Goal: Task Accomplishment & Management: Use online tool/utility

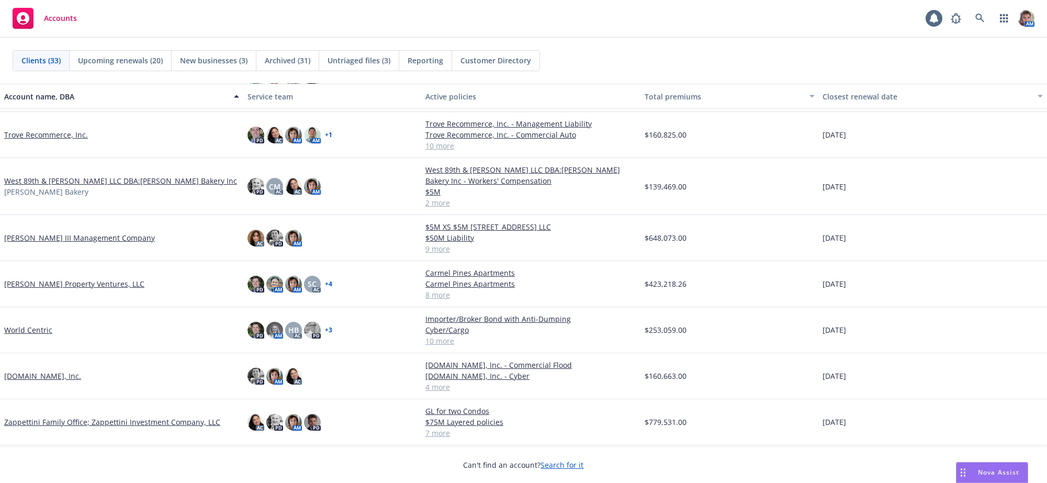
scroll to position [1105, 0]
click at [34, 417] on link "Zappettini Family Office; Zappettini Investment Company, LLC" at bounding box center [112, 421] width 216 height 11
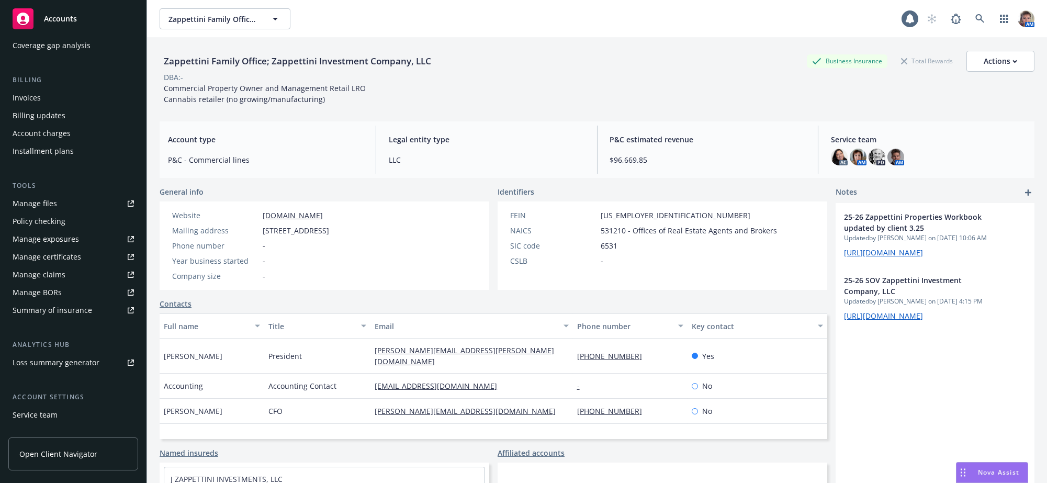
scroll to position [162, 0]
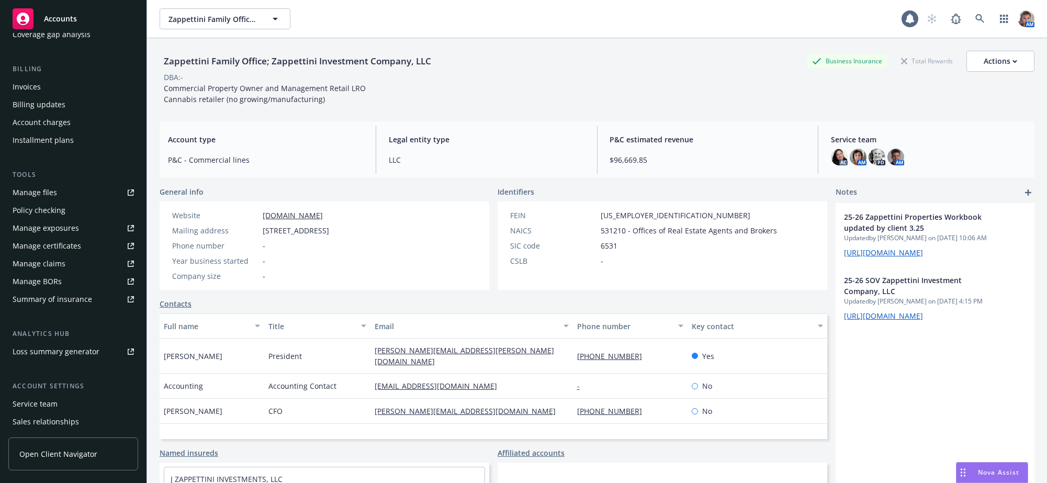
click at [62, 201] on link "Manage files" at bounding box center [73, 192] width 130 height 17
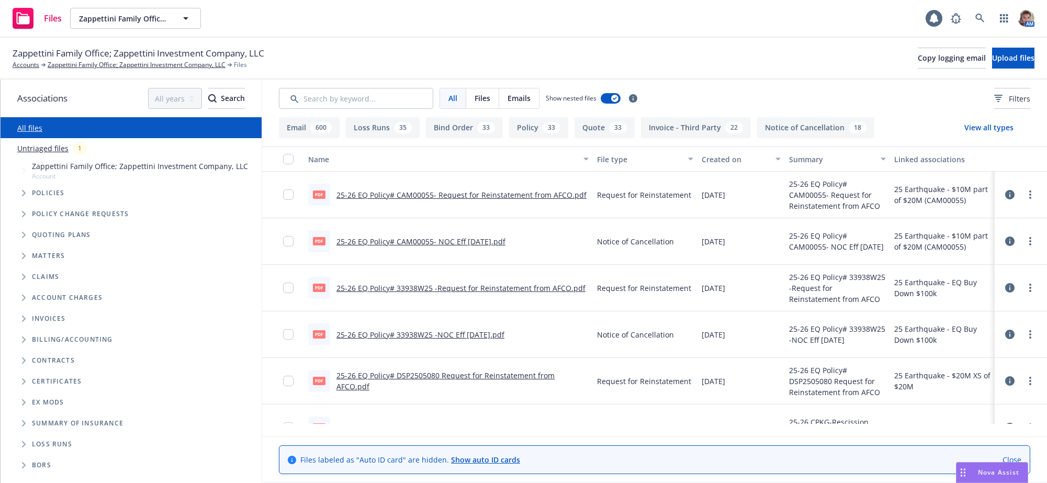
click at [20, 285] on span "Tree Example" at bounding box center [23, 276] width 17 height 17
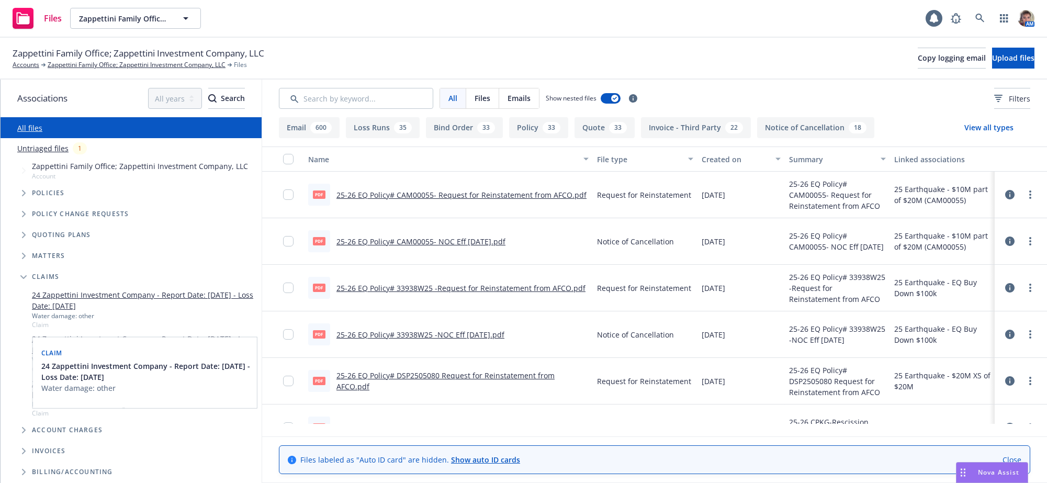
click at [154, 311] on link "24 Zappettini Investment Company - Report Date: 12/27/2024 - Loss Date: 12/09/2…" at bounding box center [144, 300] width 225 height 22
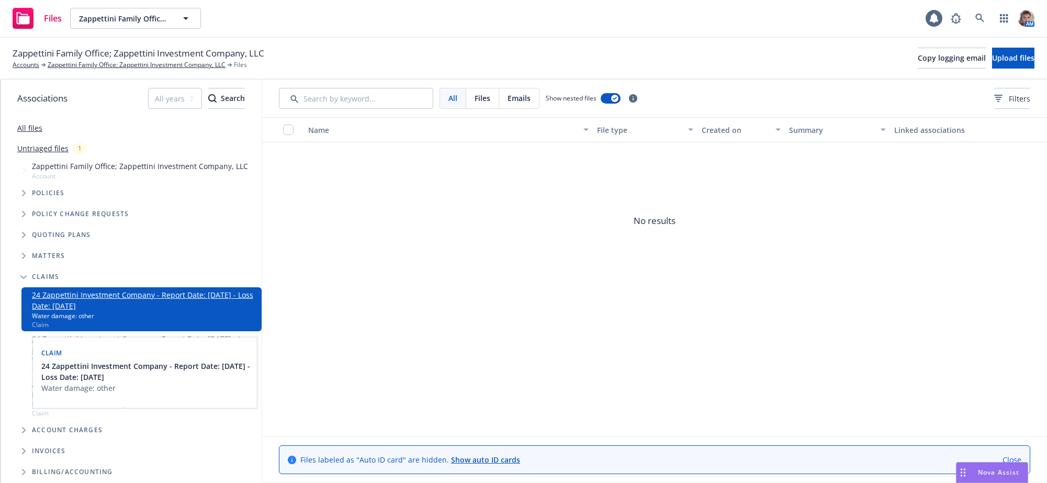
click at [157, 309] on link "24 Zappettini Investment Company - Report Date: 12/27/2024 - Loss Date: 12/09/2…" at bounding box center [144, 300] width 225 height 22
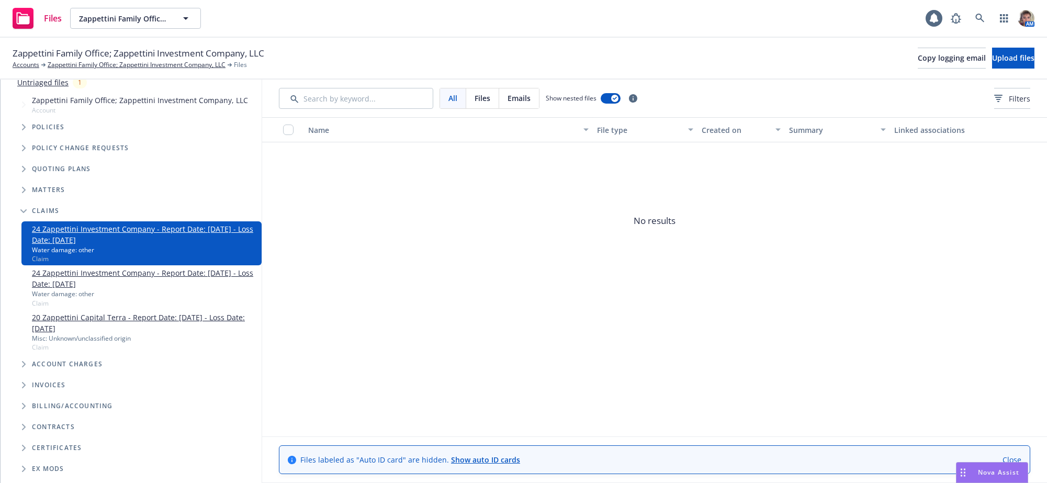
scroll to position [66, 0]
click at [142, 333] on link "20 Zappettini Capital Terra - Report Date: 04/13/2020 - Loss Date: 03/19/2020" at bounding box center [144, 322] width 225 height 22
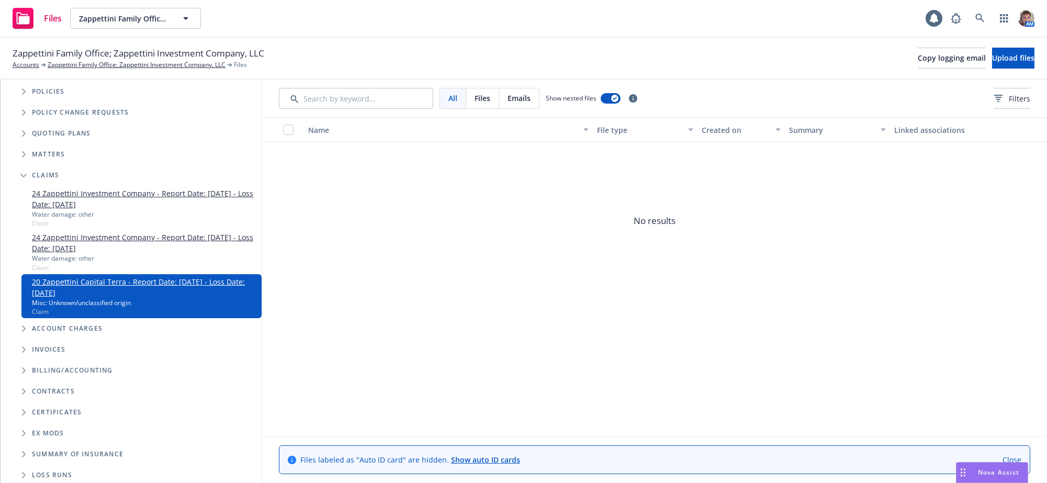
scroll to position [145, 0]
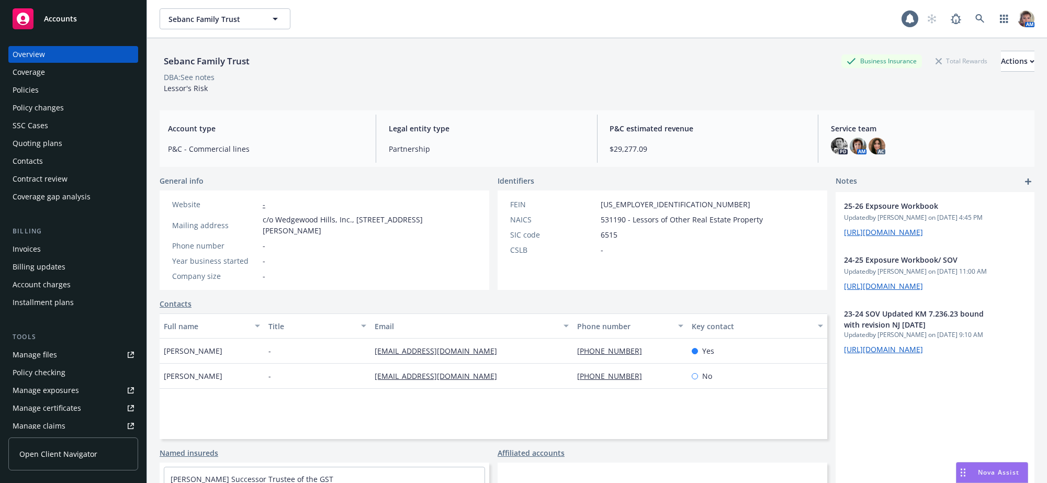
click at [48, 98] on div "Policies" at bounding box center [73, 90] width 121 height 17
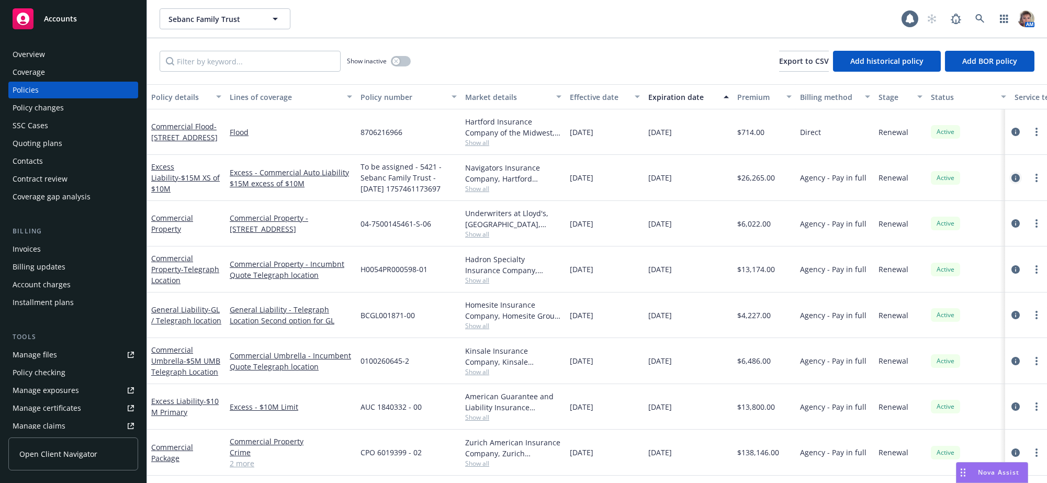
click at [1011, 182] on icon "circleInformation" at bounding box center [1015, 178] width 8 height 8
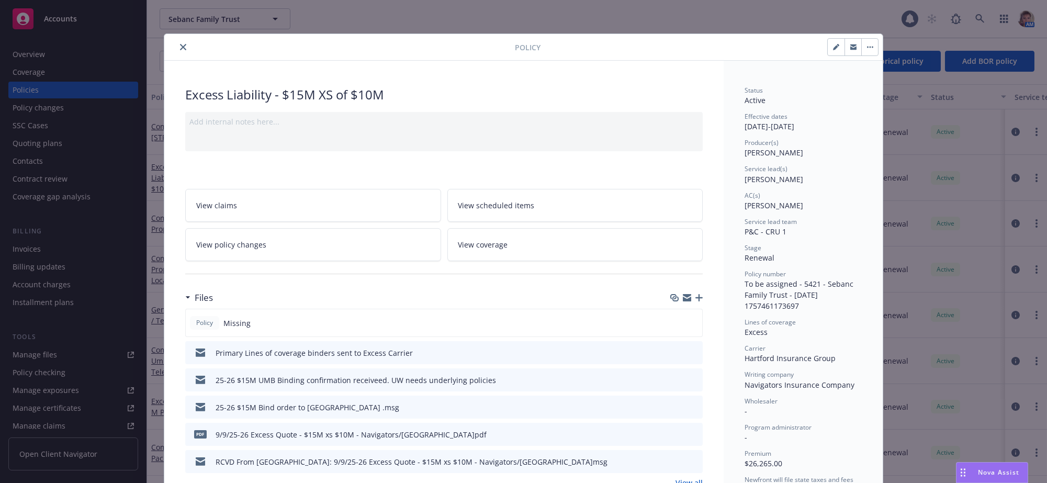
click at [695, 301] on icon "button" at bounding box center [698, 297] width 7 height 7
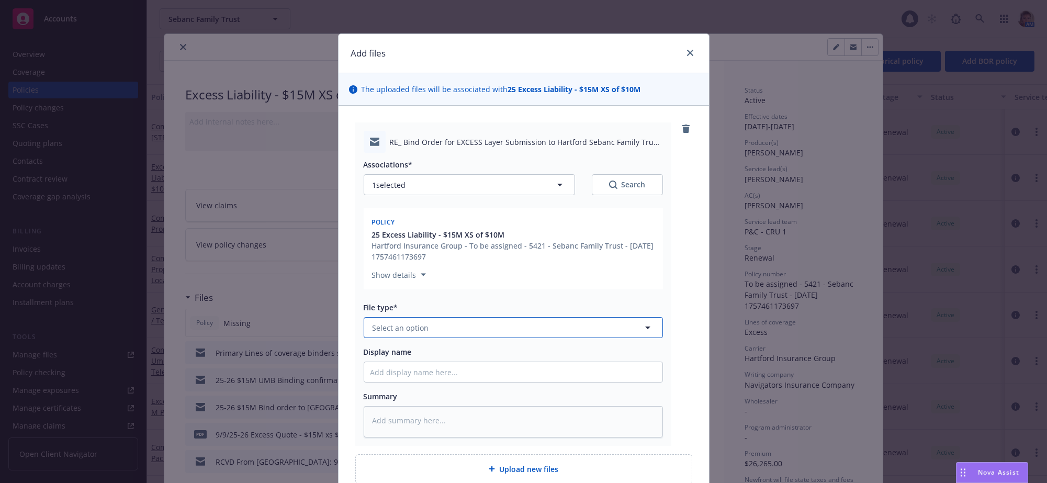
click at [402, 333] on span "Select an option" at bounding box center [400, 327] width 56 height 11
type input "bind"
click at [406, 427] on div "Bind confirmation" at bounding box center [405, 419] width 71 height 15
click at [397, 413] on div "Associations* 1 selected Search Policy 25 Excess Liability - $15M XS of $10M Ha…" at bounding box center [513, 295] width 299 height 284
click at [397, 382] on input "Display name" at bounding box center [513, 372] width 298 height 20
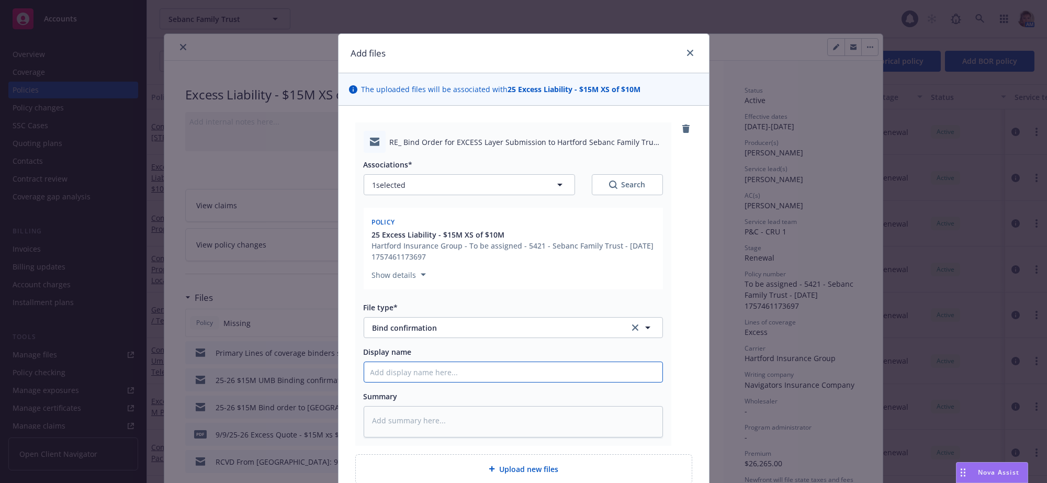
type textarea "x"
type input "b"
type textarea "x"
type input "bi"
type textarea "x"
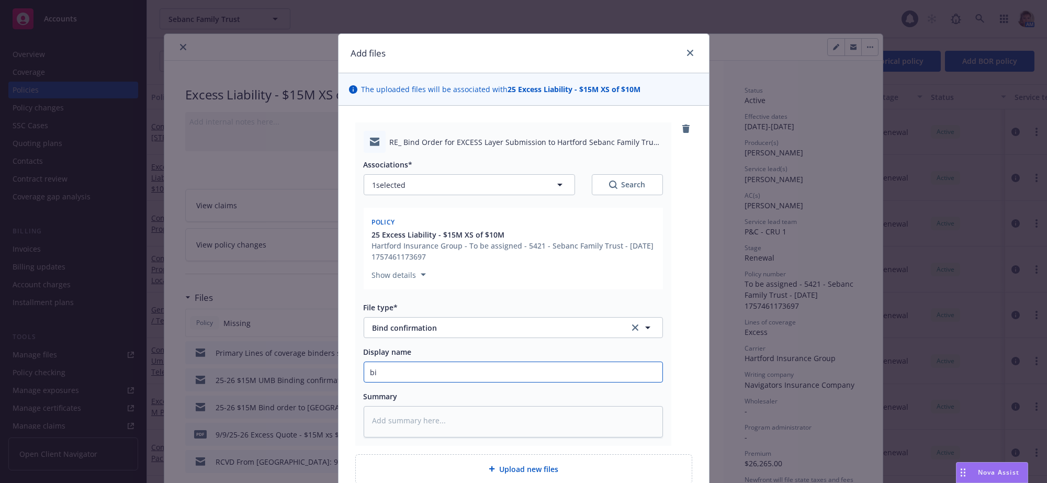
type input "bin"
type textarea "x"
type input "bind"
type textarea "x"
type input "bindi"
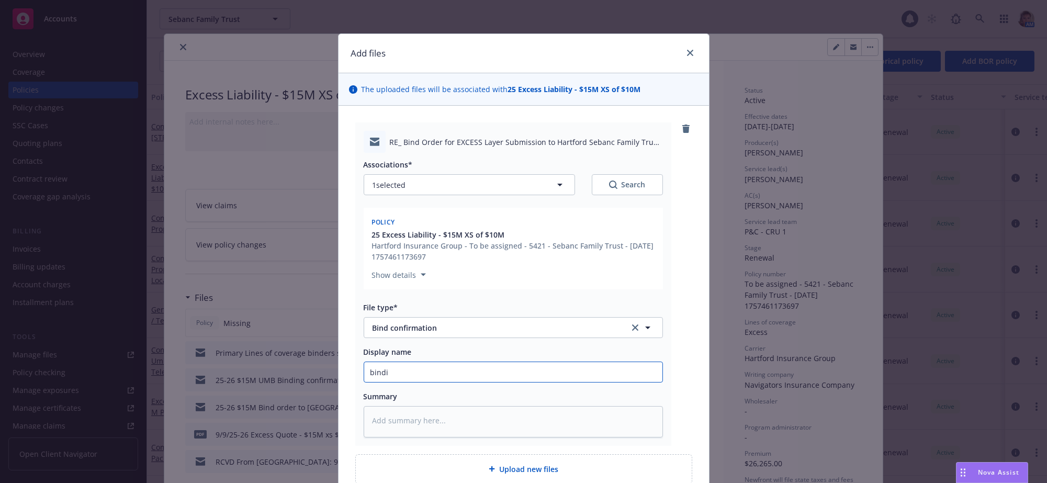
type textarea "x"
type input "bindin"
type textarea "x"
type input "binding"
type textarea "x"
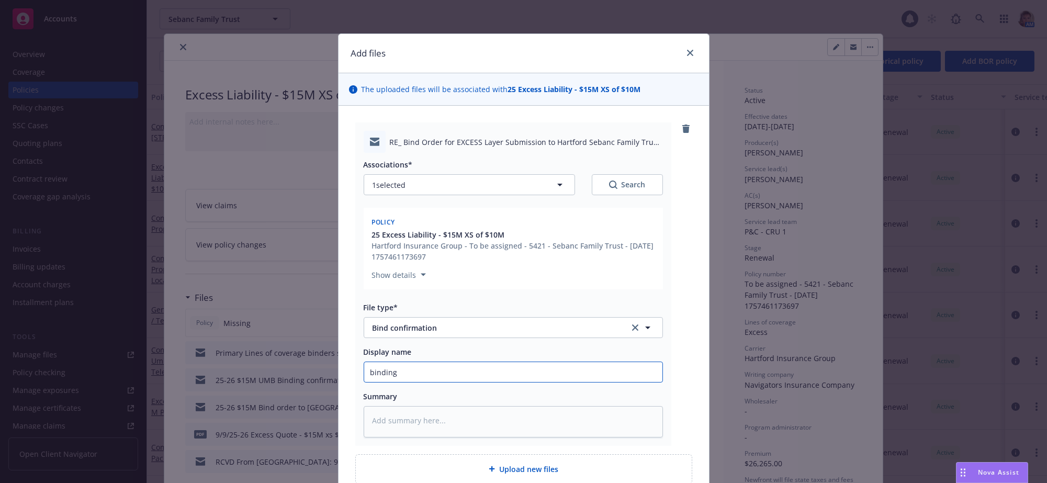
type input "binding"
type textarea "x"
type input "binding c"
type textarea "x"
type input "binding co"
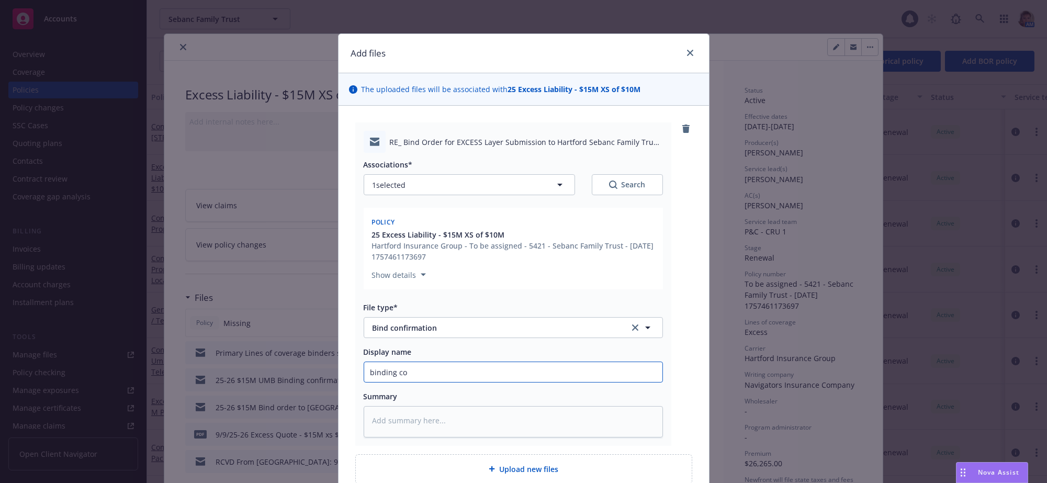
type textarea "x"
type input "binding"
type textarea "x"
type input "binding"
type textarea "x"
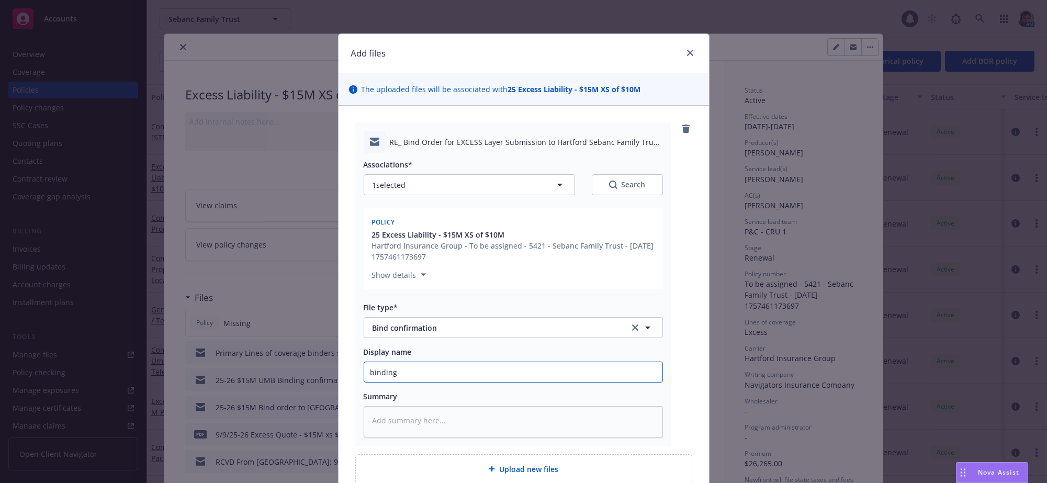
type input "bindin"
type textarea "x"
type input "bindi"
type textarea "x"
type input "bind"
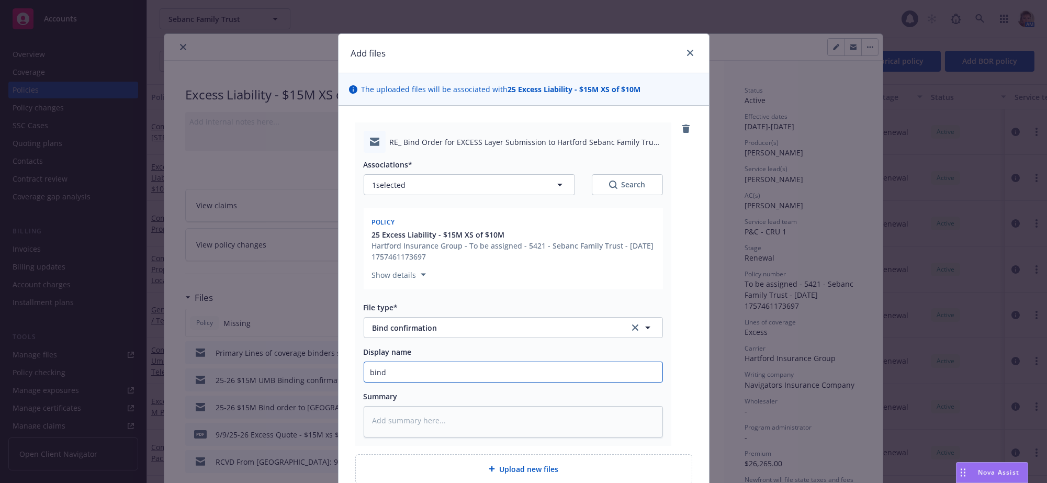
type textarea "x"
type input "bin"
type textarea "x"
type input "bi"
type textarea "x"
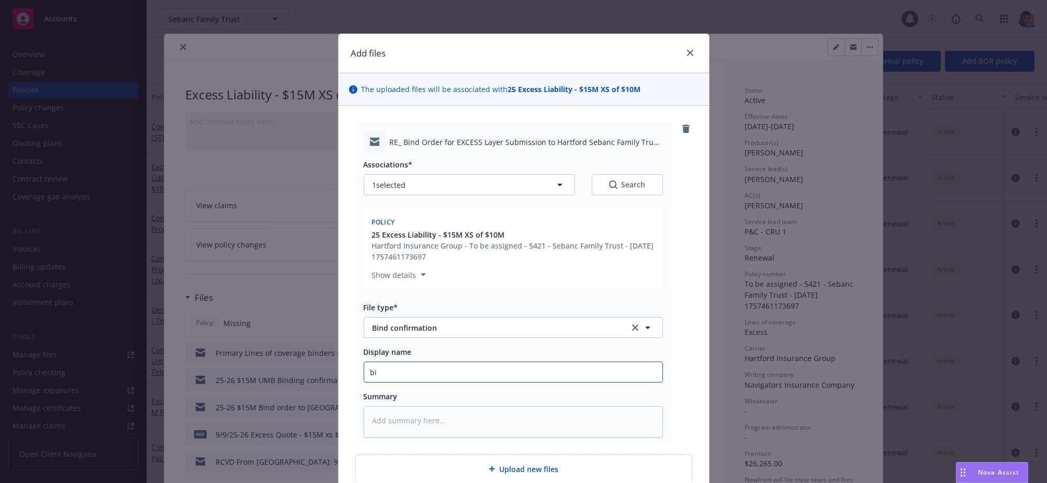
type input "b"
type textarea "x"
type input "2"
type textarea "x"
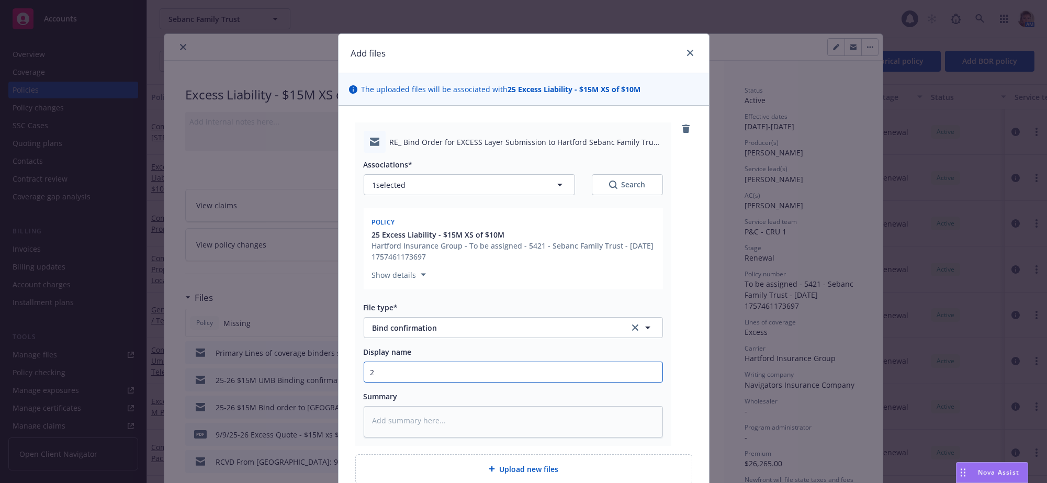
type input "25"
type textarea "x"
type input "25-"
type textarea "x"
type input "25-2"
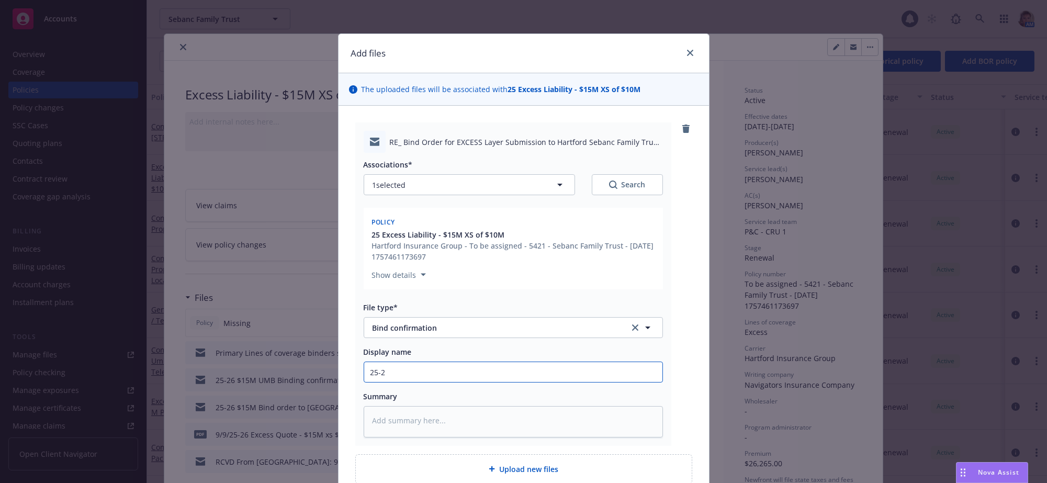
type textarea "x"
type input "25-26"
type textarea "x"
type input "25-26"
type textarea "x"
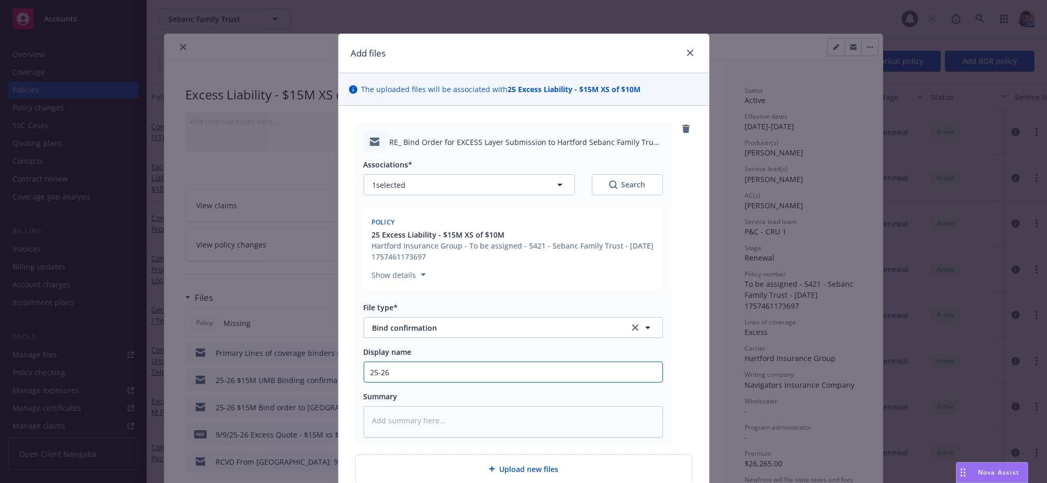
type input "25-26 $"
type textarea "x"
type input "25-26 $2"
type textarea "x"
type input "25-26 $25"
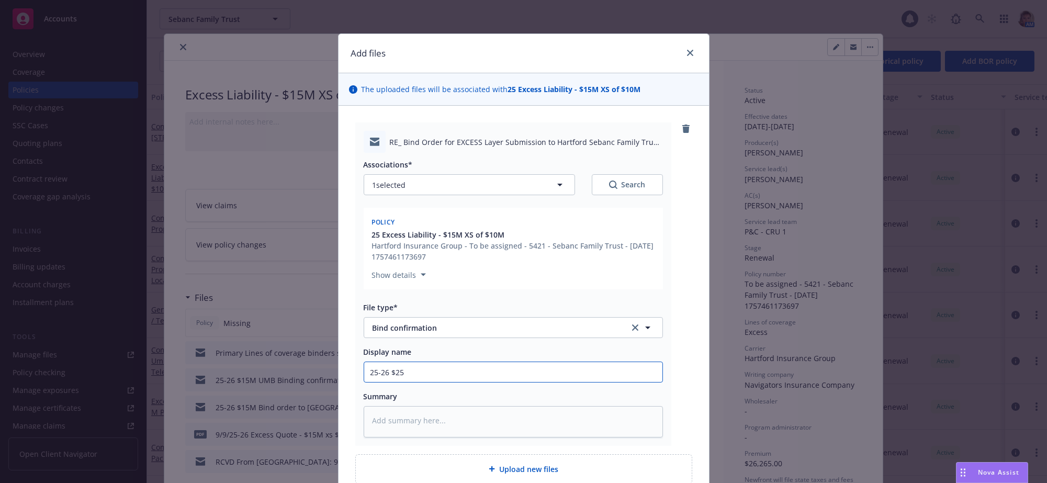
type textarea "x"
type input "25-26 $25M"
type textarea "x"
type input "25-26 $25M"
type textarea "x"
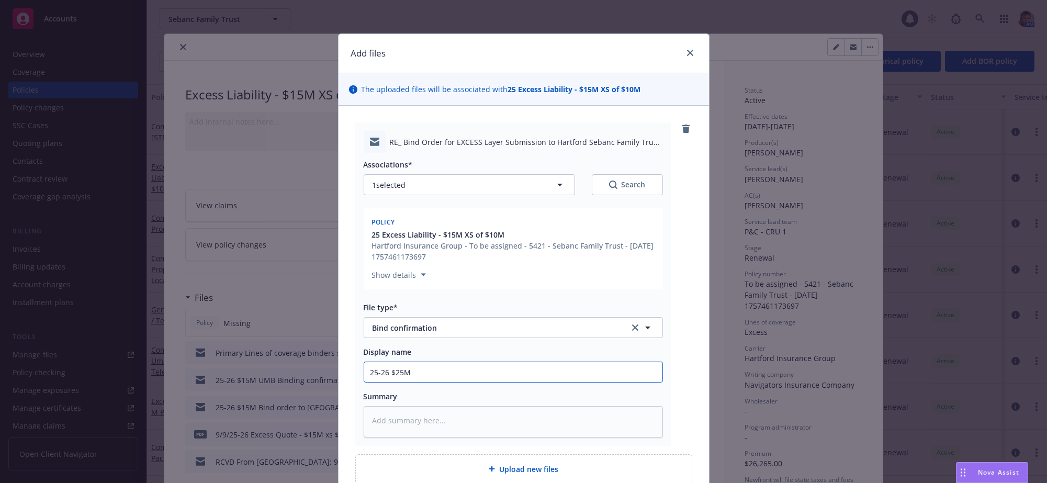
type input "25-26 $25M X"
type textarea "x"
type input "25-26 $25M XS"
type textarea "x"
type input "25-26 $25M XS"
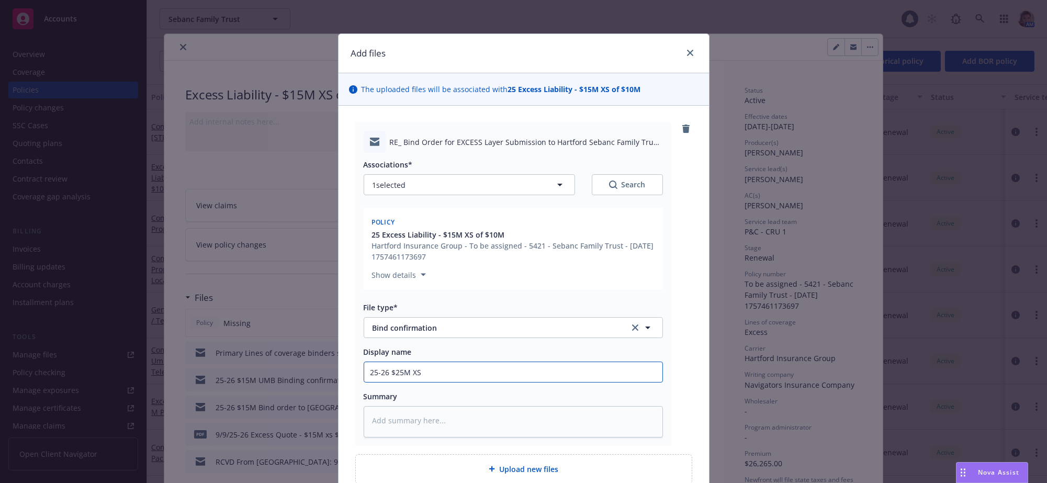
type textarea "x"
type input "25-26 $25M XS f"
type textarea "x"
type input "25-26 $25M XS"
type textarea "x"
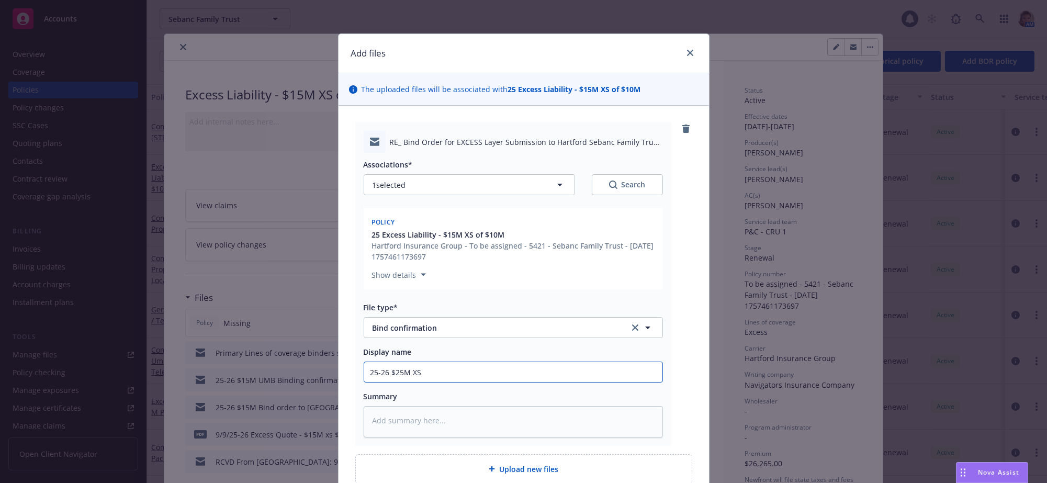
type input "25-26 $25M XS o"
type textarea "x"
type input "25-26 $25M XS of"
type textarea "x"
type input "25-26 $25M XS of"
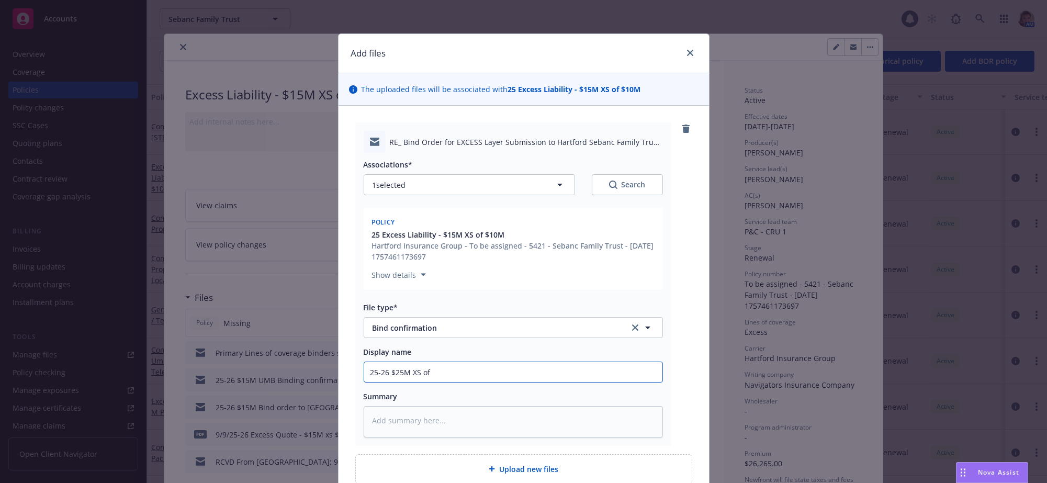
type textarea "x"
type input "25-26 $25M XS of $"
type textarea "x"
type input "25-26 $25M XS of $1"
type textarea "x"
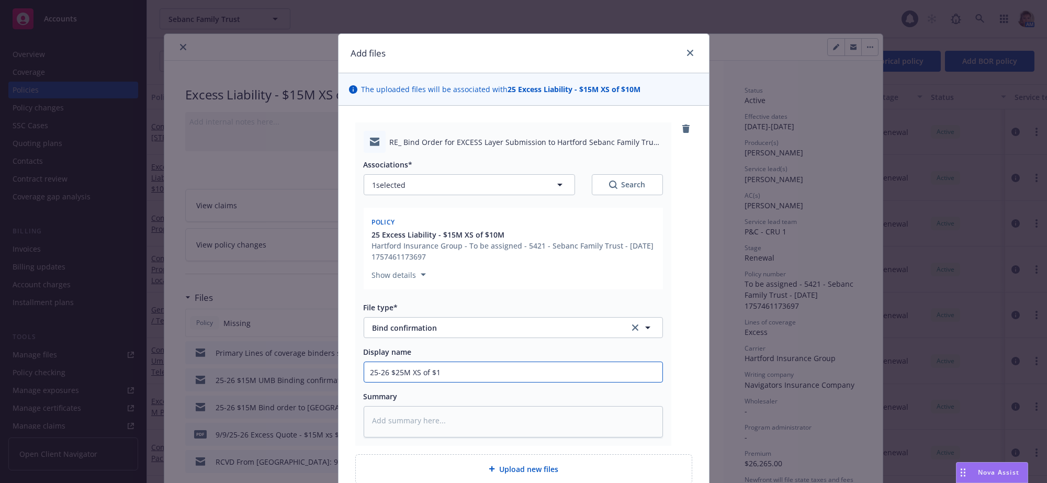
type input "25-26 $25M XS of $10"
type textarea "x"
type input "25-26 $25M XS of $10M"
type textarea "x"
type input "25-26 $25M XS of $10M B"
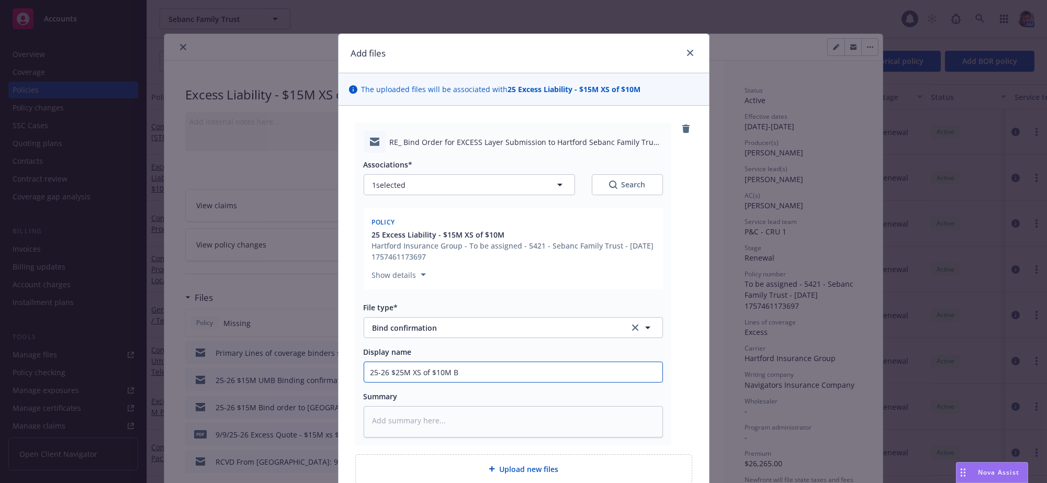
type textarea "x"
type input "25-26 $25M XS of $10M Bi"
type textarea "x"
type input "25-26 $25M XS of $10M Bin"
type textarea "x"
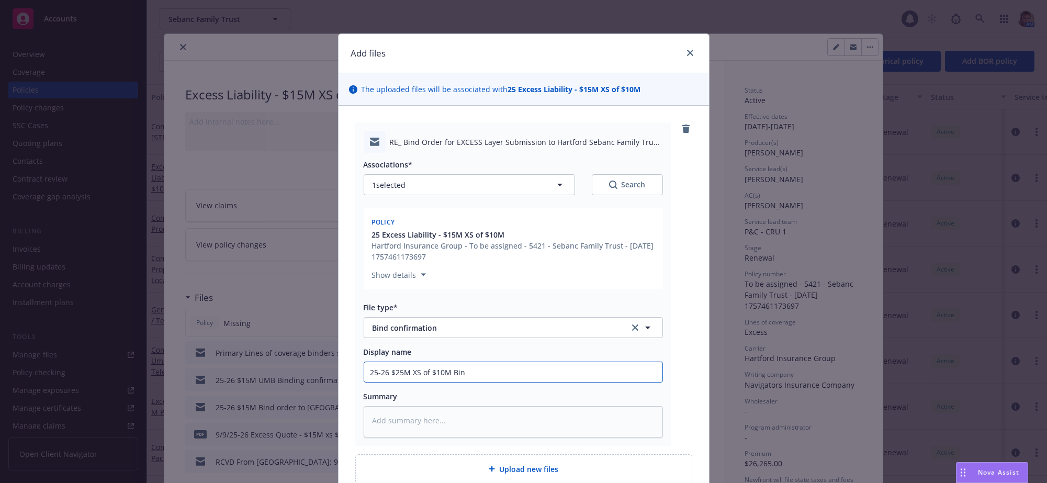
type input "25-26 $25M XS of $10M Bind"
type textarea "x"
type input "25-26 $25M XS of $10M Bindi"
type textarea "x"
type input "25-26 $25M XS of $10M Bindin"
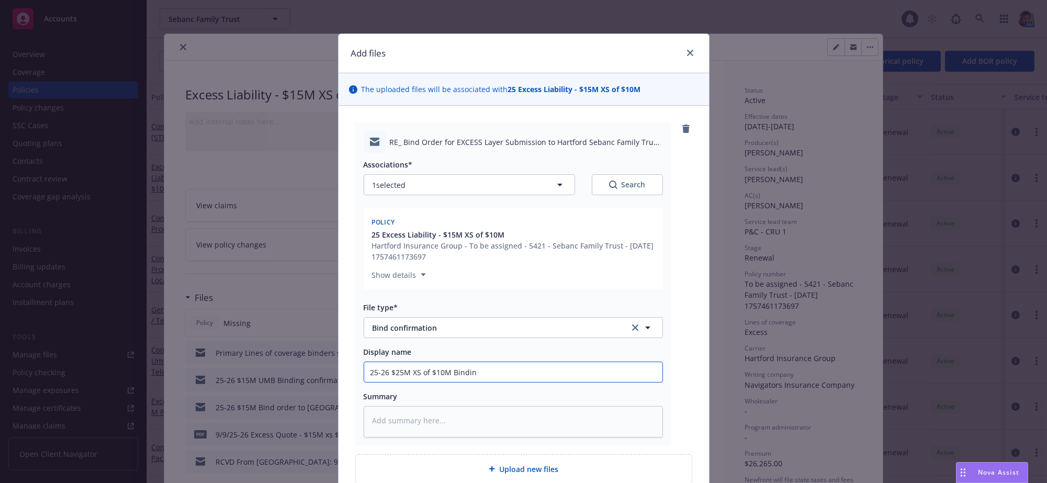
type textarea "x"
type input "25-26 $25M XS of $10M Binding"
type textarea "x"
type input "25-26 $25M XS of $10M Binding"
type textarea "x"
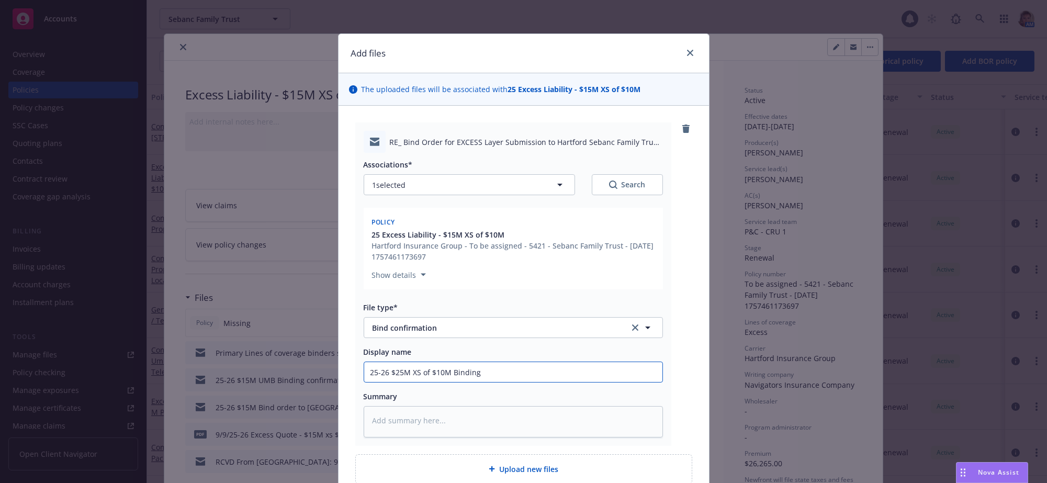
type input "25-26 $25M XS of $10M Binding c"
type textarea "x"
type input "25-26 $25M XS of $10M Binding co"
type textarea "x"
type input "25-26 $25M XS of $10M Binding con"
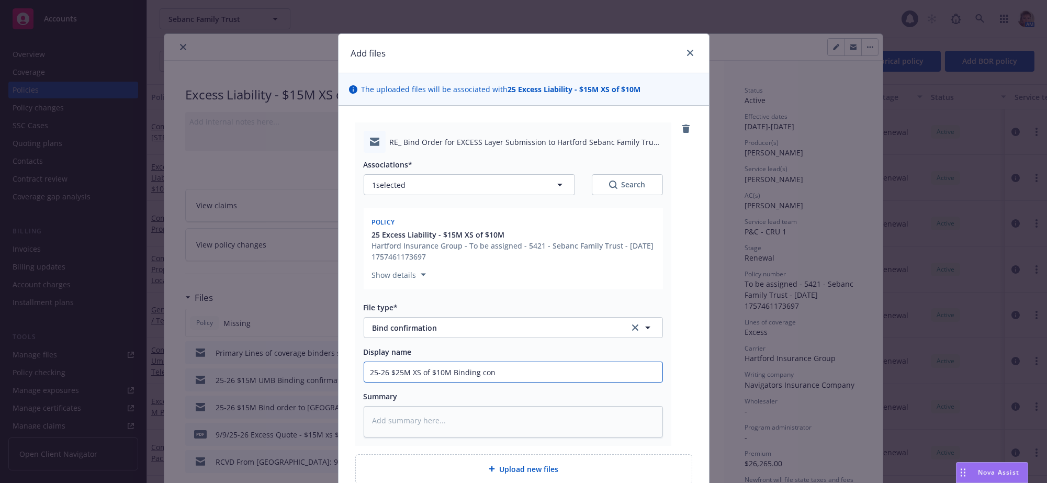
type textarea "x"
type input "25-26 $25M XS of $10M Binding conf"
type textarea "x"
type input "25-26 $25M XS of $10M Binding confi"
type textarea "x"
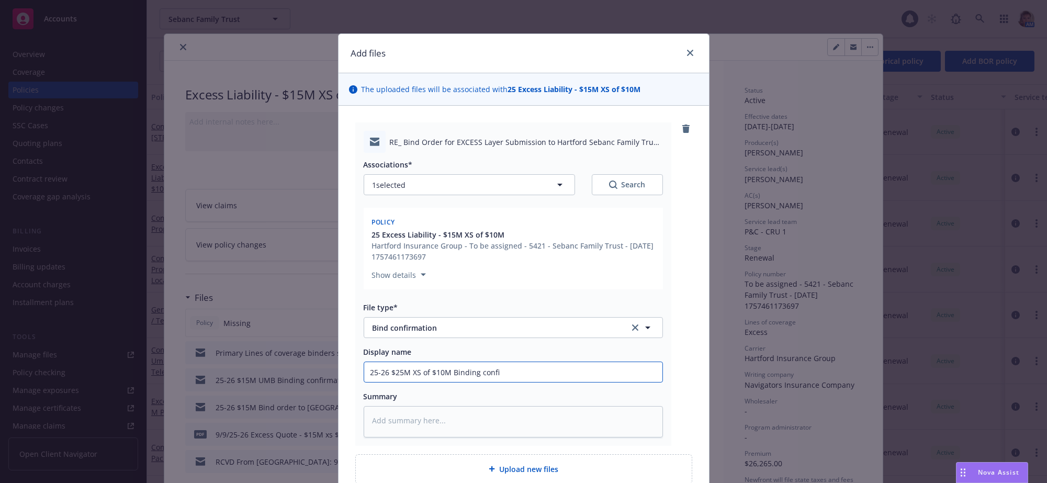
type input "25-26 $25M XS of $10M Binding confir"
type textarea "x"
type input "25-26 $25M XS of $10M Binding confirm"
type textarea "x"
type input "25-26 $25M XS of $10M Binding confirma"
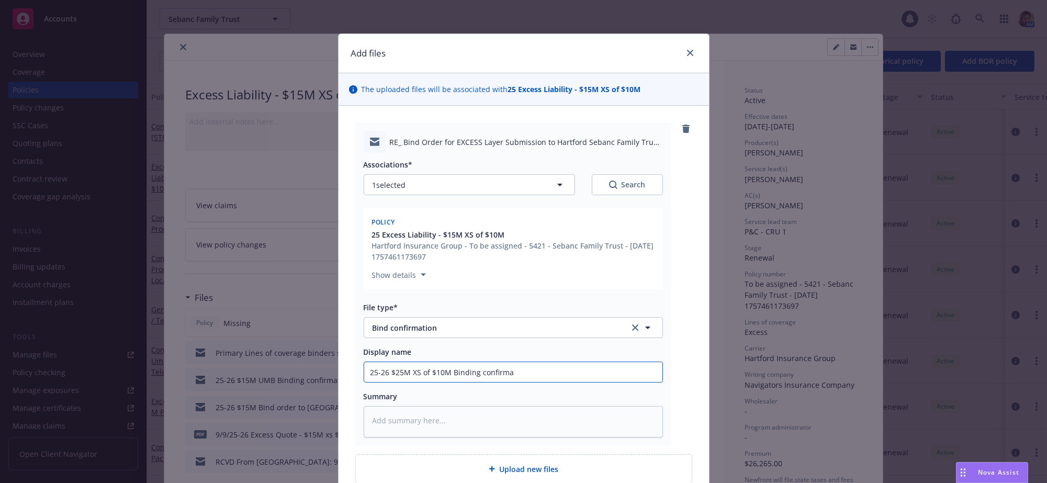
type textarea "x"
type input "25-26 $25M XS of $10M Binding confirmat"
type textarea "x"
type input "25-26 $25M XS of $10M Binding confirmati"
type textarea "x"
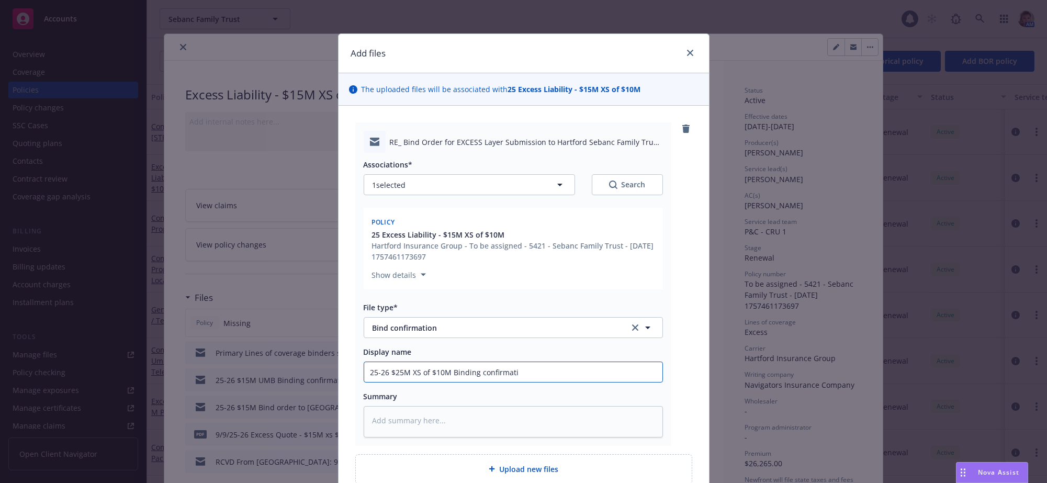
type input "25-26 $25M XS of $10M Binding confirmatio"
type textarea "x"
type input "25-26 $25M XS of $10M Binding confirmation"
type textarea "x"
type input "25-26 $25M XS of $10M Binding confirmation"
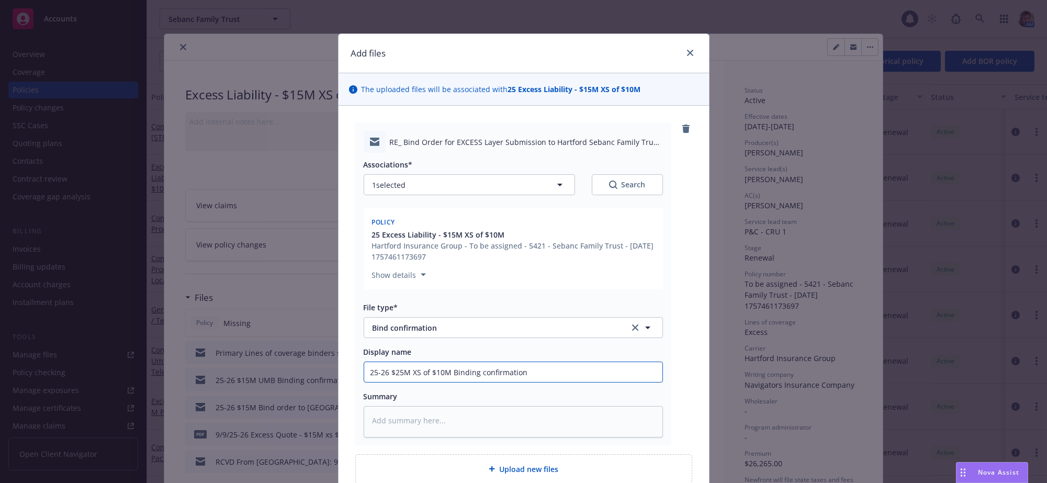
type textarea "x"
type input "25-26 $25M XS of $10M Binding confirmation r"
type textarea "x"
type input "25-26 $25M XS of $10M Binding confirmation re"
type textarea "x"
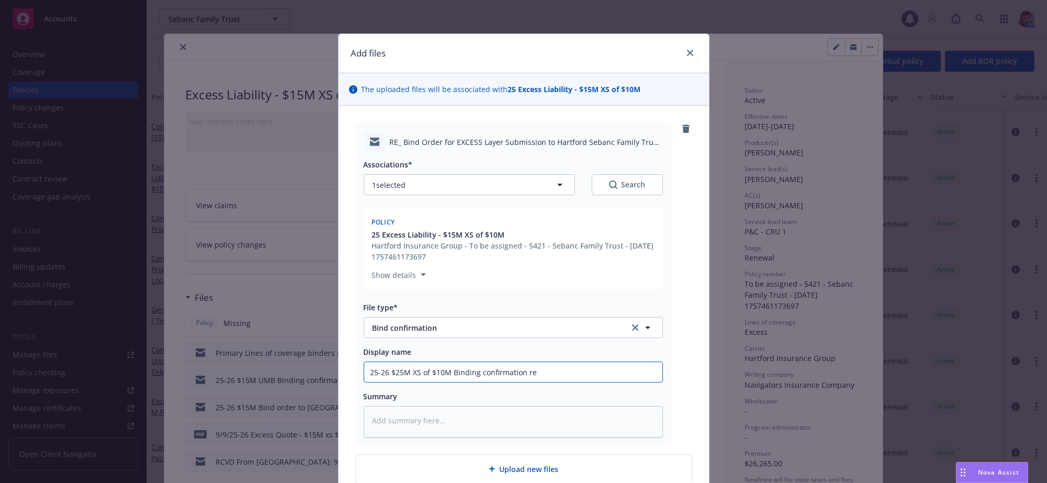
type input "25-26 $25M XS of $10M Binding confirmation rec"
type textarea "x"
type input "25-26 $25M XS of $10M Binding confirmation rece"
type textarea "x"
type input "25-26 $25M XS of $10M Binding confirmation recei"
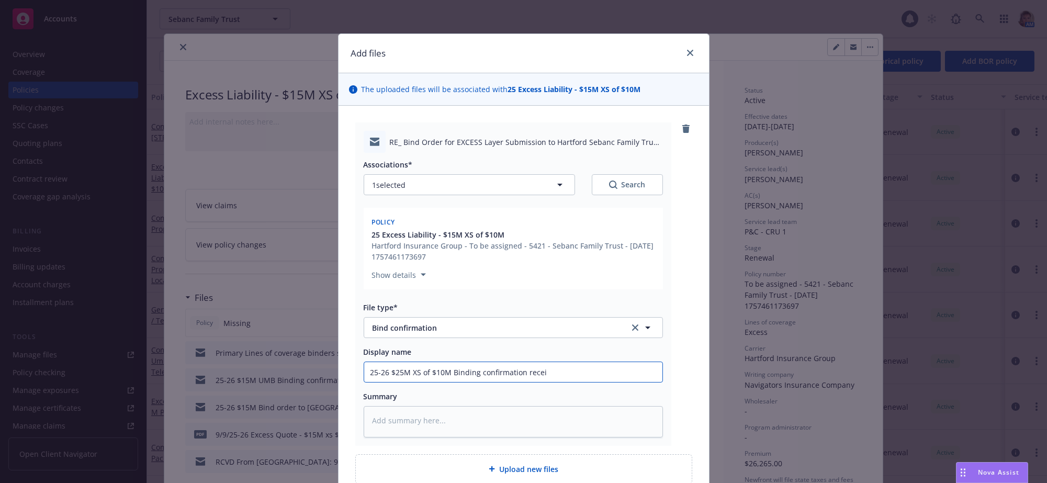
type textarea "x"
type input "25-26 $25M XS of $10M Binding confirmation receiv"
type textarea "x"
type input "25-26 $25M XS of $10M Binding confirmation receive"
type textarea "x"
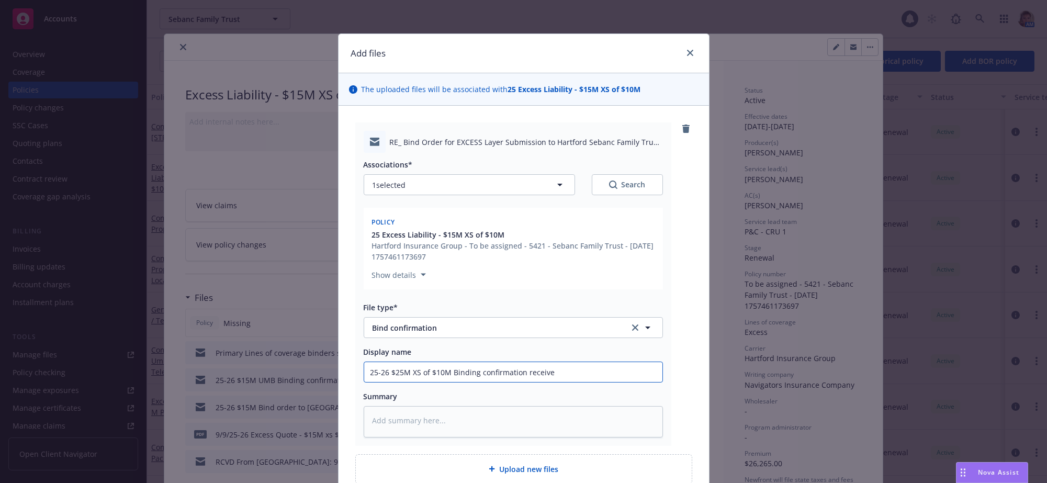
type input "25-26 $25M XS of $10M Binding confirmation received"
type textarea "x"
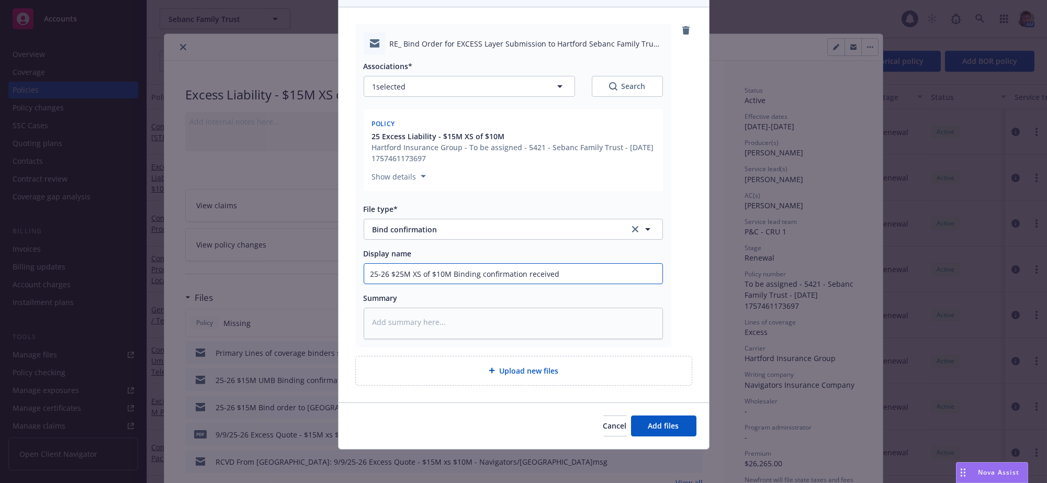
scroll to position [136, 0]
type input "25-26 $25M XS of $10M Binding confirmation received"
click at [670, 427] on span "Add files" at bounding box center [663, 426] width 31 height 10
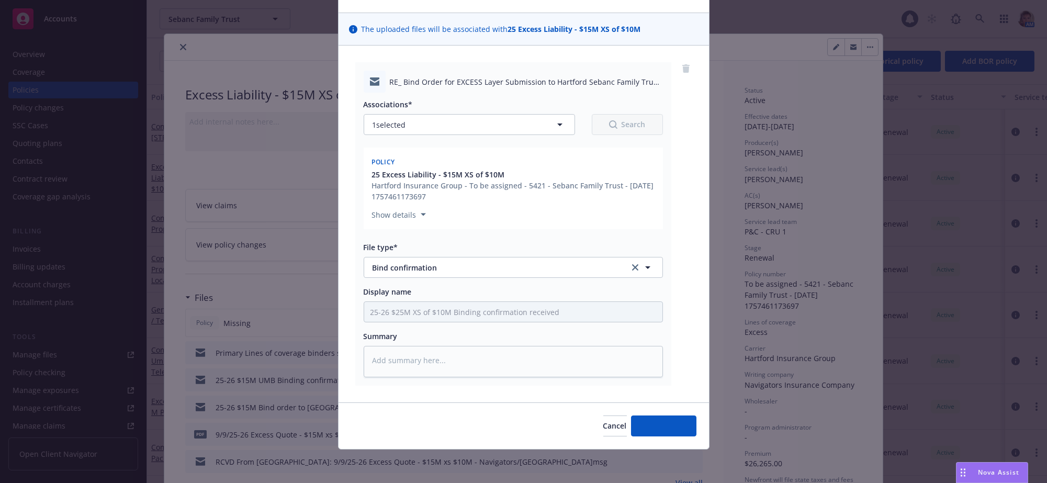
scroll to position [95, 0]
type textarea "x"
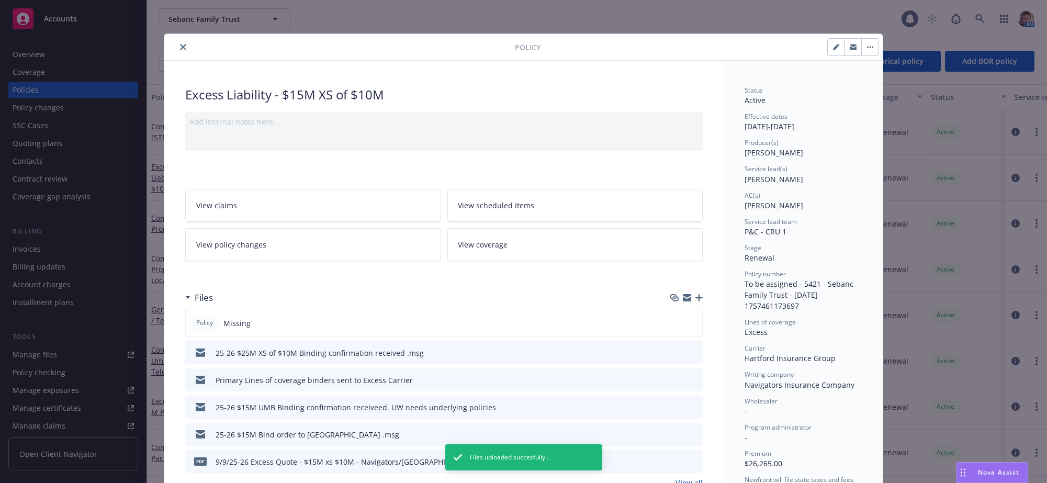
click at [828, 53] on button "button" at bounding box center [836, 47] width 17 height 17
select select "RENEWAL"
select select "12"
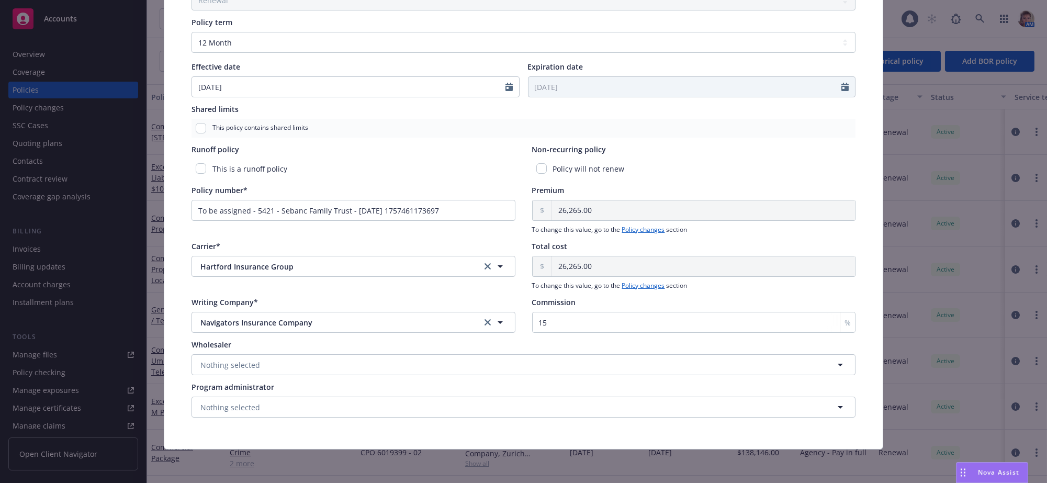
scroll to position [455, 0]
drag, startPoint x: 462, startPoint y: 197, endPoint x: 76, endPoint y: 210, distance: 385.7
click at [81, 207] on div "Edit policy details Cancel Save Policy type* Excess Liability Display name $15M…" at bounding box center [523, 241] width 1047 height 483
paste input "LA25EXRZ0F4A5IV"
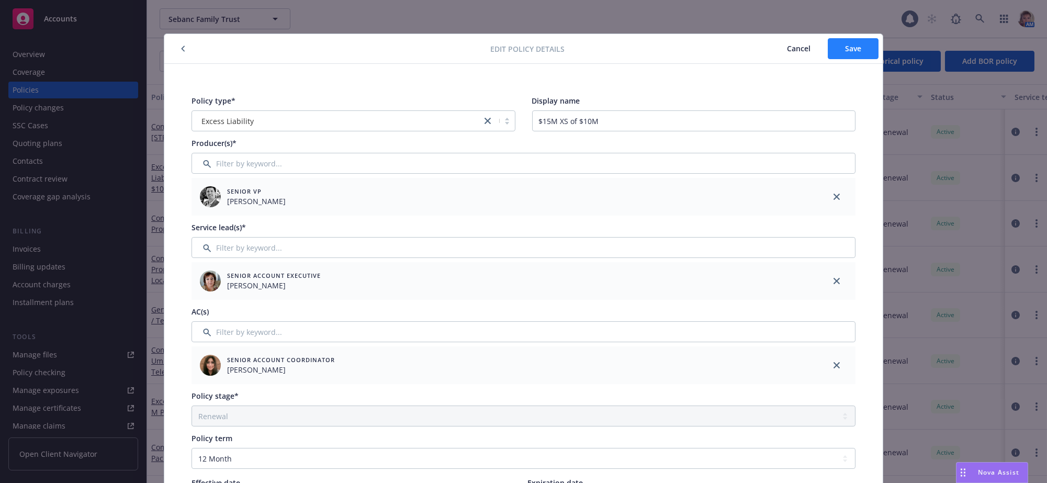
type input "LA25EXRZ0F4A5IV"
click at [862, 56] on button "Save" at bounding box center [853, 48] width 51 height 21
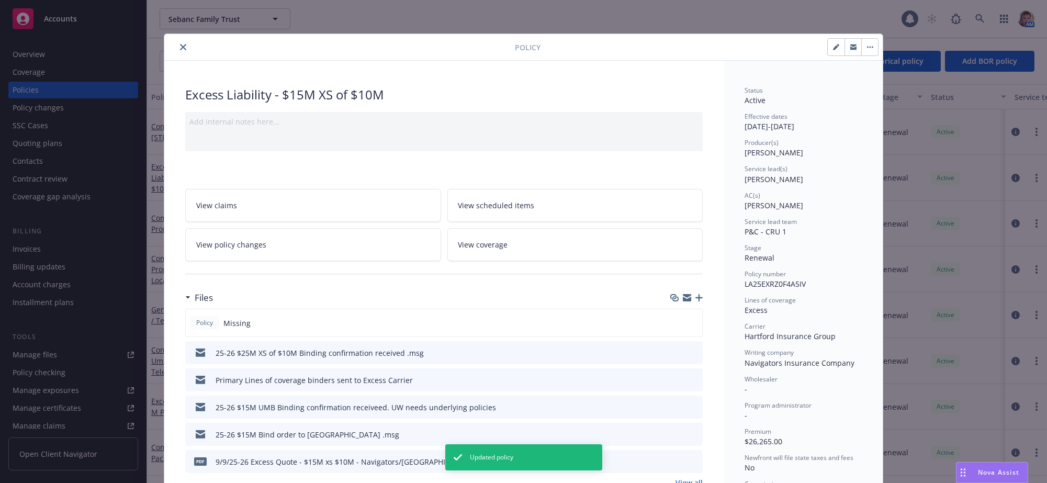
click at [173, 51] on div at bounding box center [341, 47] width 346 height 13
click at [180, 50] on icon "close" at bounding box center [183, 47] width 6 height 6
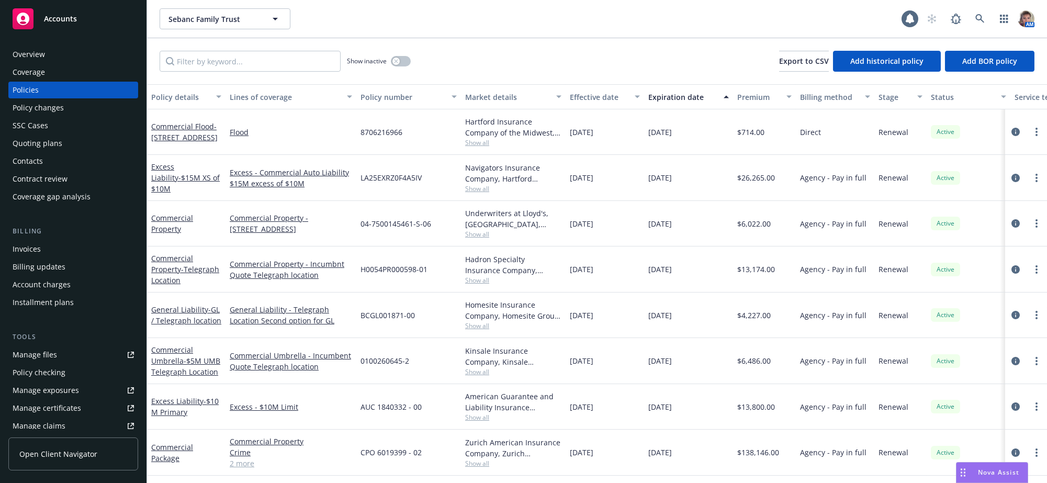
click at [66, 23] on span "Accounts" at bounding box center [60, 19] width 33 height 8
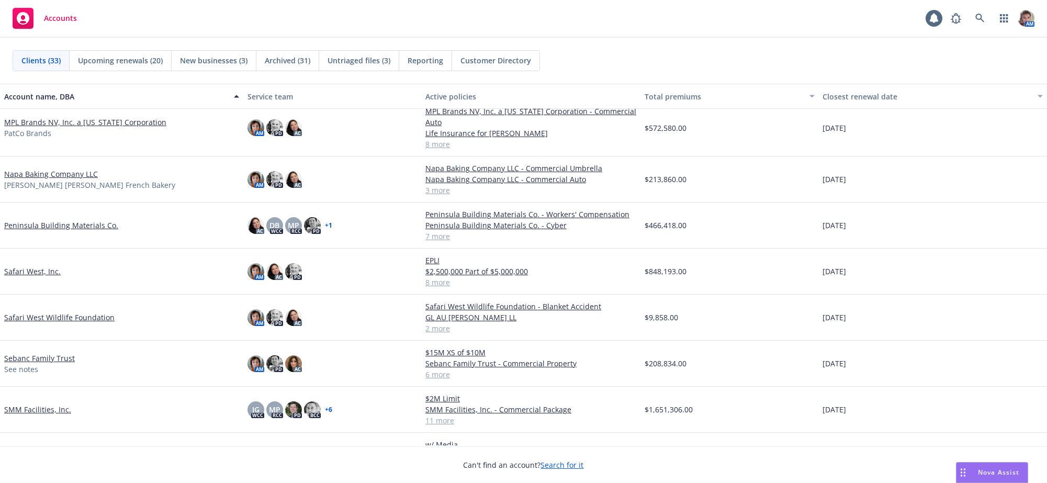
scroll to position [760, 0]
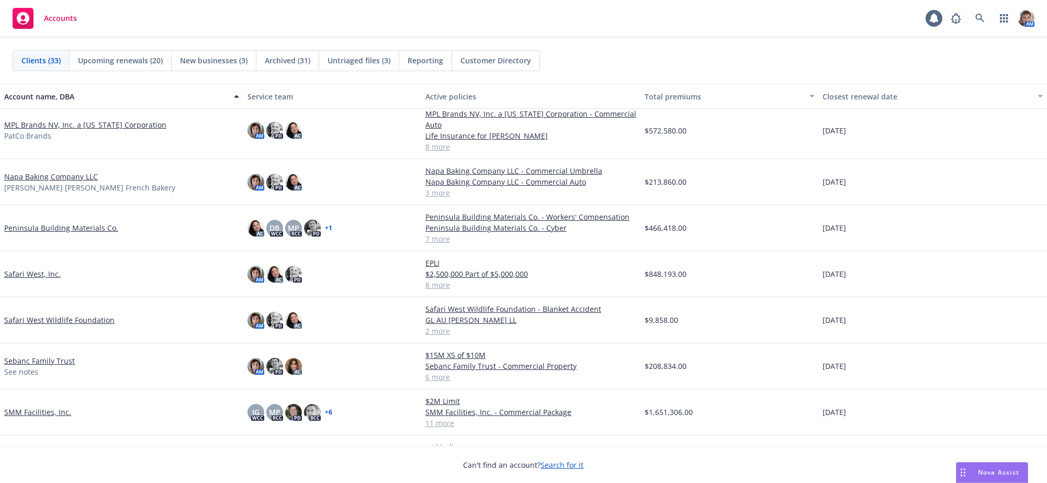
click at [36, 325] on link "Safari West Wildlife Foundation" at bounding box center [59, 319] width 110 height 11
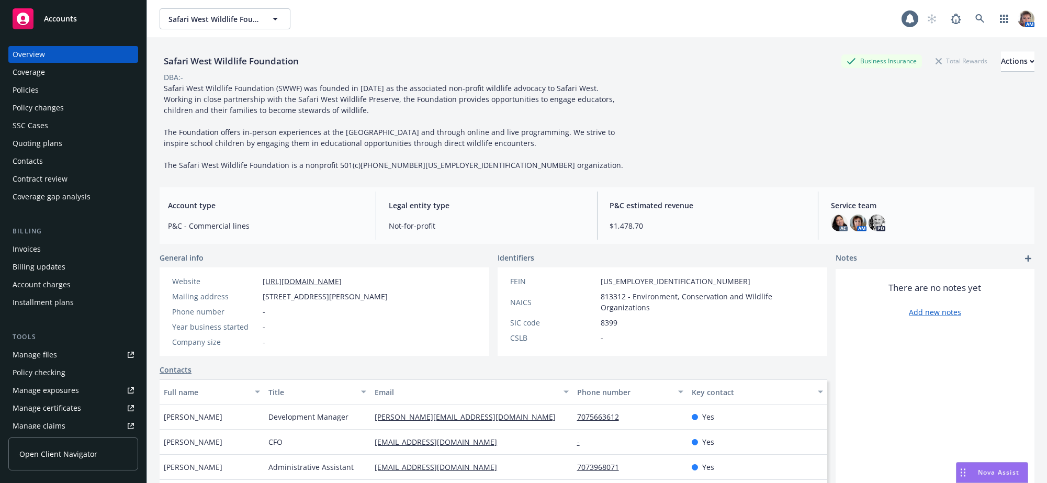
click at [888, 389] on div "There are no notes yet Add new notes" at bounding box center [934, 446] width 199 height 355
click at [47, 152] on div "Quoting plans" at bounding box center [38, 143] width 50 height 17
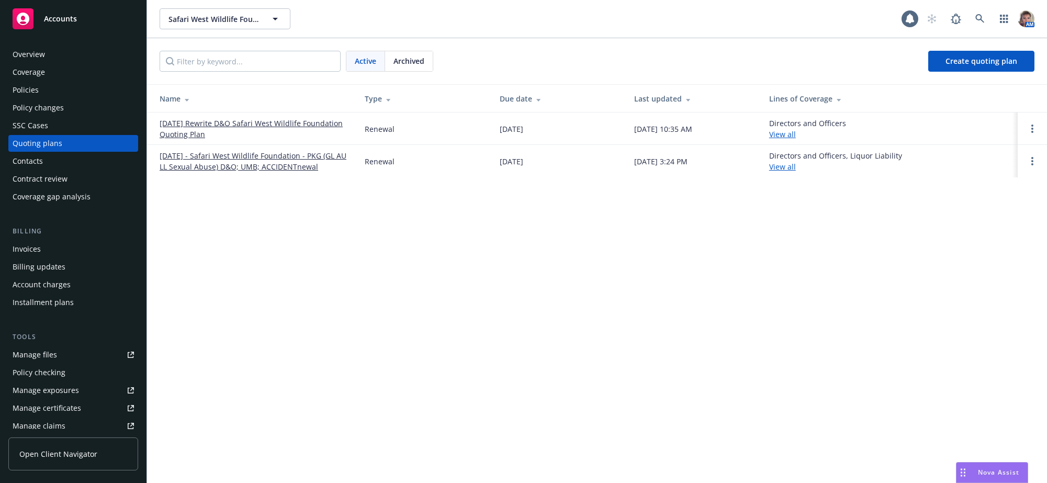
click at [239, 129] on link "10/20/25 Rewrite D&O Safari West Wildlife Foundation Quoting Plan" at bounding box center [254, 129] width 188 height 22
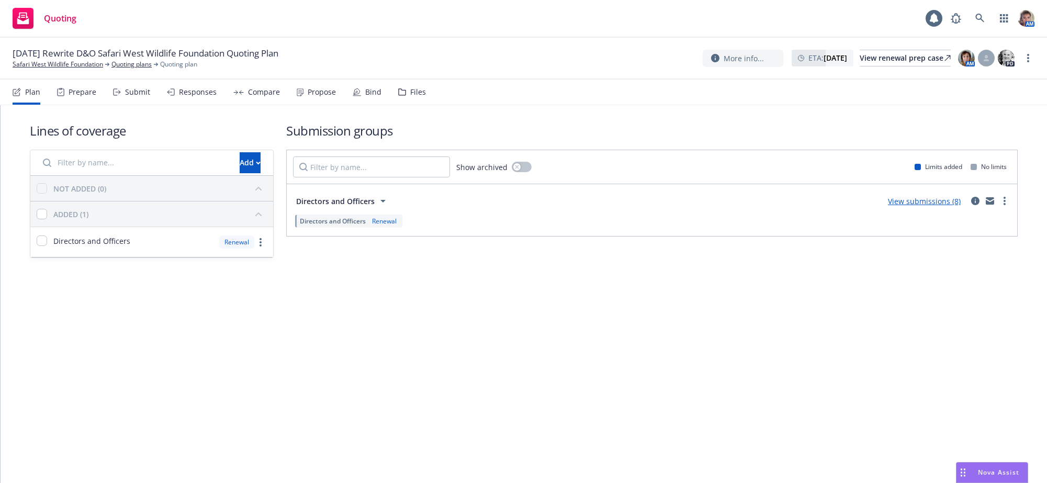
click at [144, 96] on div "Submit" at bounding box center [137, 92] width 25 height 8
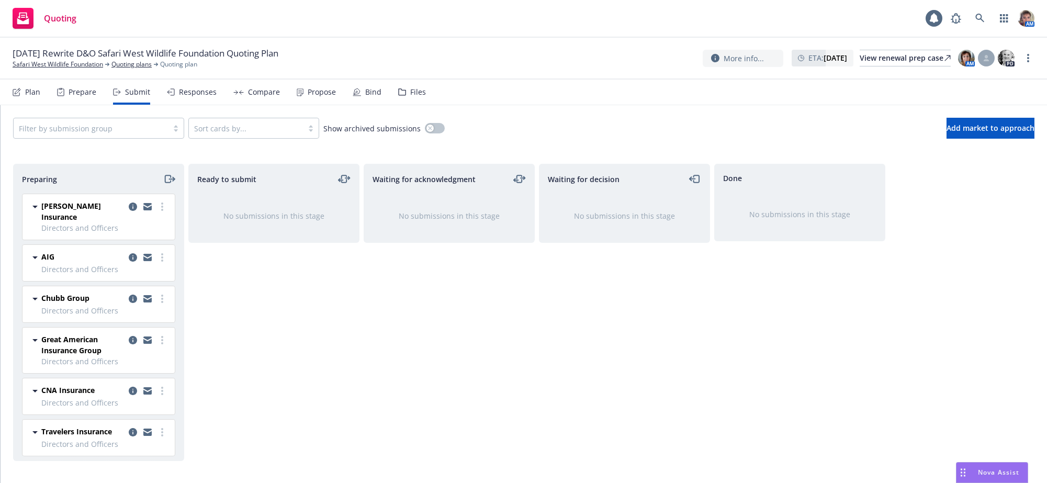
click at [378, 410] on div "Waiting for acknowledgment No submissions in this stage" at bounding box center [449, 312] width 171 height 297
click at [501, 389] on div "Waiting for acknowledgment No submissions in this stage" at bounding box center [449, 312] width 171 height 297
click at [426, 96] on div "Files" at bounding box center [418, 92] width 16 height 8
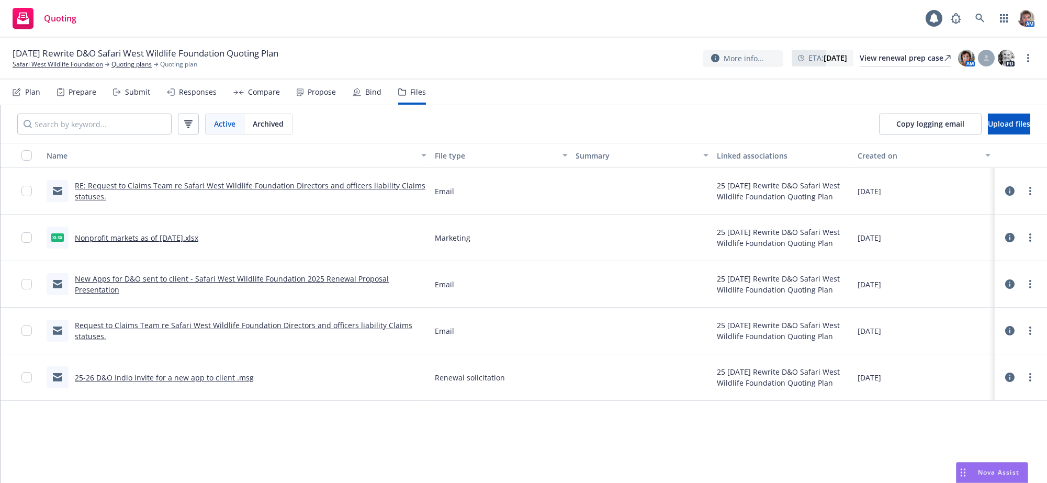
click at [137, 243] on link "Nonprofit markets as of 8.10.25.xlsx" at bounding box center [136, 238] width 123 height 10
click at [362, 198] on link "RE: Request to Claims Team re Safari West Wildlife Foundation Directors and off…" at bounding box center [250, 190] width 350 height 21
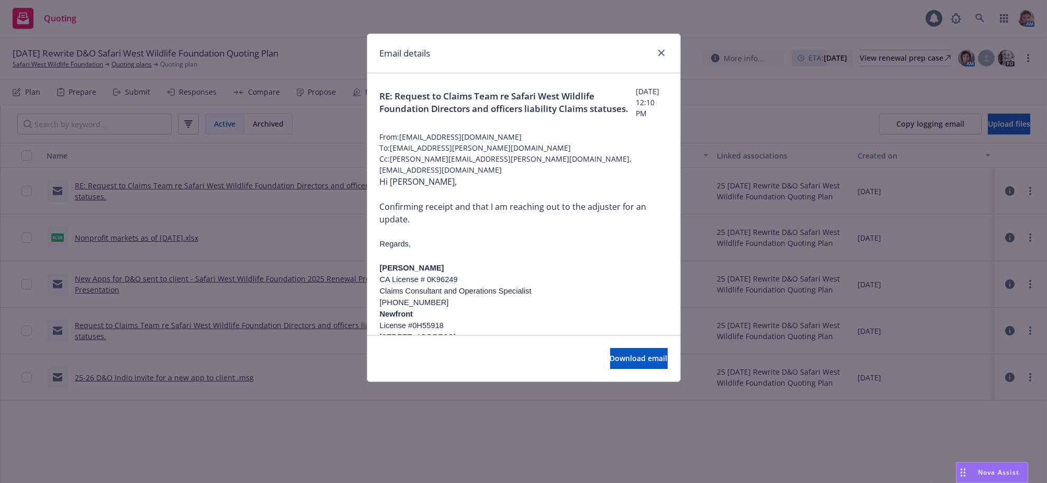
click at [610, 361] on span "Download email" at bounding box center [639, 358] width 58 height 10
click at [658, 58] on link "close" at bounding box center [661, 53] width 13 height 13
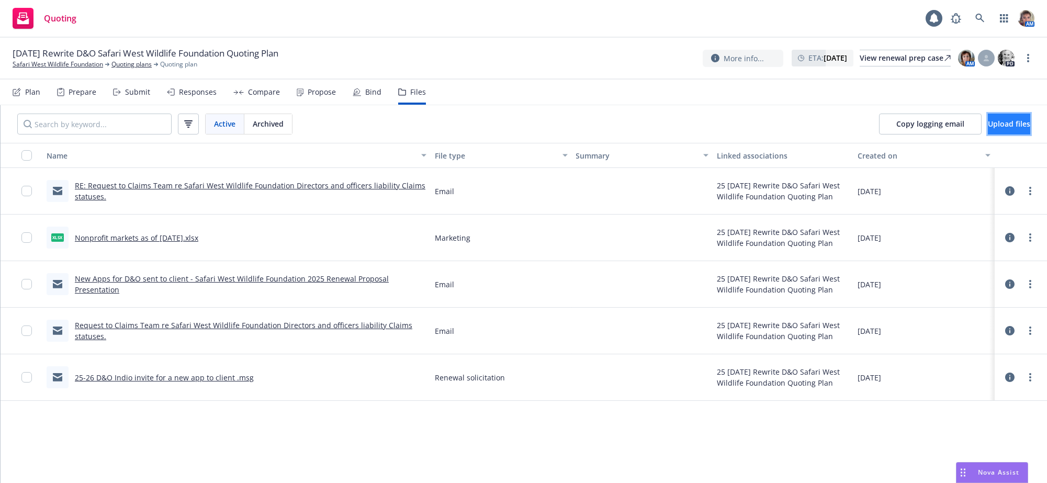
click at [988, 129] on span "Upload files" at bounding box center [1009, 124] width 42 height 10
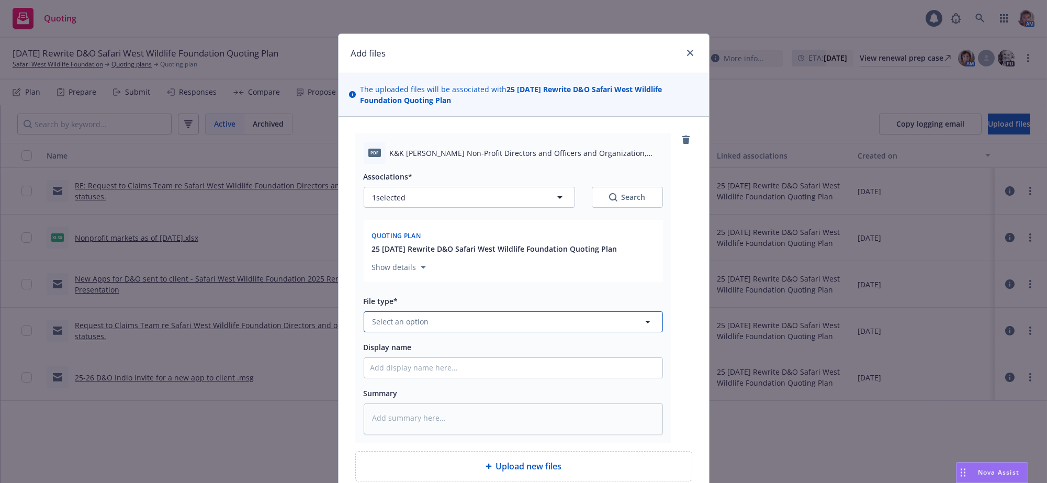
click at [442, 332] on button "Select an option" at bounding box center [513, 321] width 299 height 21
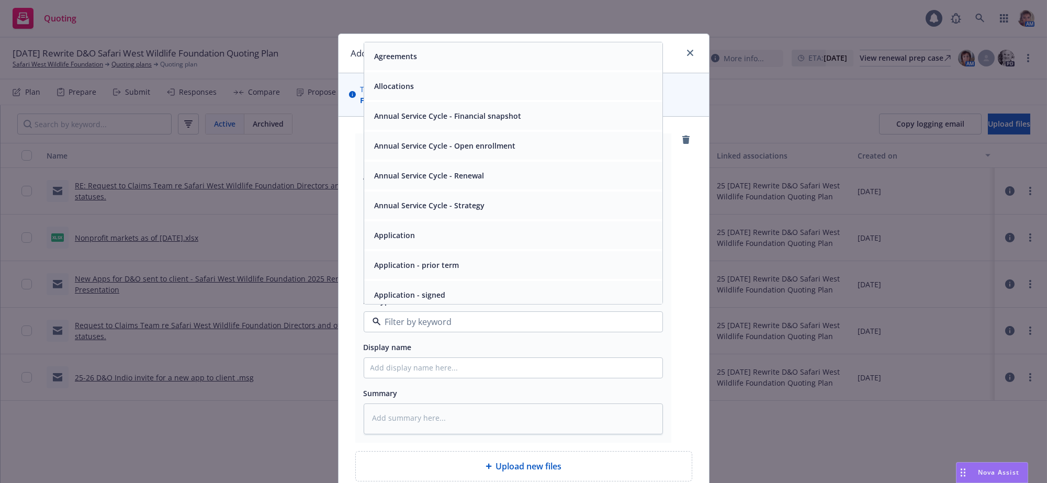
click at [449, 302] on div "Application - signed" at bounding box center [513, 294] width 286 height 15
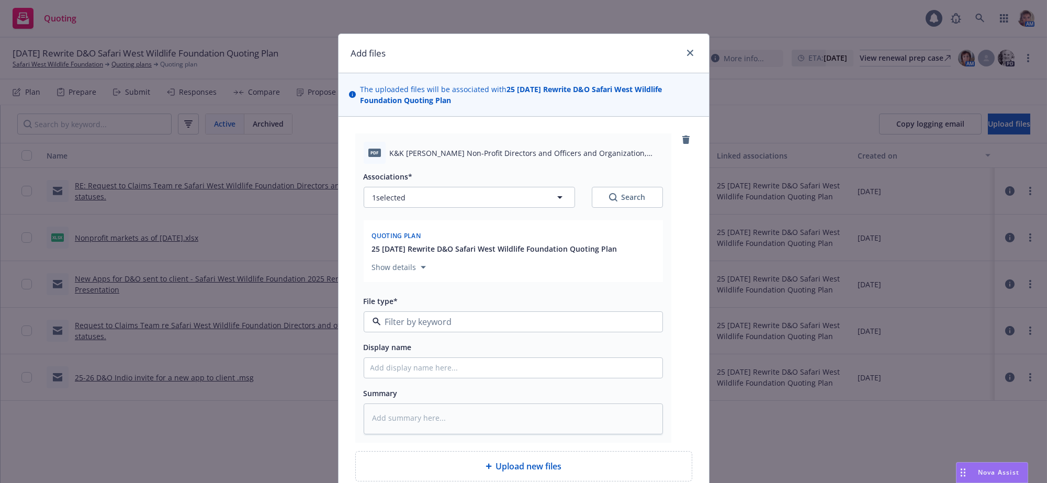
type textarea "x"
click at [438, 378] on input "Display name" at bounding box center [513, 368] width 298 height 20
type input "2"
type textarea "x"
type input "25"
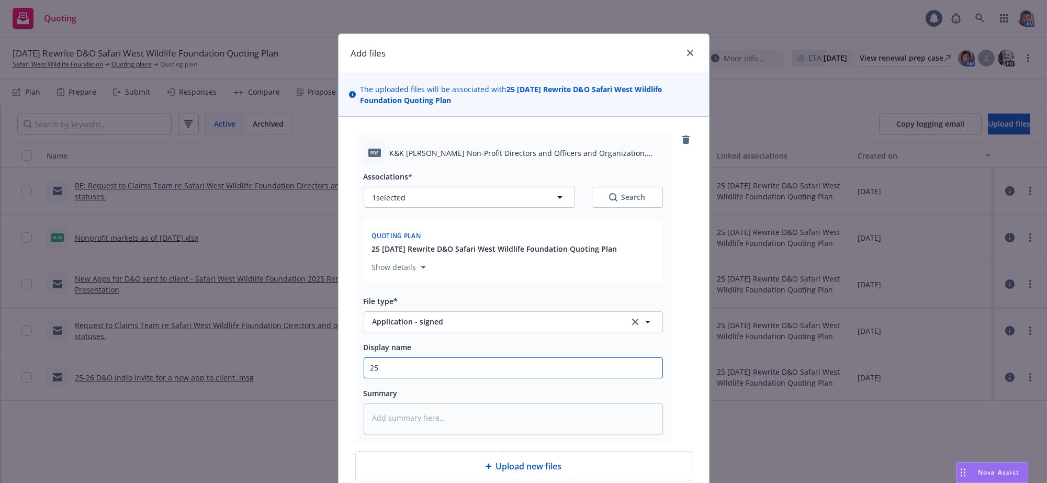
type textarea "x"
type input "25-"
type textarea "x"
type input "25-2"
type textarea "x"
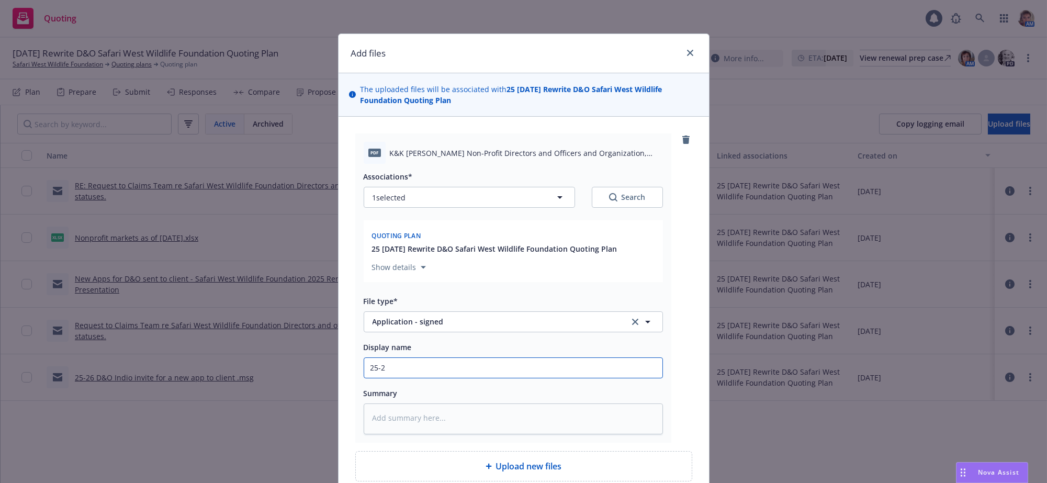
type input "25-26"
type textarea "x"
type input "25-26"
type textarea "x"
type input "25-26 M"
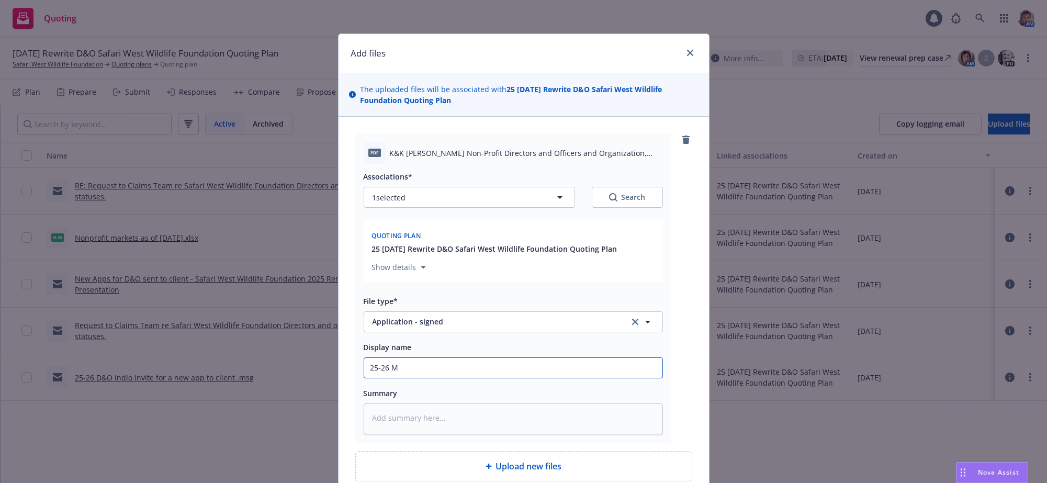
type textarea "x"
type input "25-26 Ma"
type textarea "x"
type input "25-26 Man"
type textarea "x"
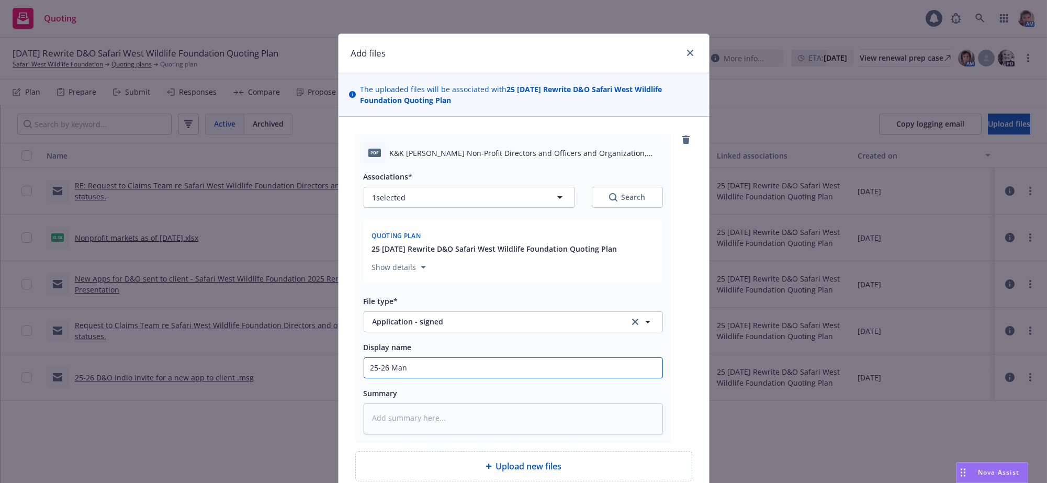
type input "25-26 Mana"
type textarea "x"
type input "25-26 Manag"
type textarea "x"
type input "25-26 Manage"
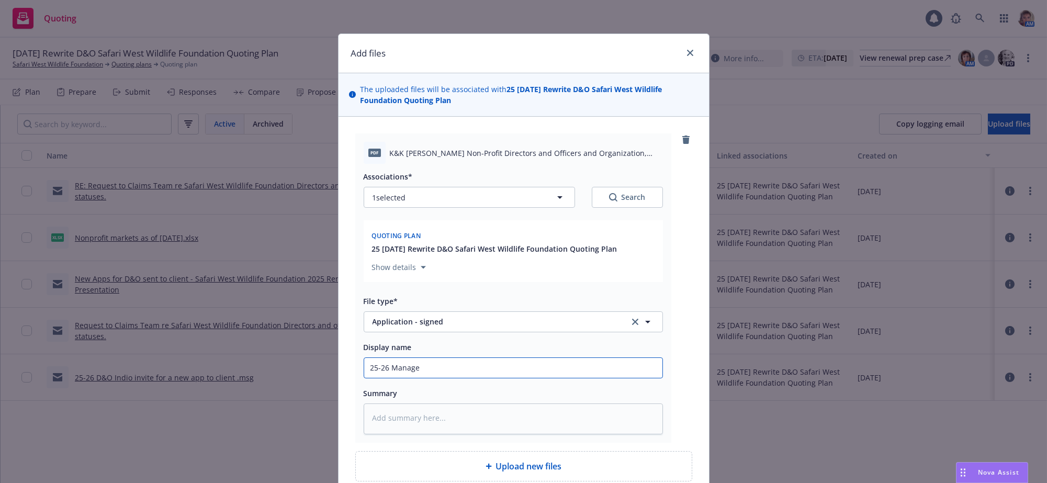
type textarea "x"
type input "25-26 Managem"
type textarea "x"
type input "25-26 Manageme"
type textarea "x"
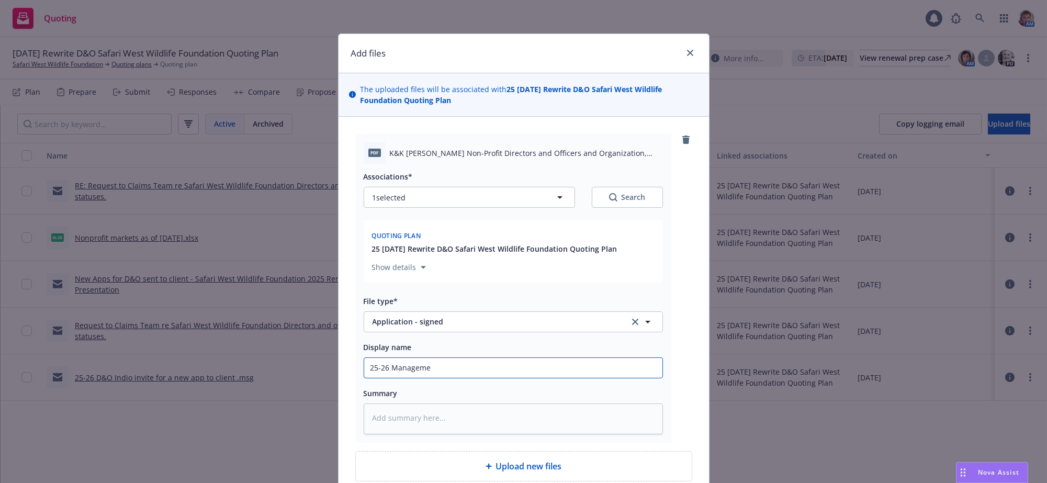
type input "25-26 Managemen"
type textarea "x"
type input "25-26 Management"
type textarea "x"
type input "25-26 Management"
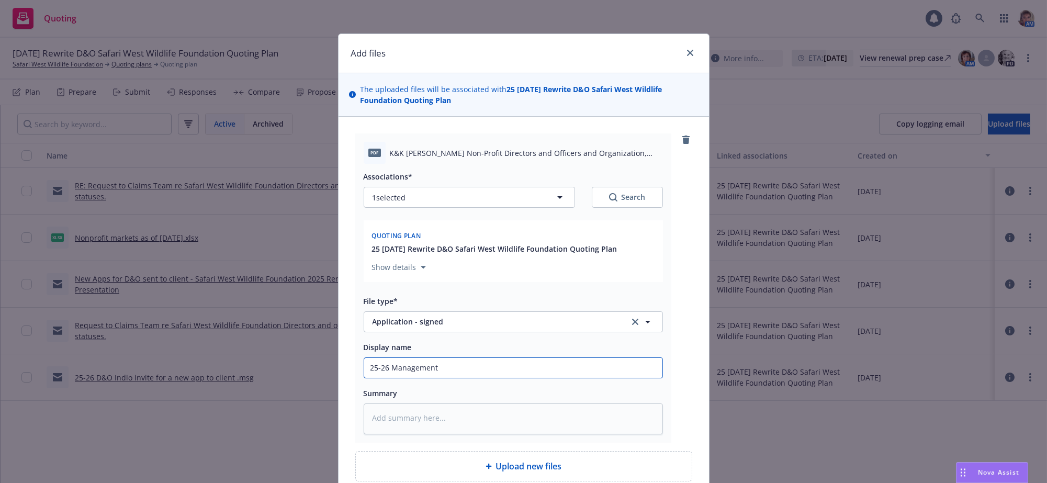
type textarea "x"
type input "25-26 Management L"
type textarea "x"
type input "25-26 Management Li"
type textarea "x"
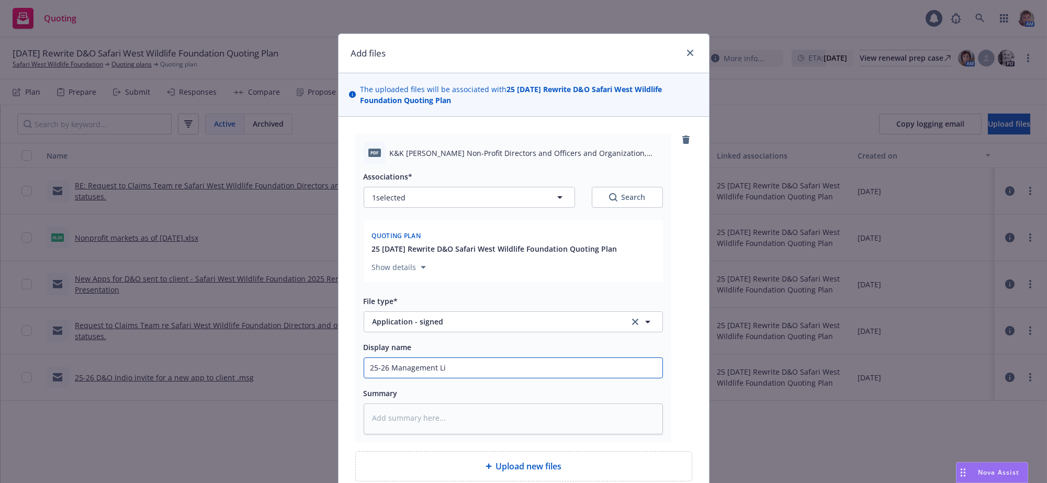
type input "25-26 Management Lia"
type textarea "x"
type input "25-26 Management Liab"
type textarea "x"
type input "25-26 Management Liabi"
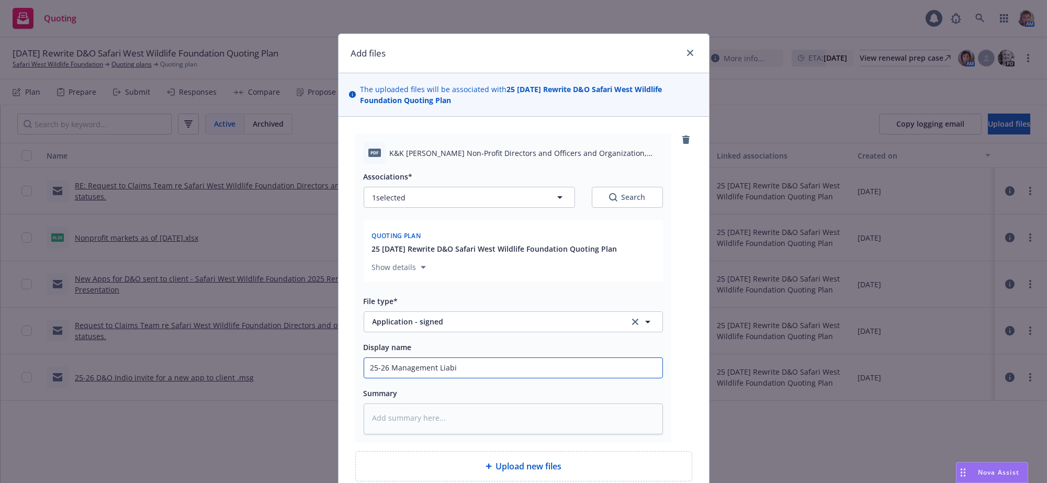
type textarea "x"
type input "25-26 Management Liabil"
type textarea "x"
type input "25-26 Management Liabili"
type textarea "x"
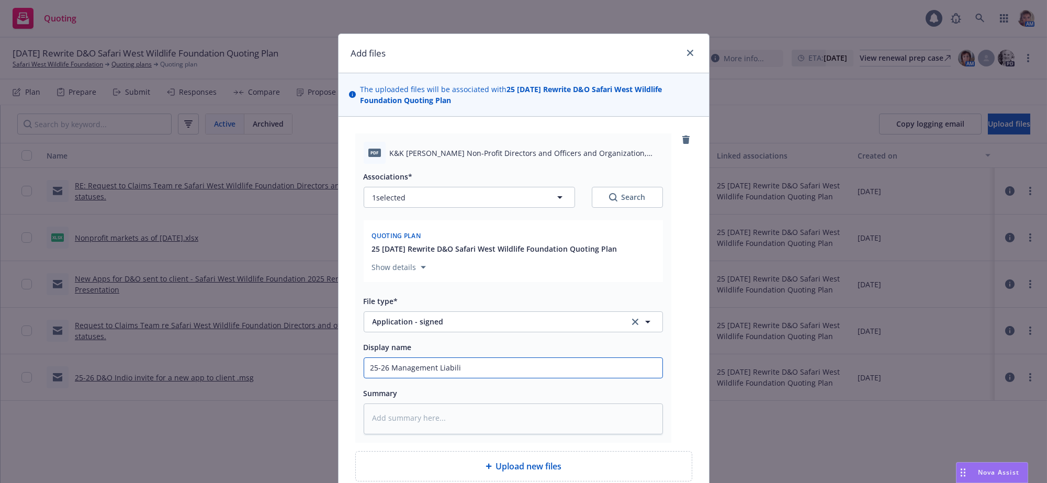
type input "25-26 Management Liabilit"
type textarea "x"
type input "25-26 Management Liability"
type textarea "x"
type input "25-26 Management Liability"
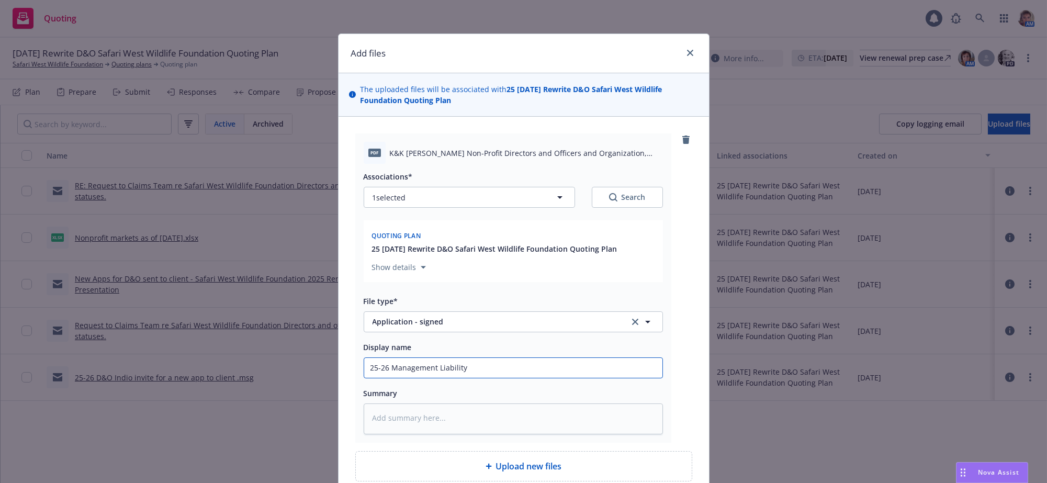
type textarea "x"
type input "25-26 Management Liability A"
type textarea "x"
type input "25-26 Management Liability Ap"
type textarea "x"
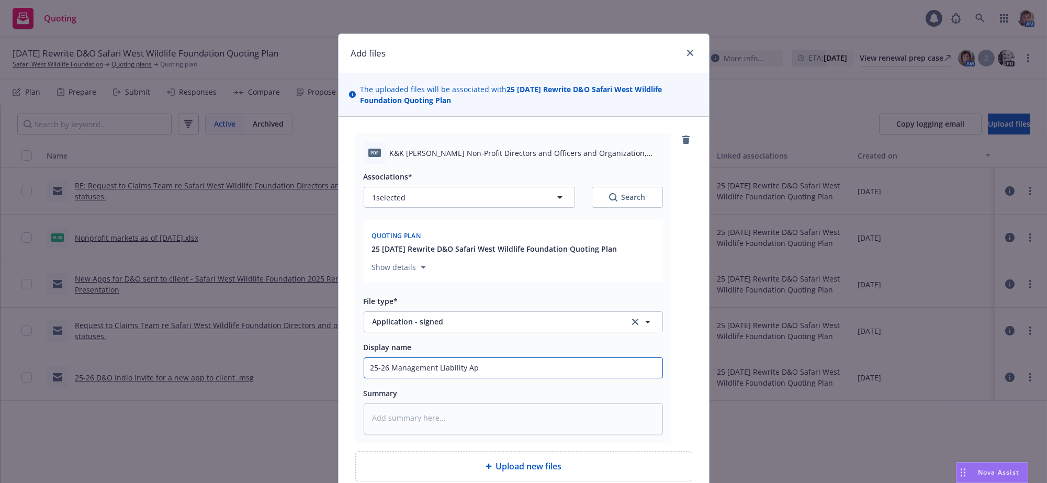
type input "25-26 Management Liability App"
type textarea "x"
type input "25-26 Management Liability App"
type textarea "x"
type input "25-26 Management Liability App c"
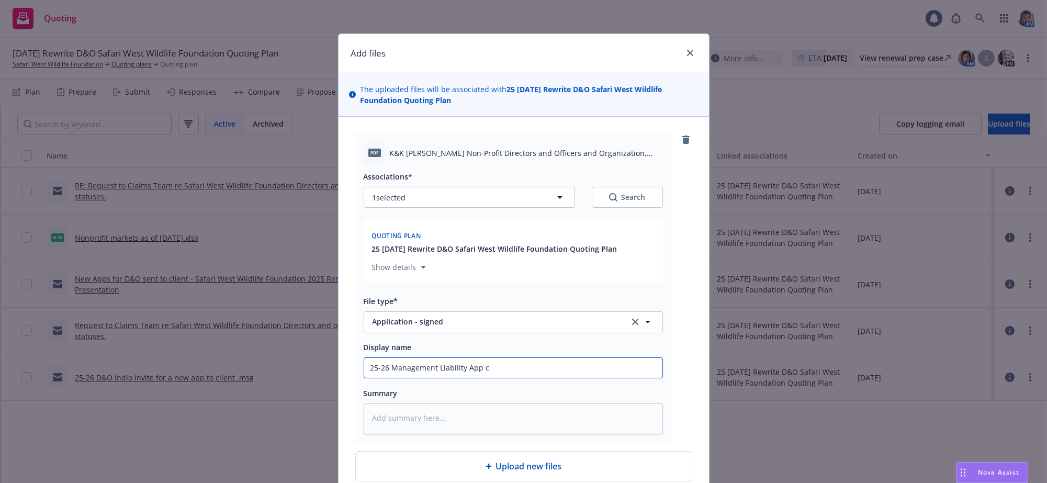
type textarea "x"
type input "25-26 Management Liability App co"
type textarea "x"
type input "25-26 Management Liability App com"
type textarea "x"
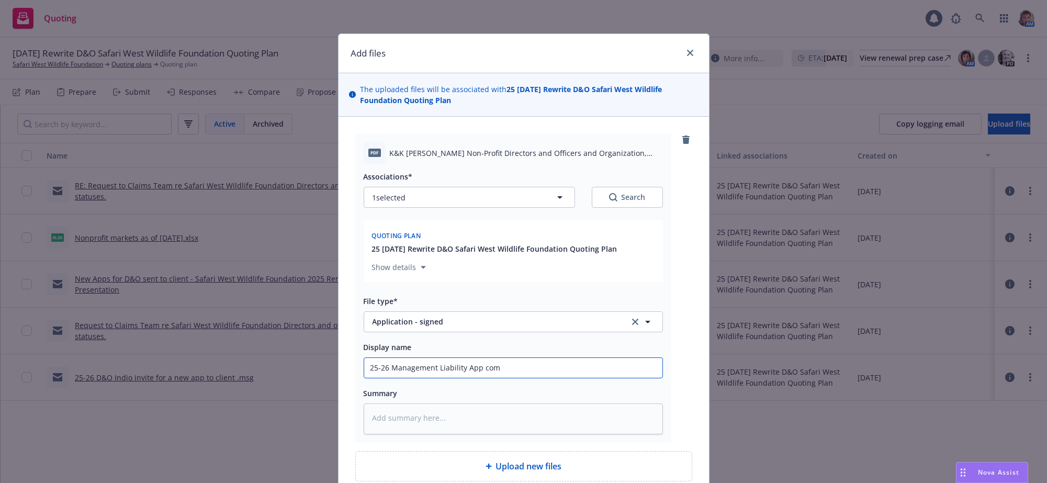
type input "25-26 Management Liability App comp"
type textarea "x"
type input "25-26 Management Liability App compl"
type textarea "x"
type input "25-26 Management Liability App comple"
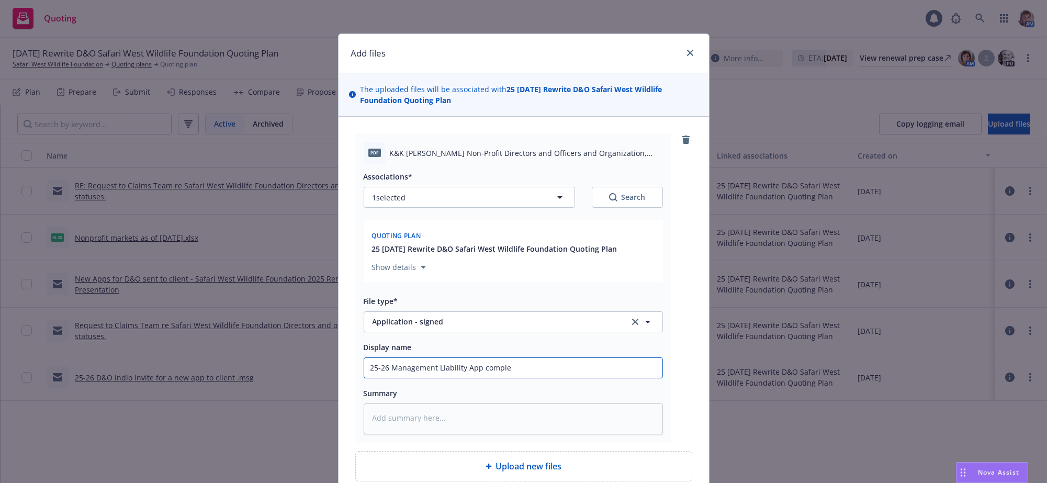
type textarea "x"
type input "25-26 Management Liability App complet"
type textarea "x"
type input "25-26 Management Liability App complete"
type textarea "x"
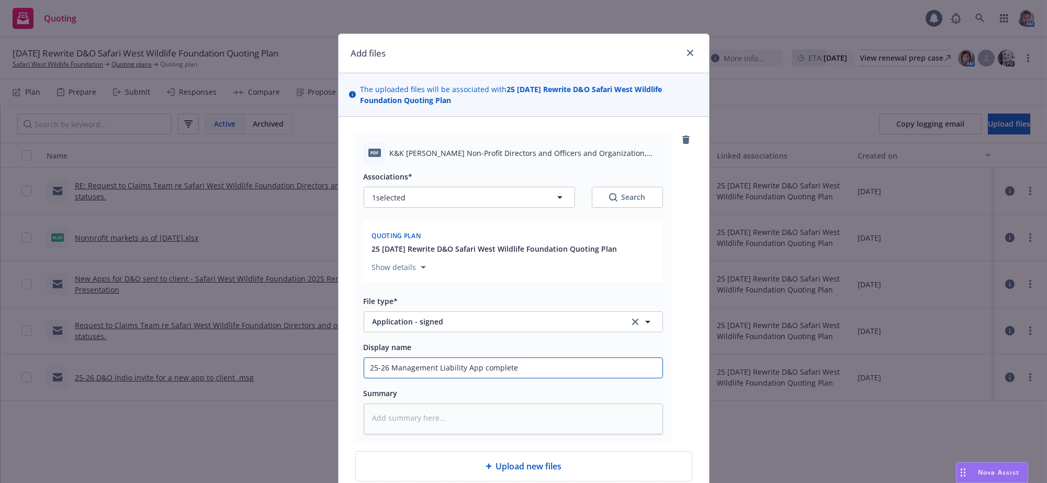
type input "25-26 Management Liability App completed"
type textarea "x"
type input "25-26 Management Liability App completed"
type textarea "x"
type input "25-26 Management Liability App completed a"
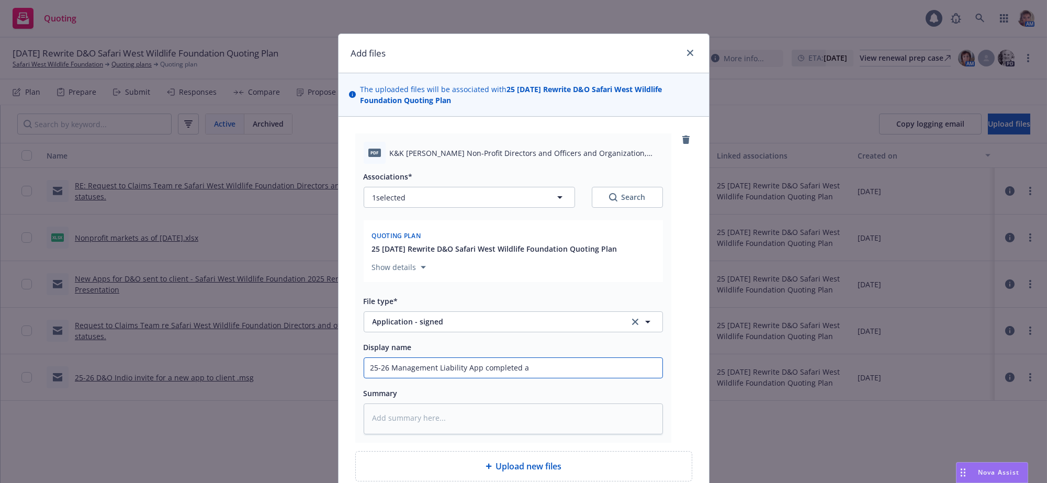
type textarea "x"
type input "25-26 Management Liability App completed an"
type textarea "x"
type input "25-26 Management Liability App completed and"
type textarea "x"
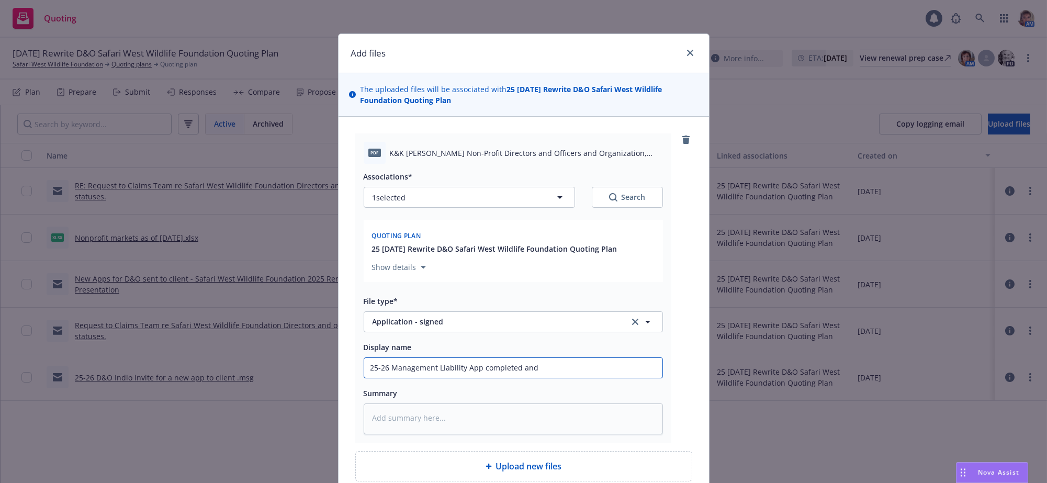
type input "25-26 Management Liability App completed and"
type textarea "x"
type input "25-26 Management Liability App completed and s"
type textarea "x"
type input "25-26 Management Liability App completed and si"
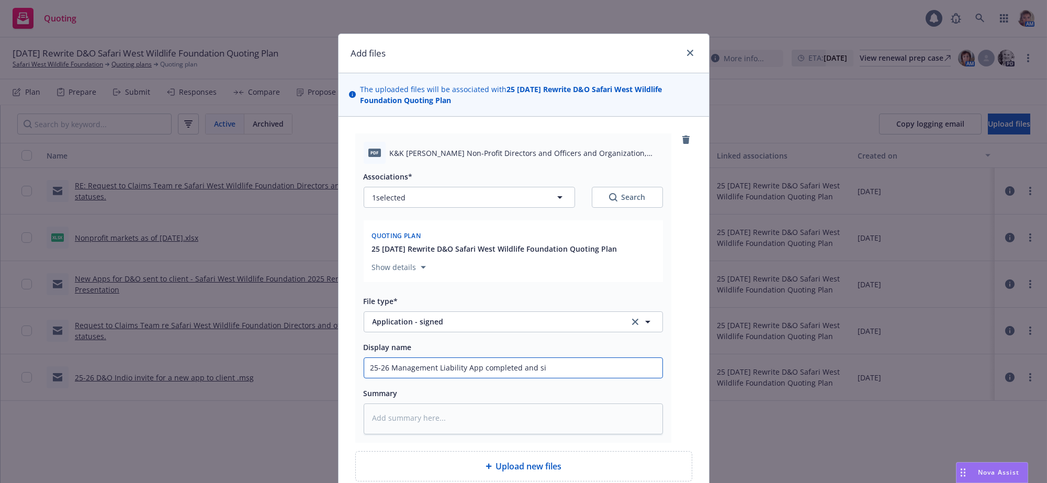
type textarea "x"
type input "25-26 Management Liability App completed and sig"
type textarea "x"
type input "25-26 Management Liability App completed and sige"
type textarea "x"
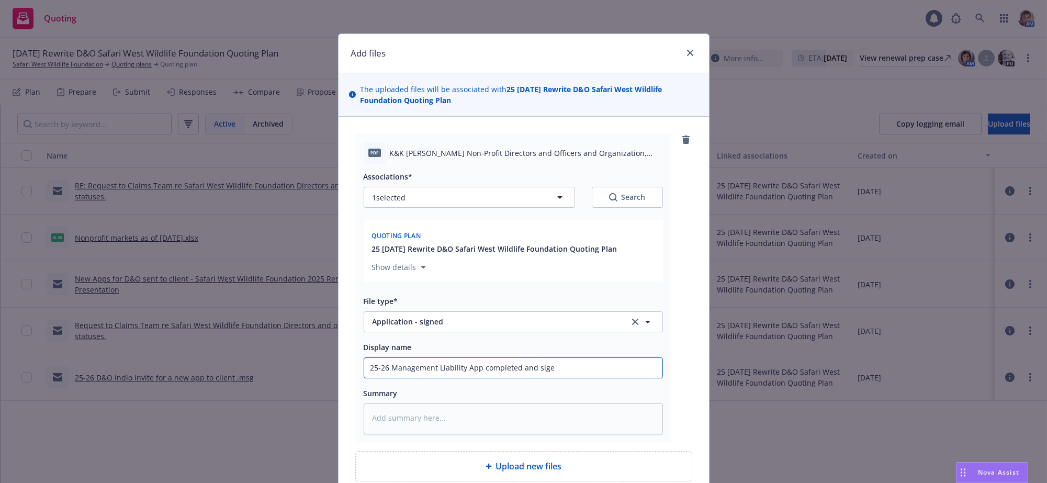
type input "25-26 Management Liability App completed and sig"
type textarea "x"
type input "25-26 Management Liability App completed and sign"
type textarea "x"
type input "25-26 Management Liability App completed and signe"
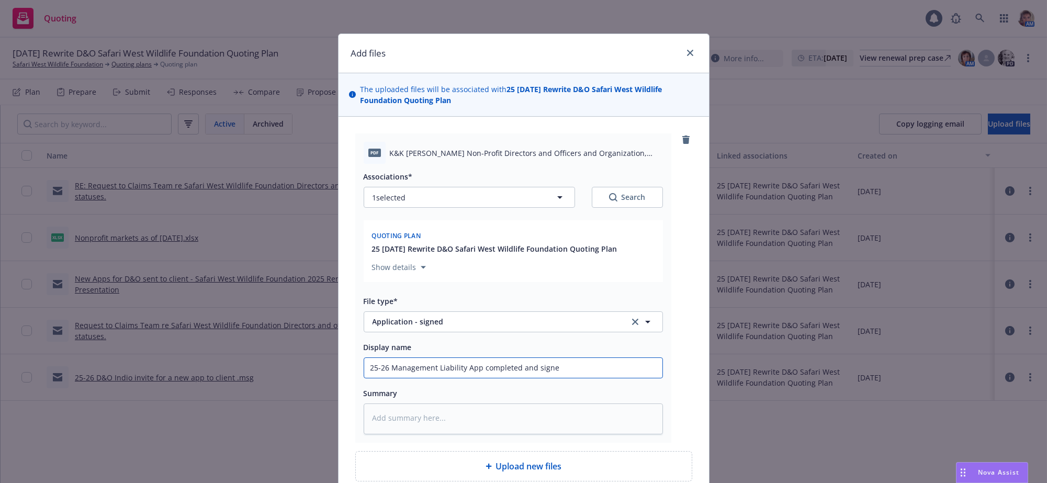
type textarea "x"
type input "25-26 Management Liability App completed and signed"
type textarea "x"
type input "25-26 Management Liability App completed and signed"
type textarea "x"
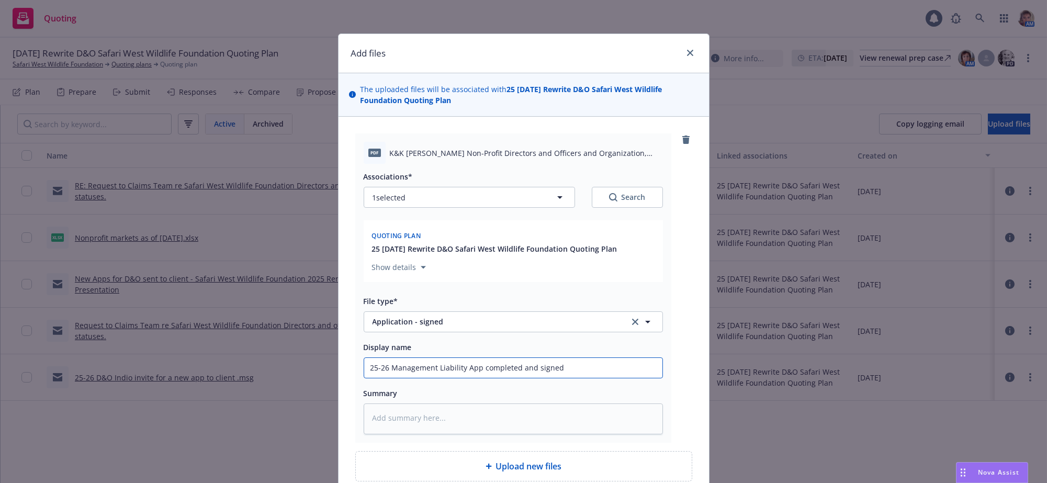
type input "25-26 Management Liability App completed and signed b"
type textarea "x"
type input "25-26 Management Liability App completed and signed by"
type textarea "x"
type input "25-26 Management Liability App completed and signed by"
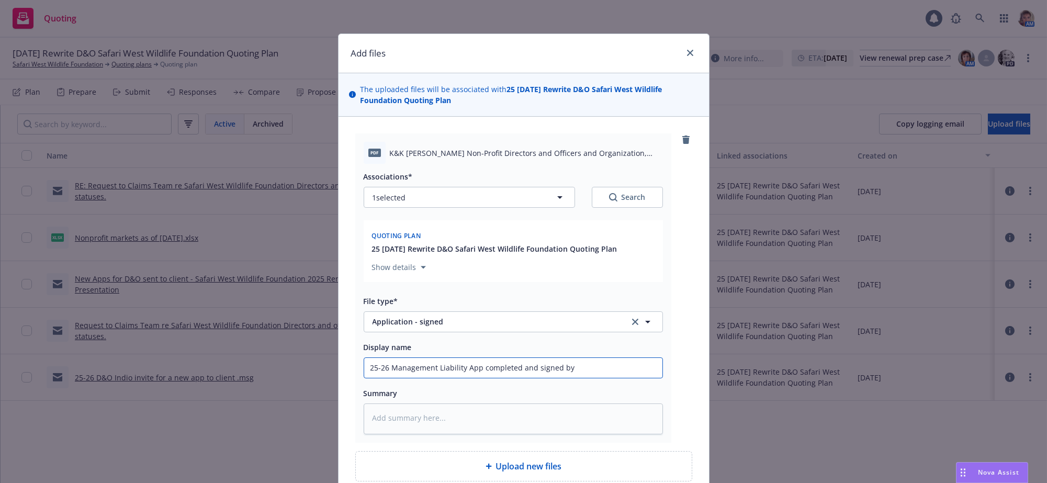
type textarea "x"
type input "25-26 Management Liability App completed and signed by c"
type textarea "x"
type input "25-26 Management Liability App completed and signed by cl"
type textarea "x"
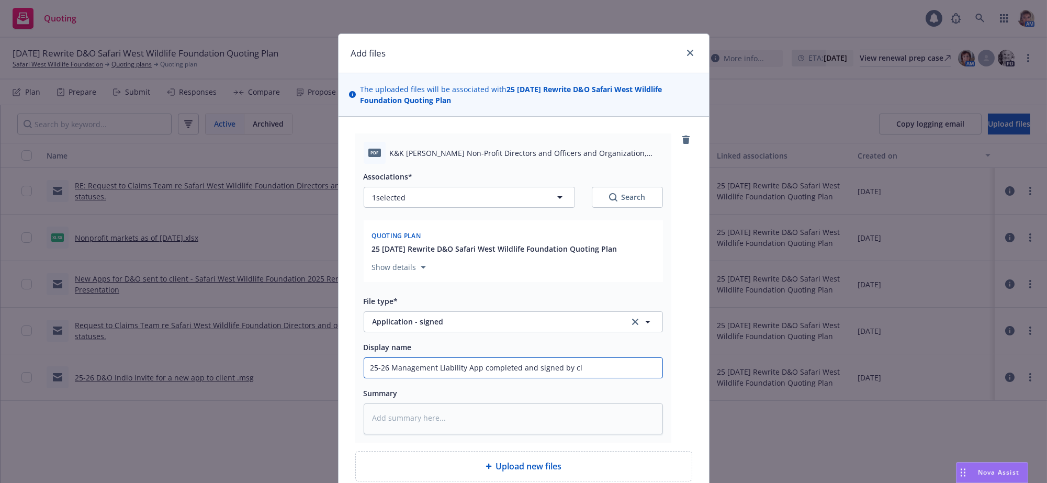
type input "25-26 Management Liability App completed and signed by cli"
type textarea "x"
type input "25-26 Management Liability App completed and signed by clien"
type textarea "x"
type input "25-26 Management Liability App completed and signed by client"
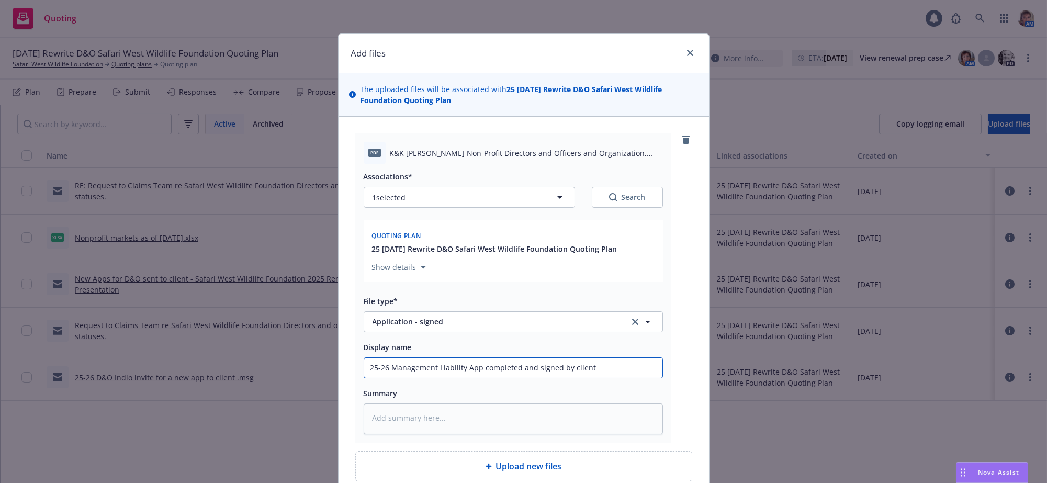
type textarea "x"
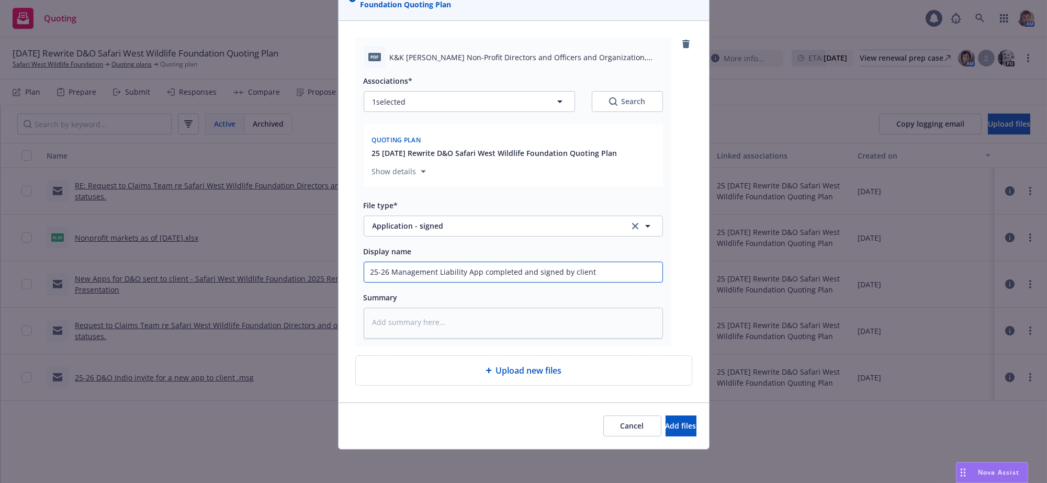
scroll to position [144, 0]
type input "25-26 Management Liability App completed and signed by client"
click at [665, 433] on button "Add files" at bounding box center [680, 425] width 31 height 21
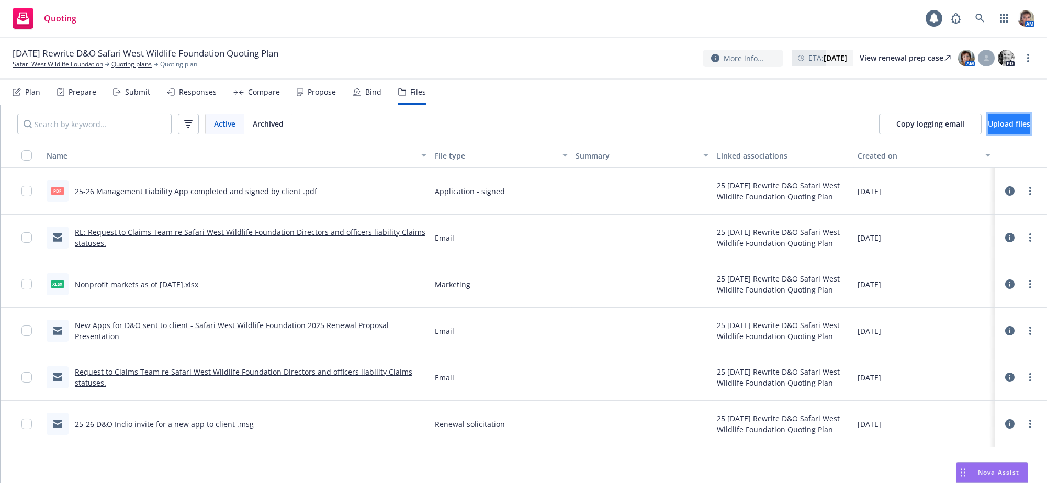
click at [988, 129] on button "Upload files" at bounding box center [1009, 124] width 42 height 21
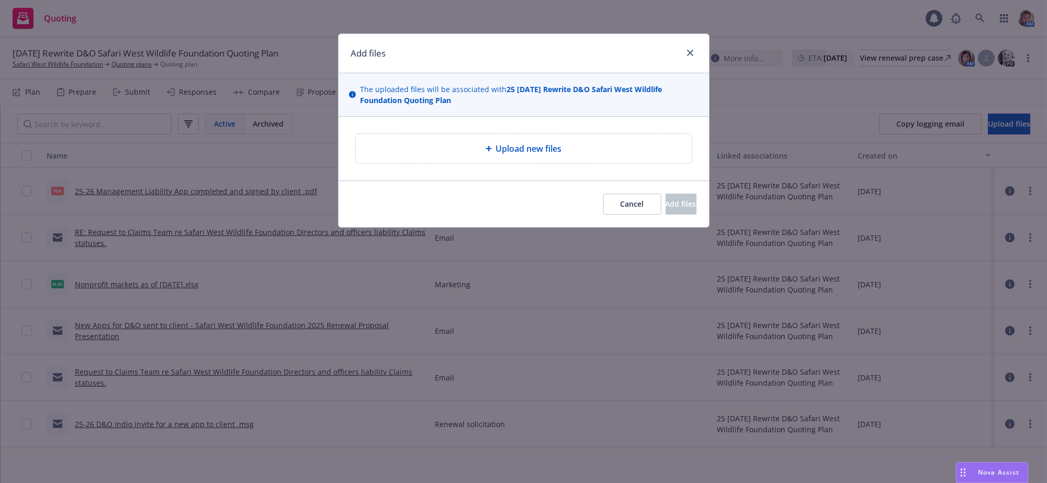
click at [553, 153] on span "Upload new files" at bounding box center [529, 148] width 66 height 13
type textarea "x"
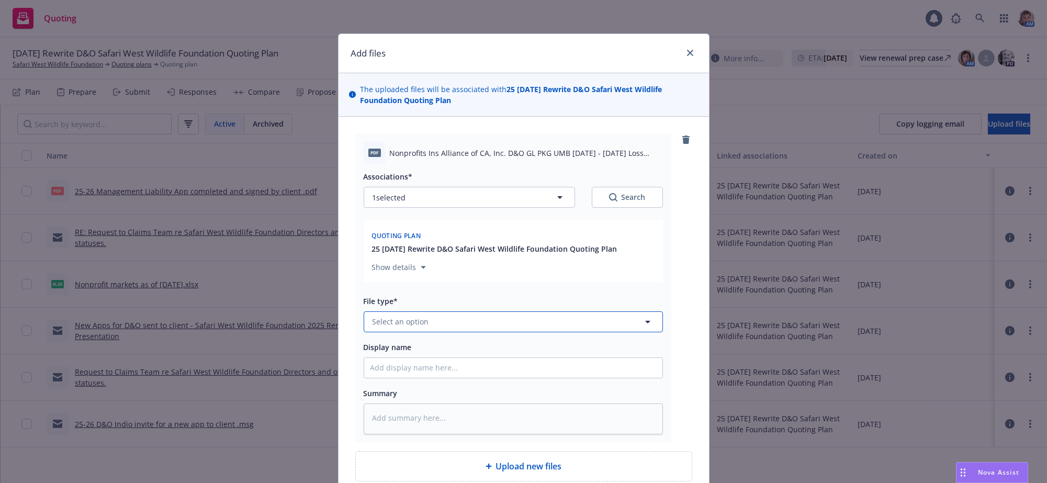
click at [499, 332] on button "Select an option" at bounding box center [513, 321] width 299 height 21
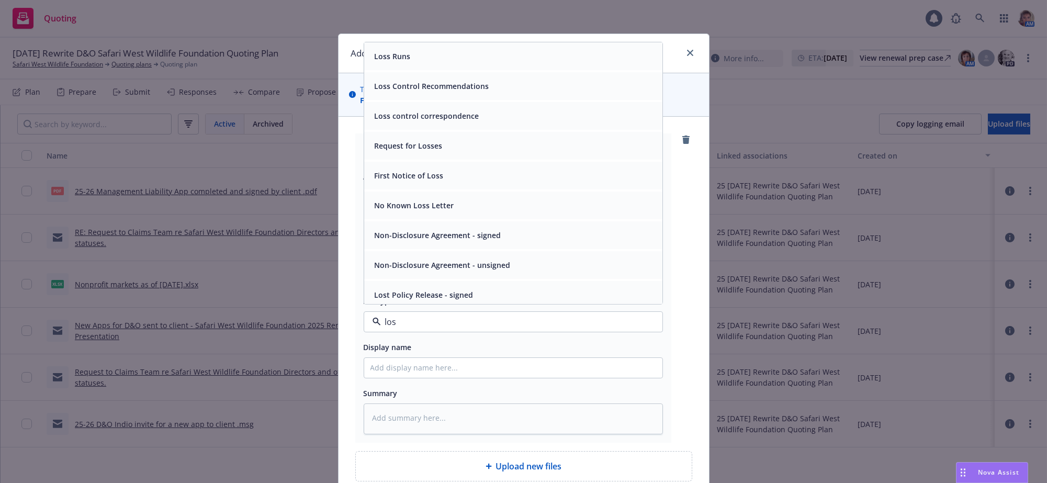
type input "loss"
drag, startPoint x: 475, startPoint y: 73, endPoint x: 475, endPoint y: 80, distance: 6.3
click at [475, 70] on div "Loss Runs" at bounding box center [513, 56] width 298 height 28
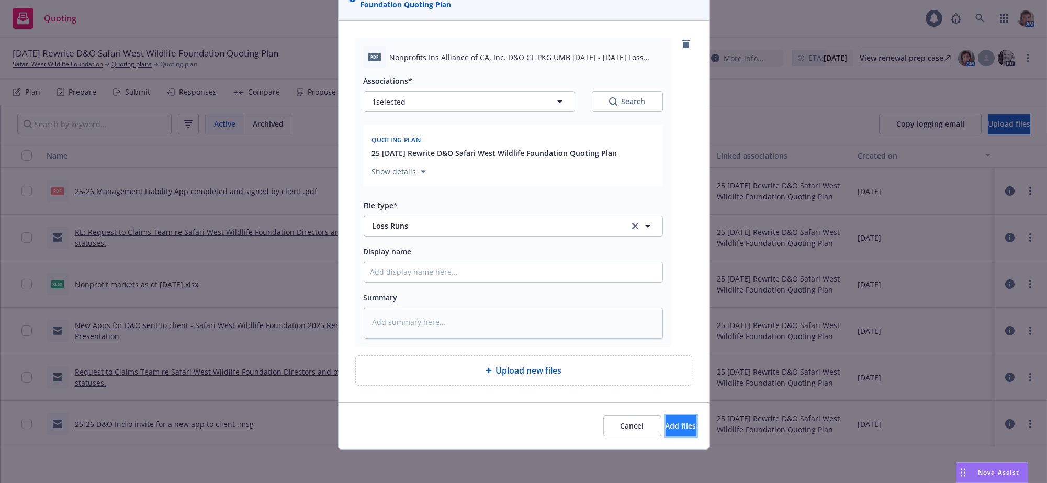
click at [665, 433] on button "Add files" at bounding box center [680, 425] width 31 height 21
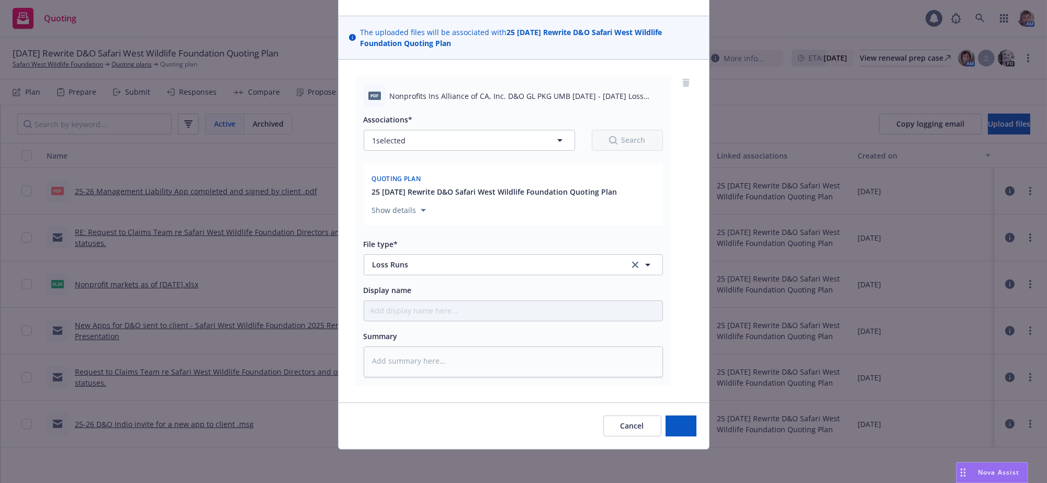
type textarea "x"
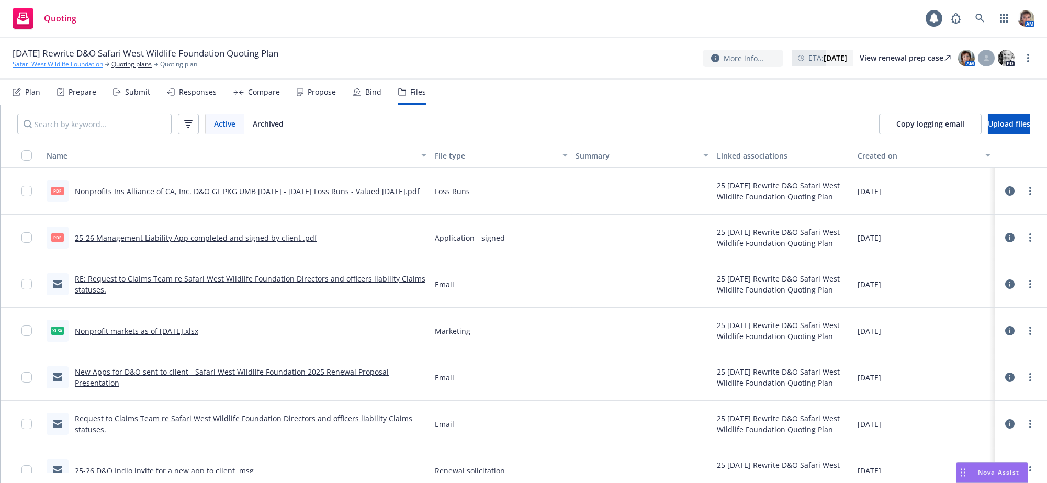
click at [65, 64] on link "Safari West Wildlife Foundation" at bounding box center [58, 64] width 90 height 9
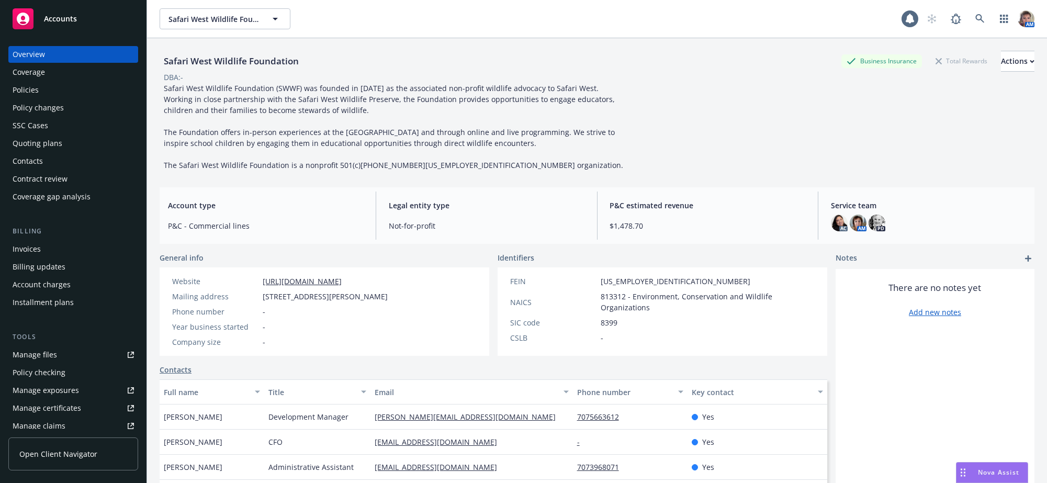
click at [42, 98] on div "Policies" at bounding box center [73, 90] width 121 height 17
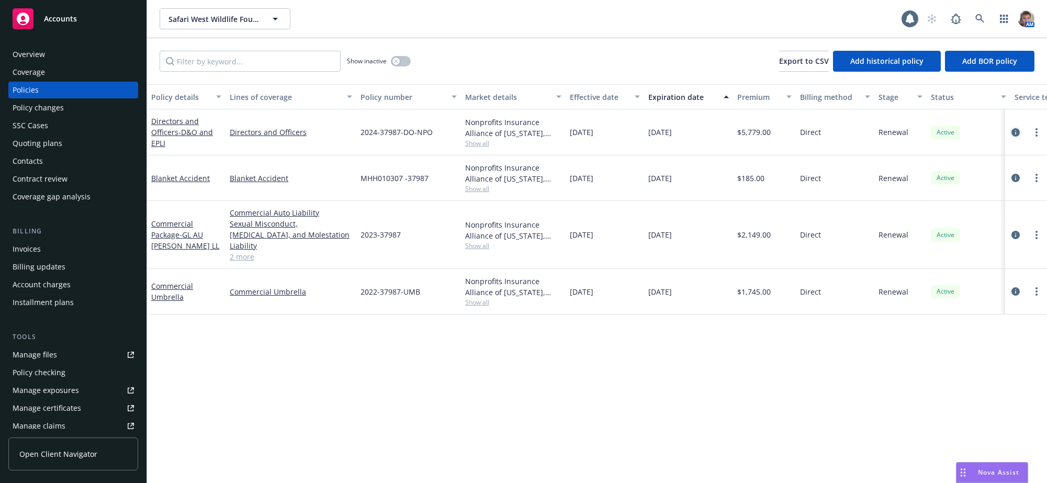
click at [1018, 137] on icon "circleInformation" at bounding box center [1015, 132] width 8 height 8
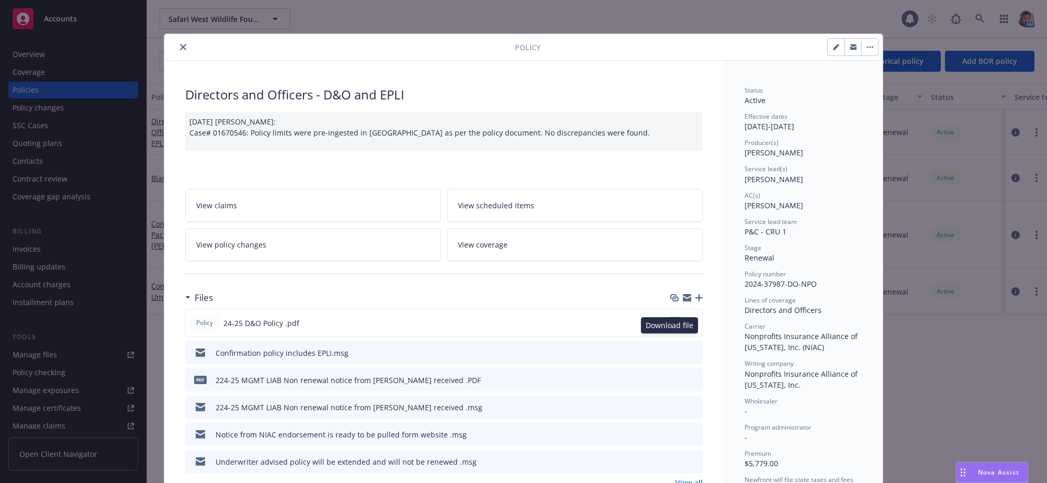
click at [671, 326] on icon "download file" at bounding box center [675, 322] width 8 height 8
click at [182, 47] on icon "close" at bounding box center [183, 47] width 6 height 6
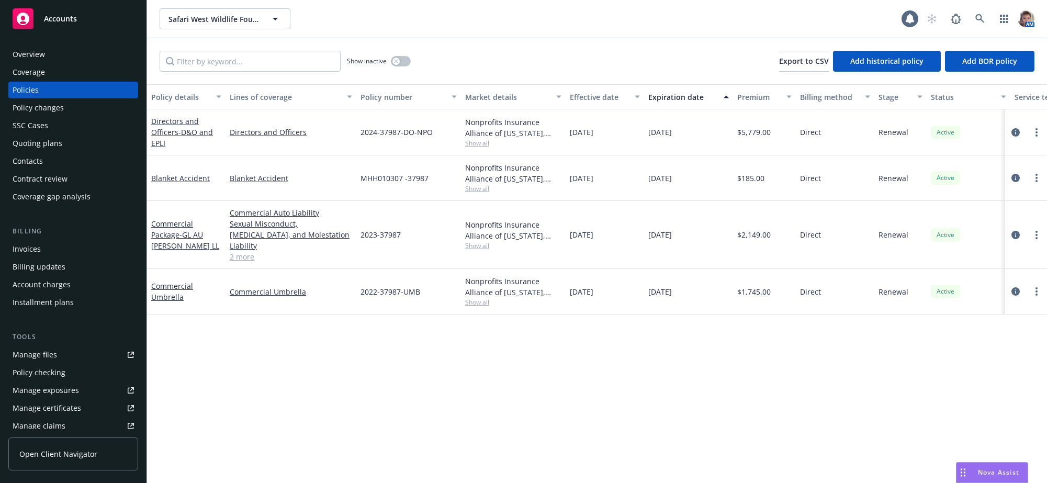
click at [41, 152] on div "Quoting plans" at bounding box center [38, 143] width 50 height 17
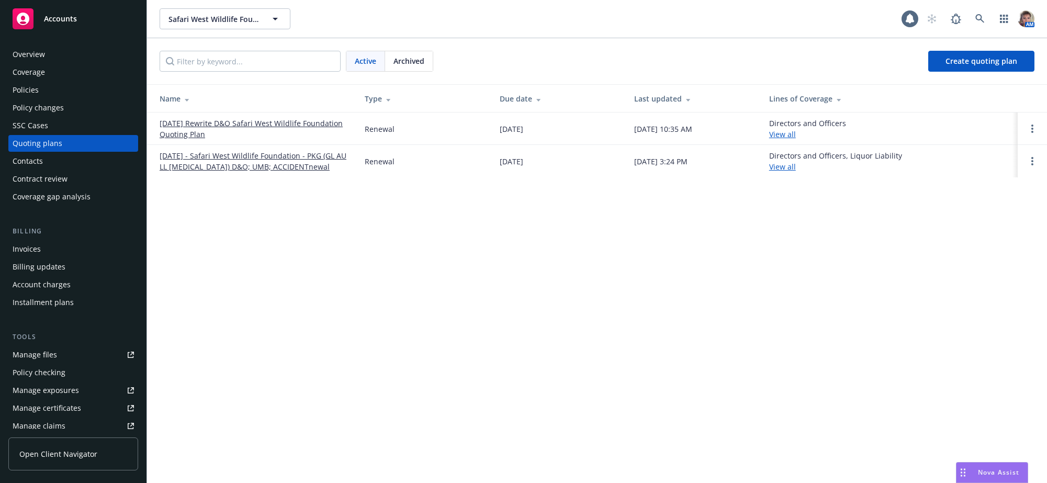
click at [254, 130] on link "[DATE] Rewrite D&O Safari West Wildlife Foundation Quoting Plan" at bounding box center [254, 129] width 188 height 22
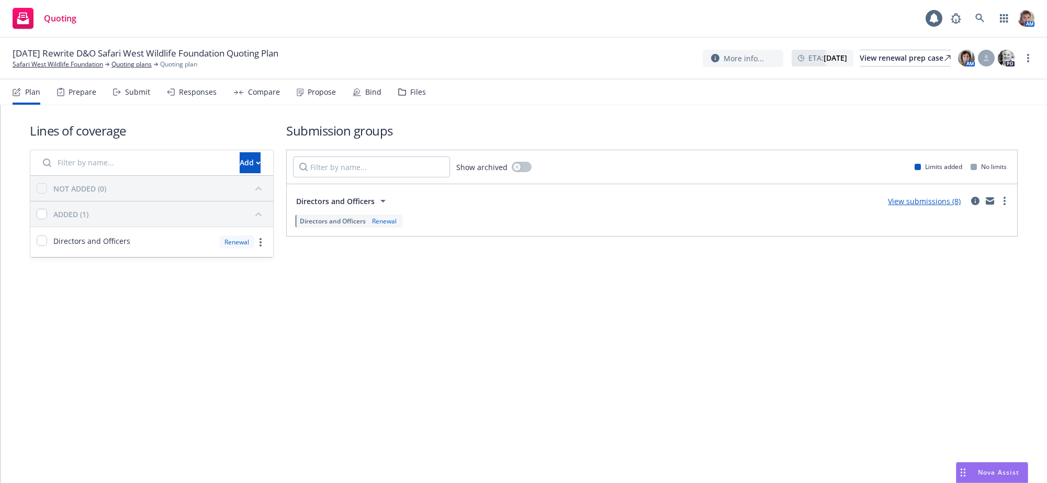
click at [139, 96] on div "Submit" at bounding box center [137, 92] width 25 height 8
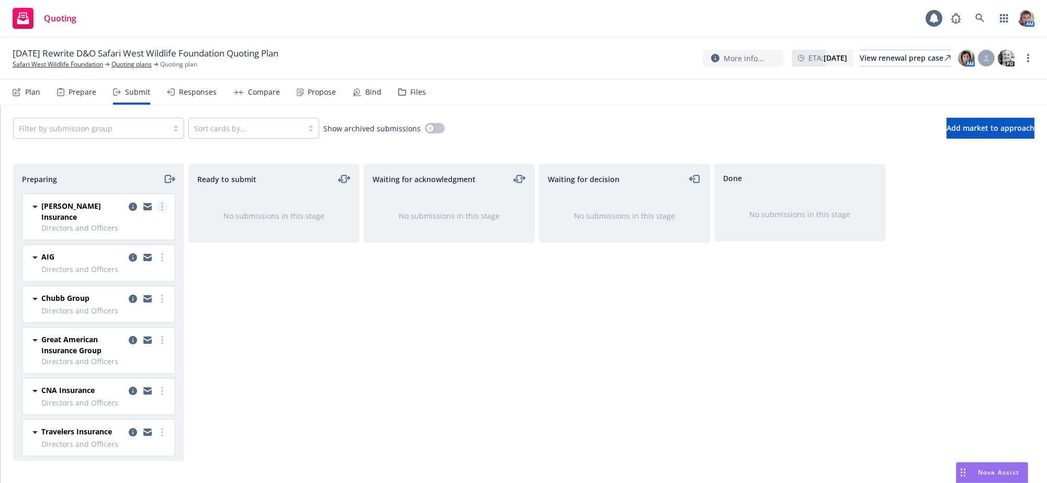
click at [161, 211] on icon "more" at bounding box center [162, 206] width 2 height 8
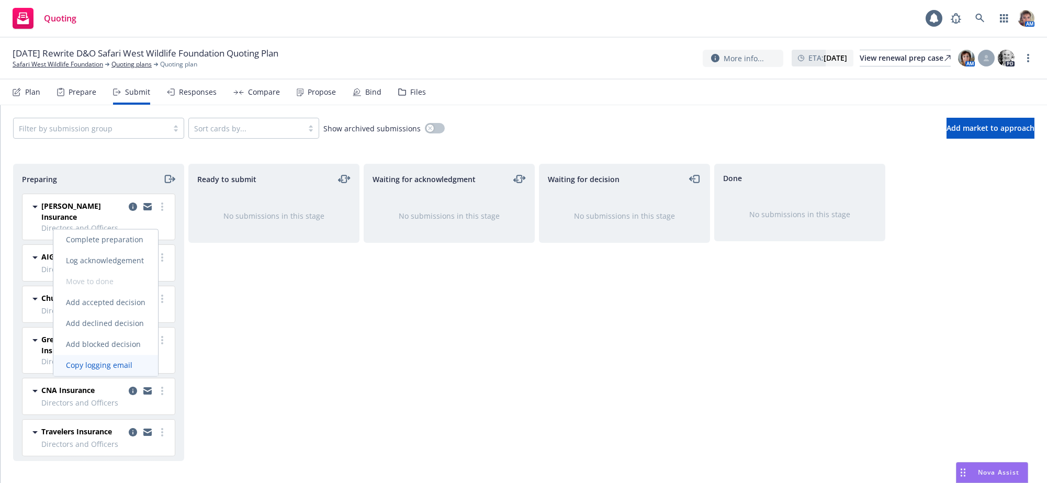
click at [117, 364] on span "Copy logging email" at bounding box center [99, 365] width 92 height 10
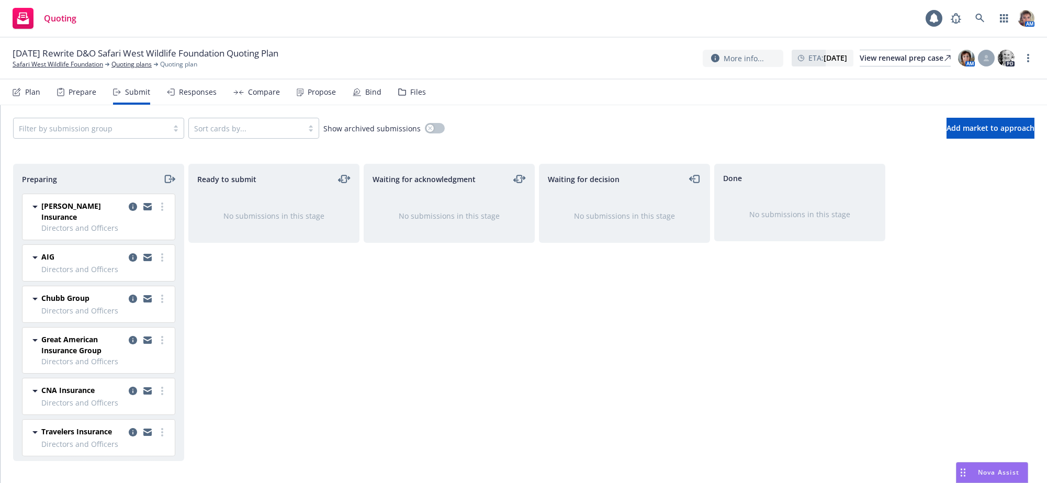
click at [583, 346] on div "Waiting for decision No submissions in this stage" at bounding box center [624, 312] width 171 height 297
click at [161, 258] on circle "more" at bounding box center [162, 257] width 2 height 2
click at [119, 408] on span "Copy logging email" at bounding box center [99, 406] width 92 height 10
click at [156, 298] on link "more" at bounding box center [162, 298] width 13 height 13
click at [115, 454] on link "Copy logging email" at bounding box center [105, 447] width 105 height 21
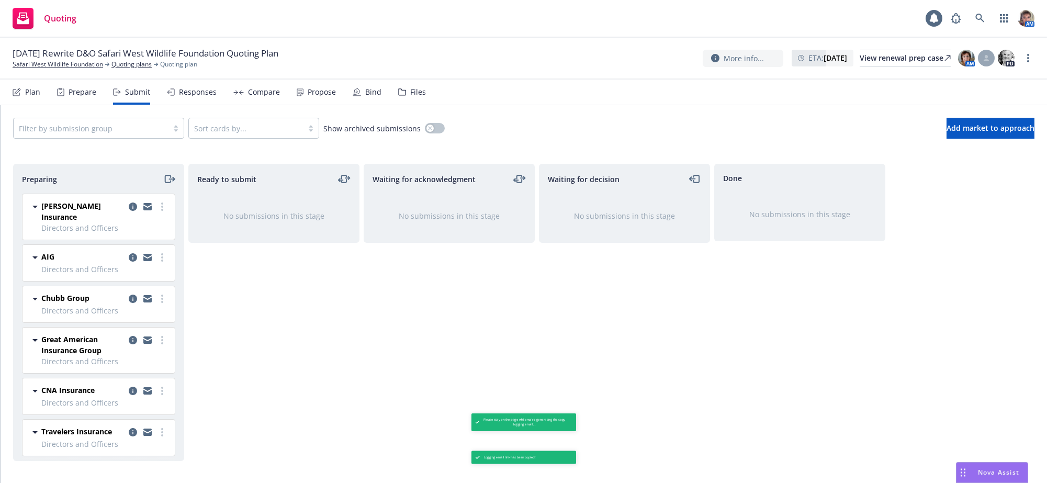
click at [746, 388] on div "Done No submissions in this stage" at bounding box center [799, 312] width 171 height 297
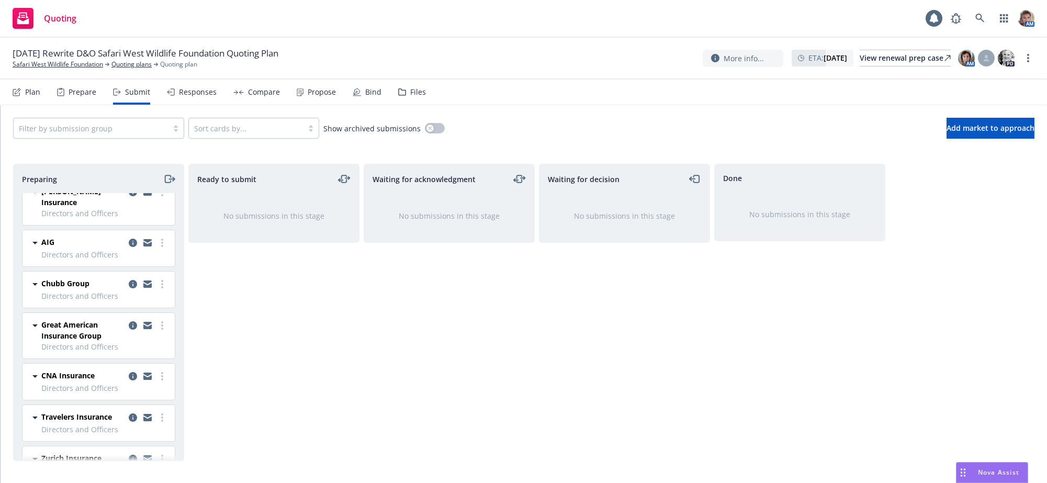
scroll to position [15, 0]
click at [156, 324] on link "more" at bounding box center [162, 325] width 13 height 13
click at [138, 304] on span "Copy logging email" at bounding box center [99, 305] width 92 height 10
click at [161, 376] on icon "more" at bounding box center [162, 375] width 2 height 8
click at [138, 355] on span "Copy logging email" at bounding box center [99, 356] width 92 height 10
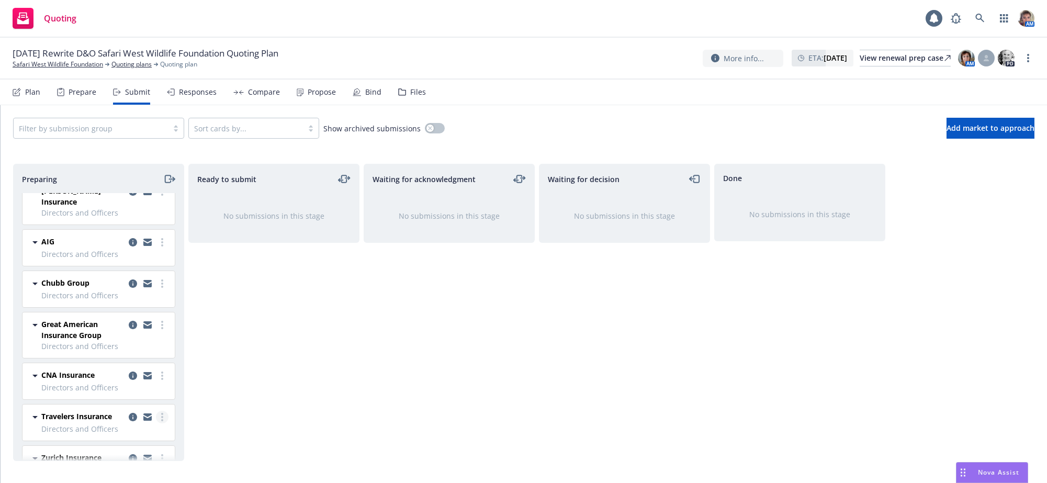
click at [156, 417] on link "more" at bounding box center [162, 417] width 13 height 13
click at [137, 404] on link "Copy logging email" at bounding box center [105, 397] width 105 height 21
click at [173, 185] on icon "moveRight" at bounding box center [169, 179] width 12 height 13
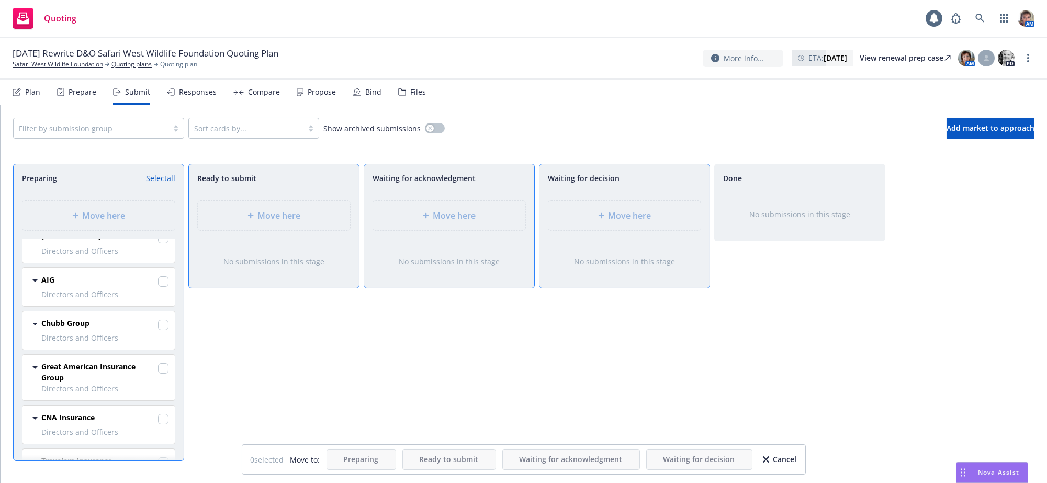
scroll to position [0, 0]
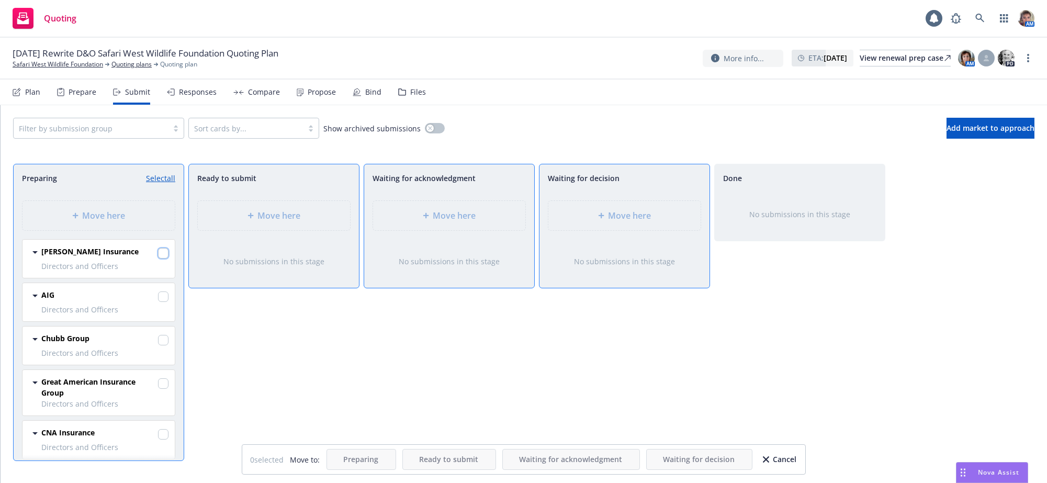
click at [158, 258] on input "checkbox" at bounding box center [163, 253] width 10 height 10
checkbox input "true"
click at [158, 302] on input "checkbox" at bounding box center [163, 296] width 10 height 10
checkbox input "true"
click at [158, 345] on input "checkbox" at bounding box center [163, 340] width 10 height 10
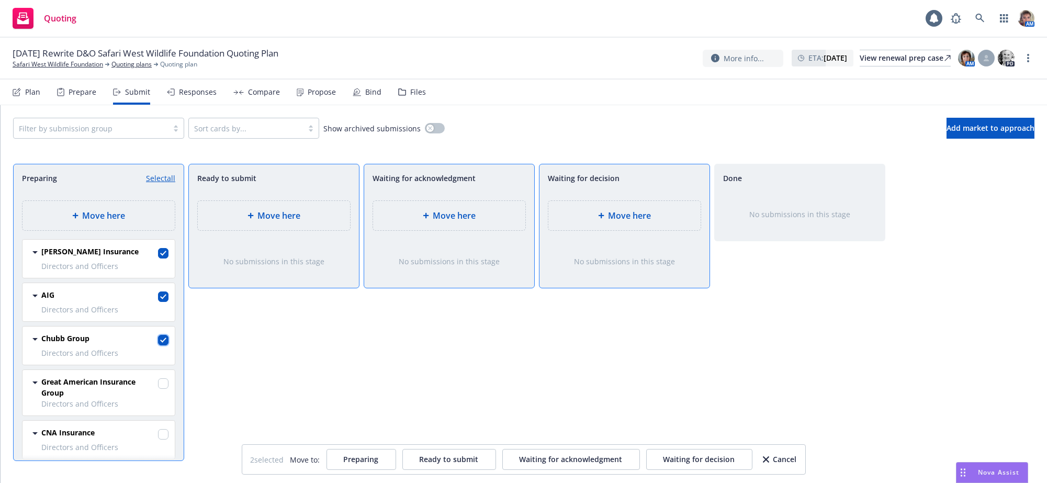
checkbox input "true"
click at [158, 389] on input "checkbox" at bounding box center [163, 383] width 10 height 10
checkbox input "true"
click at [158, 439] on input "checkbox" at bounding box center [163, 434] width 10 height 10
checkbox input "true"
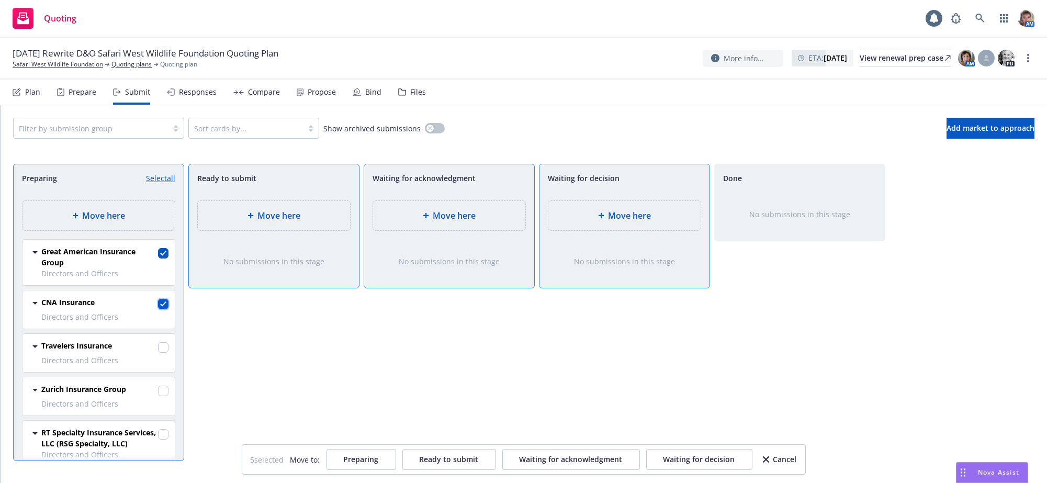
scroll to position [157, 0]
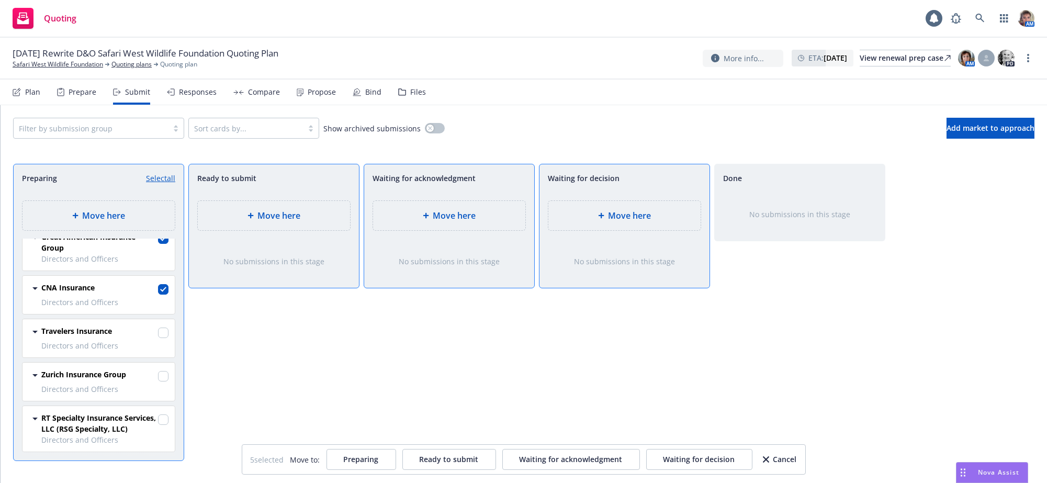
click at [158, 340] on div at bounding box center [163, 333] width 10 height 13
click at [158, 338] on input "checkbox" at bounding box center [163, 332] width 10 height 10
checkbox input "true"
click at [444, 222] on span "Move here" at bounding box center [454, 215] width 43 height 13
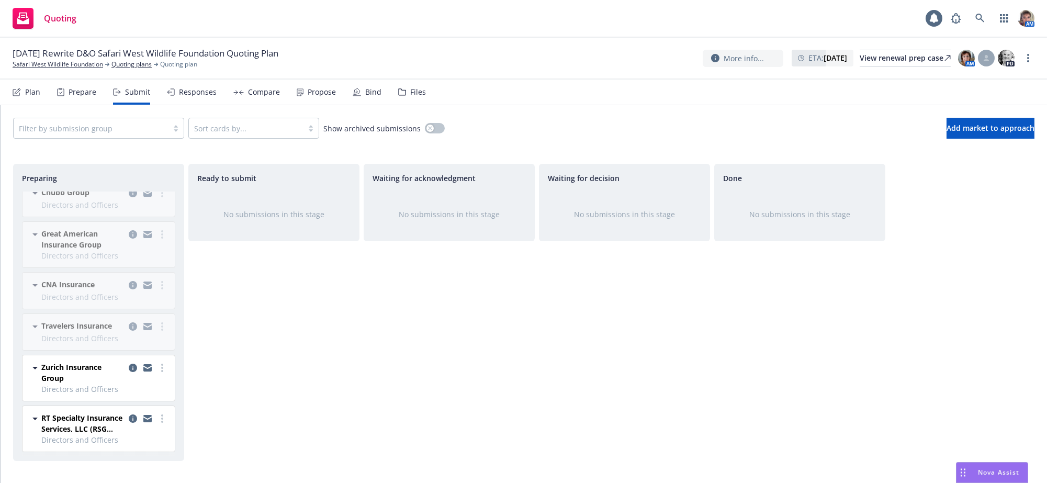
scroll to position [0, 0]
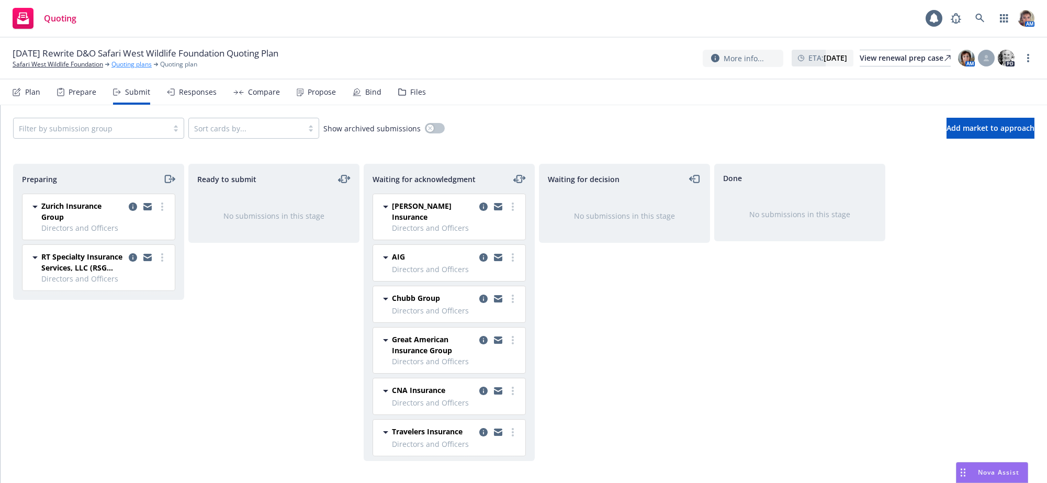
click at [146, 69] on link "Quoting plans" at bounding box center [131, 64] width 40 height 9
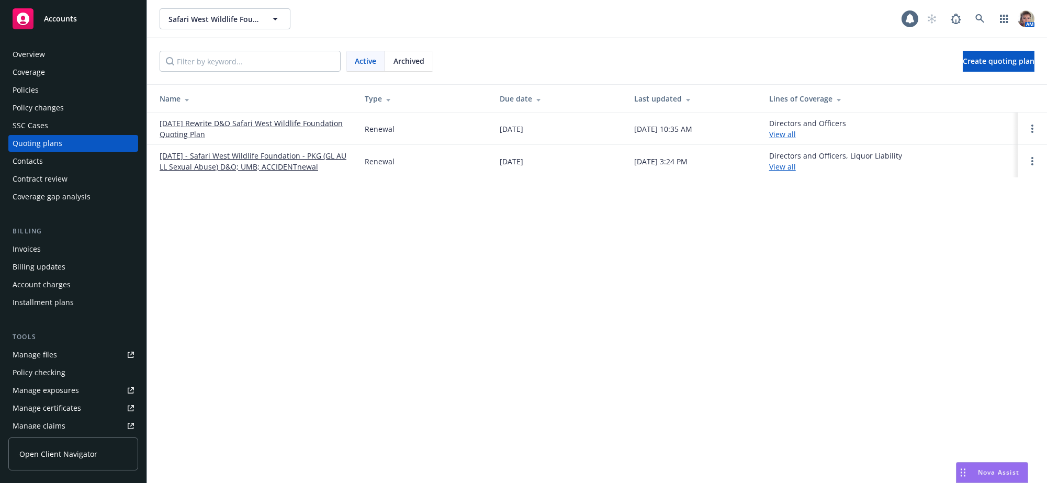
click at [232, 167] on link "[DATE] - Safari West Wildlife Foundation - PKG (GL AU LL Sexual Abuse) D&O; UMB…" at bounding box center [254, 161] width 188 height 22
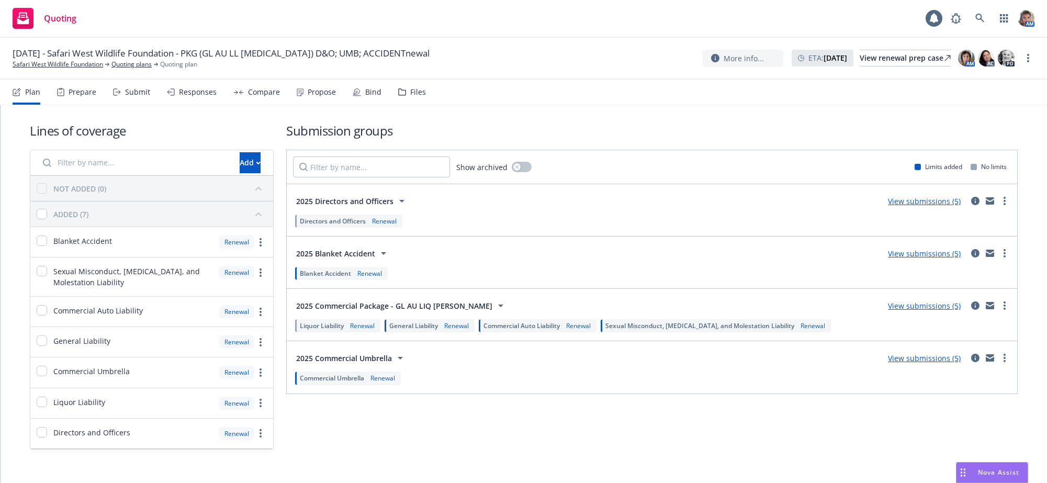
click at [146, 96] on div "Submit" at bounding box center [137, 92] width 25 height 8
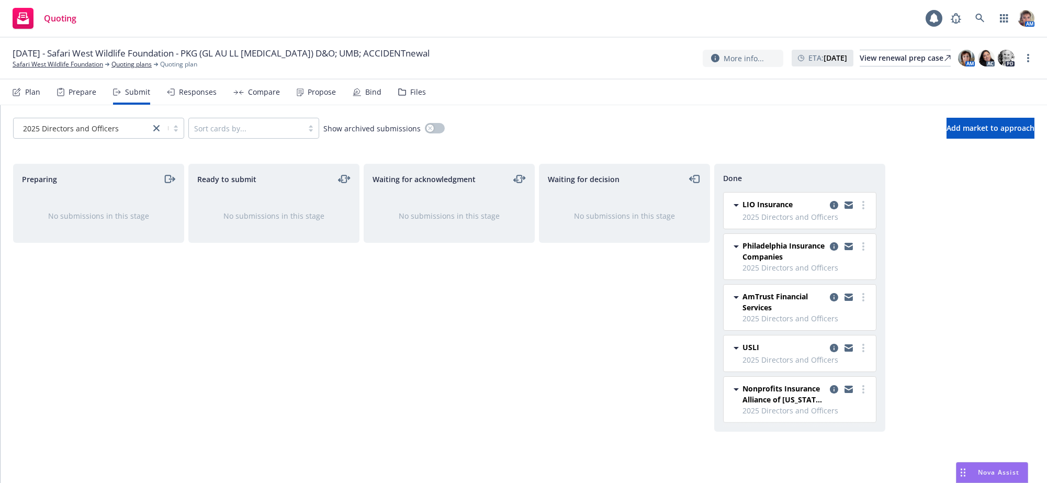
click at [614, 334] on div "Waiting for decision No submissions in this stage" at bounding box center [624, 312] width 171 height 297
click at [151, 64] on link "Quoting plans" at bounding box center [131, 64] width 40 height 9
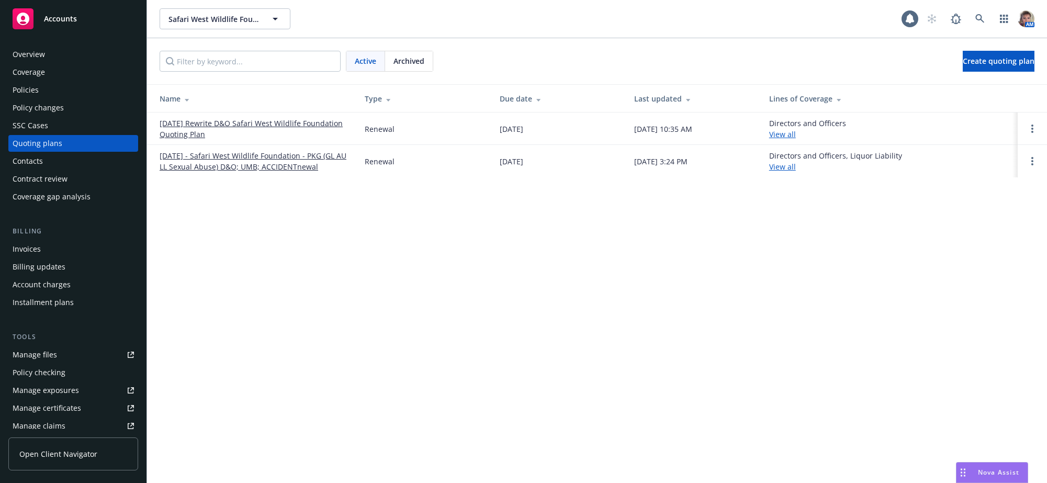
click at [228, 132] on link "[DATE] Rewrite D&O Safari West Wildlife Foundation Quoting Plan" at bounding box center [254, 129] width 188 height 22
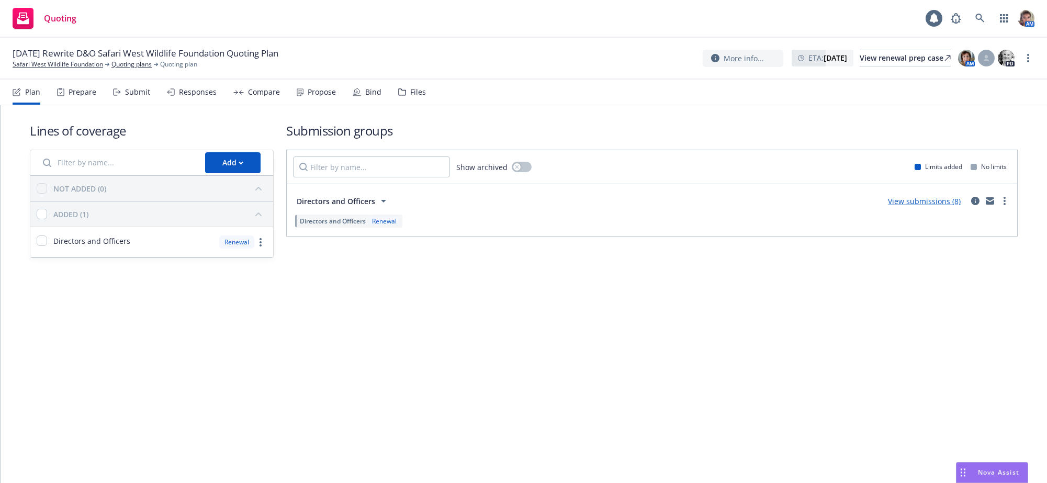
click at [150, 96] on div "Submit" at bounding box center [137, 92] width 25 height 8
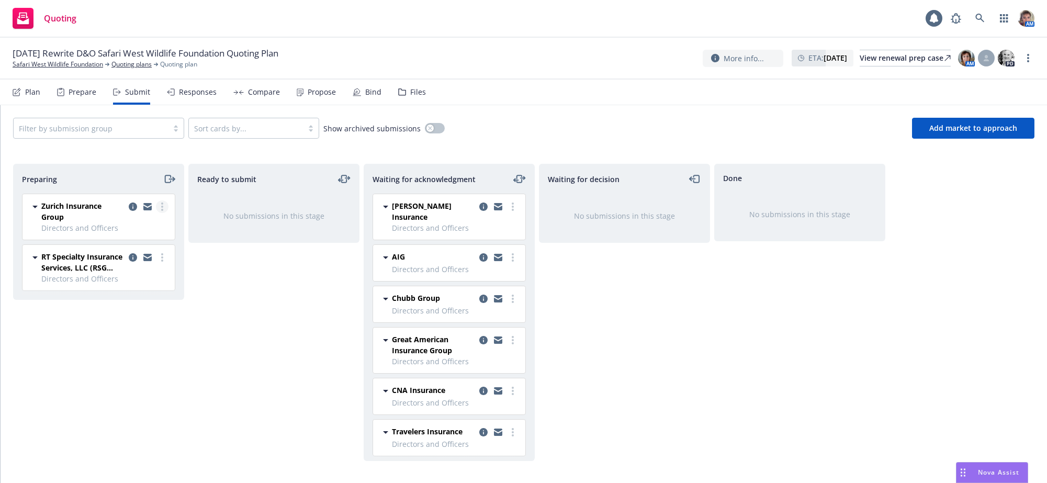
click at [162, 211] on circle "more" at bounding box center [162, 210] width 2 height 2
click at [116, 366] on span "Copy logging email" at bounding box center [109, 365] width 92 height 10
click at [158, 264] on link "more" at bounding box center [162, 257] width 13 height 13
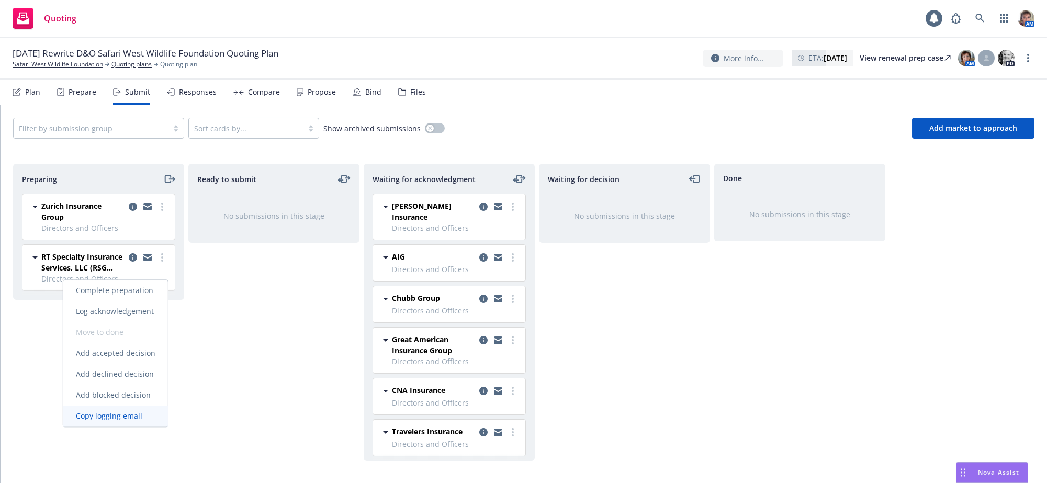
click at [124, 418] on span "Copy logging email" at bounding box center [109, 416] width 92 height 10
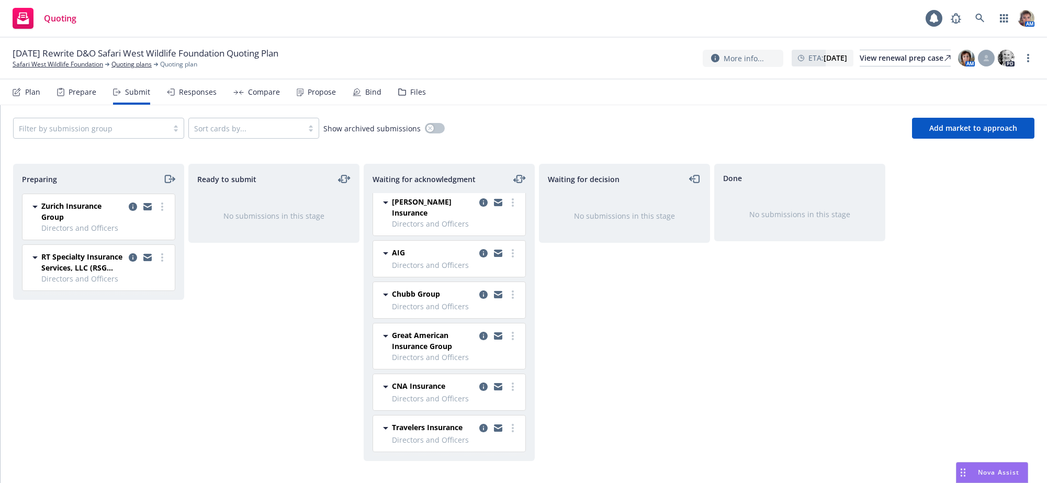
scroll to position [6, 0]
click at [145, 68] on link "Quoting plans" at bounding box center [131, 64] width 40 height 9
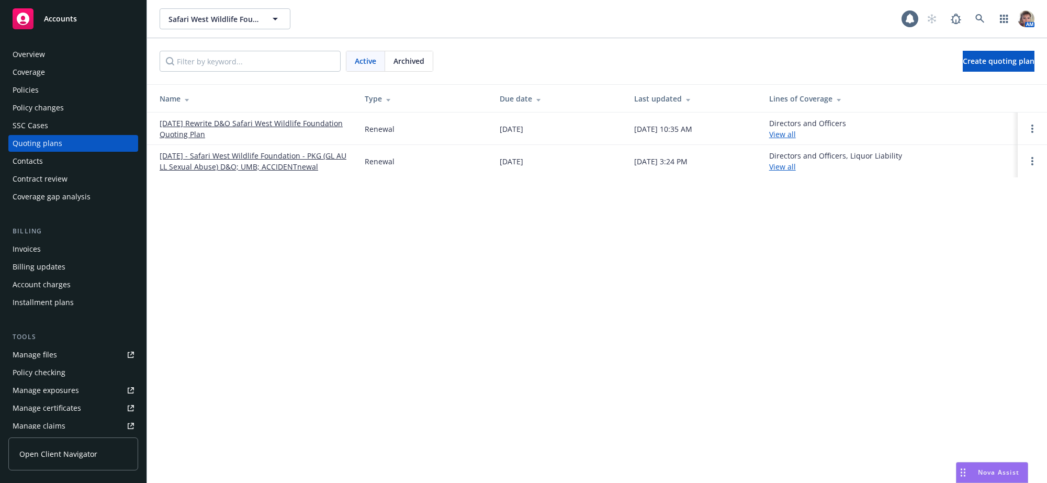
click at [193, 167] on link "[DATE] - Safari West Wildlife Foundation - PKG (GL AU LL [MEDICAL_DATA]) D&O; U…" at bounding box center [254, 161] width 188 height 22
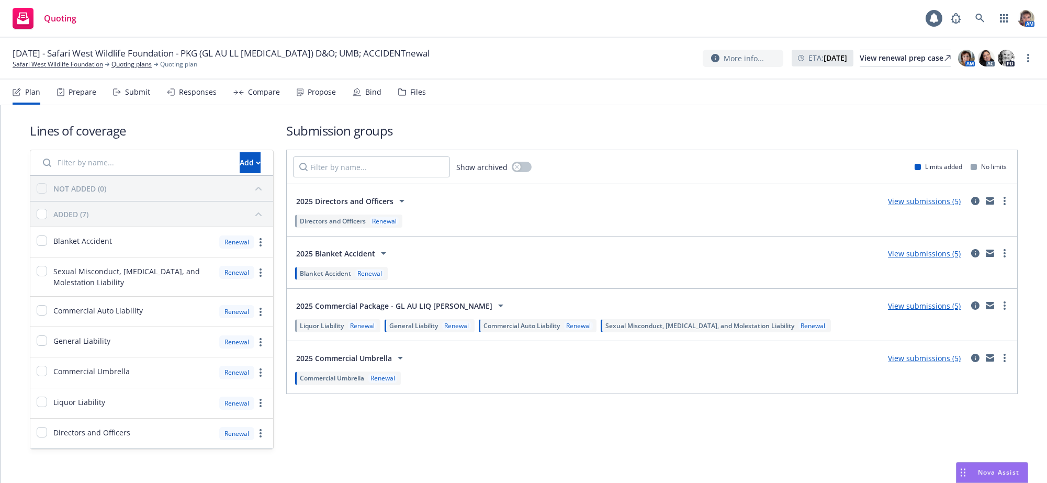
click at [135, 104] on div "Submit" at bounding box center [131, 92] width 37 height 25
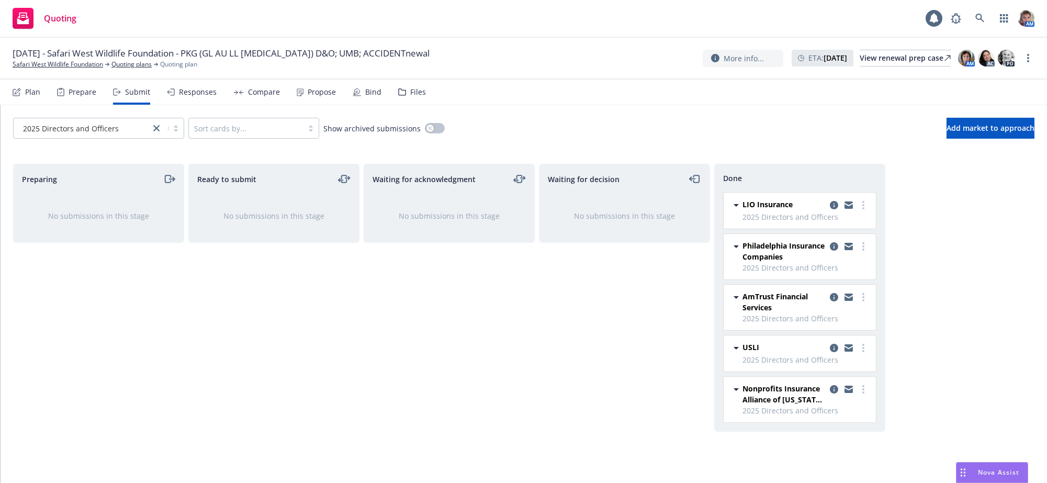
click at [319, 335] on div "Ready to submit No submissions in this stage" at bounding box center [273, 312] width 171 height 297
click at [138, 69] on link "Quoting plans" at bounding box center [131, 64] width 40 height 9
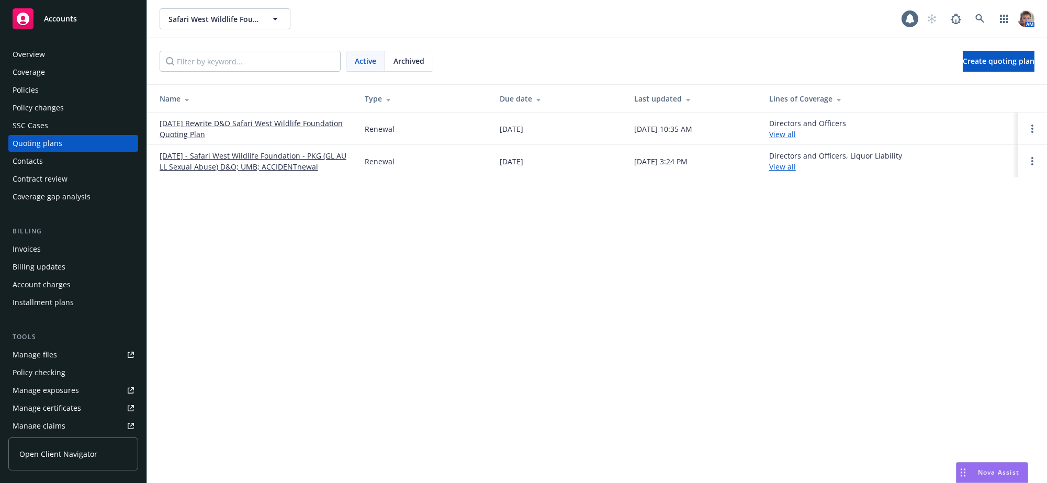
click at [239, 129] on link "10/20/25 Rewrite D&O Safari West Wildlife Foundation Quoting Plan" at bounding box center [254, 129] width 188 height 22
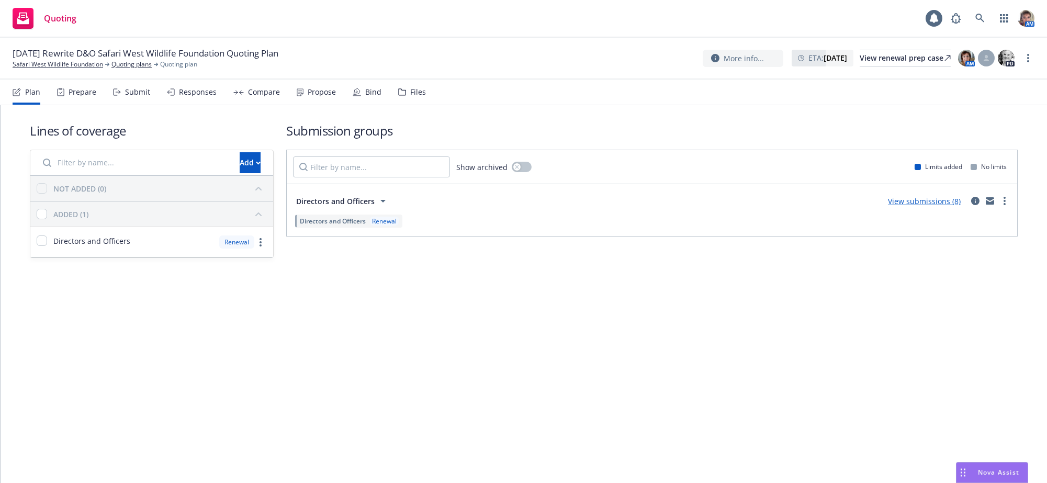
click at [150, 96] on div "Submit" at bounding box center [137, 92] width 25 height 8
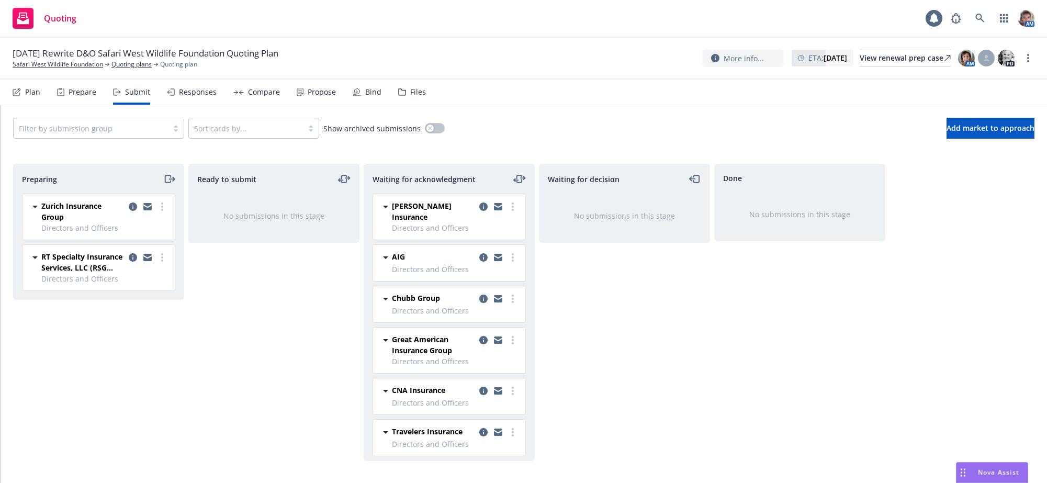
click at [477, 296] on link "copy logging email" at bounding box center [483, 298] width 13 height 13
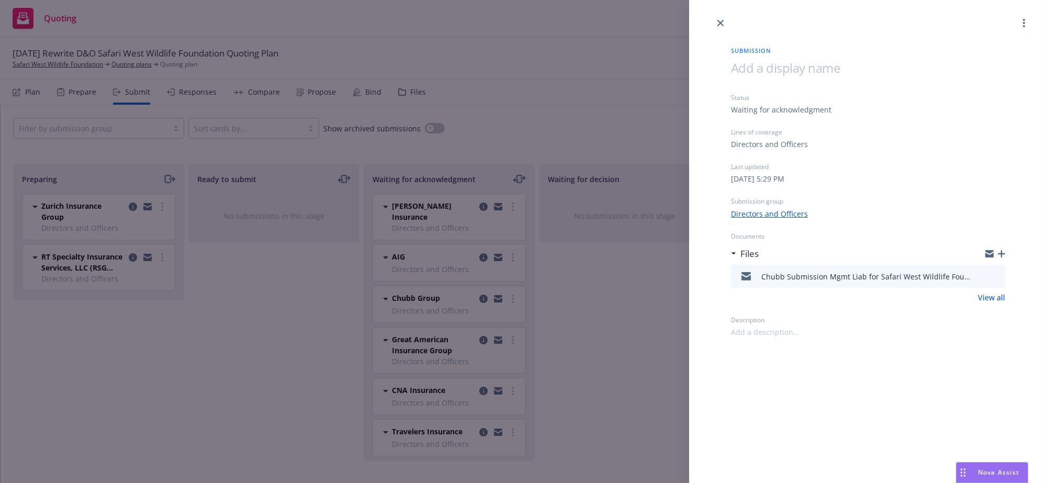
click at [999, 257] on icon "button" at bounding box center [1001, 253] width 7 height 7
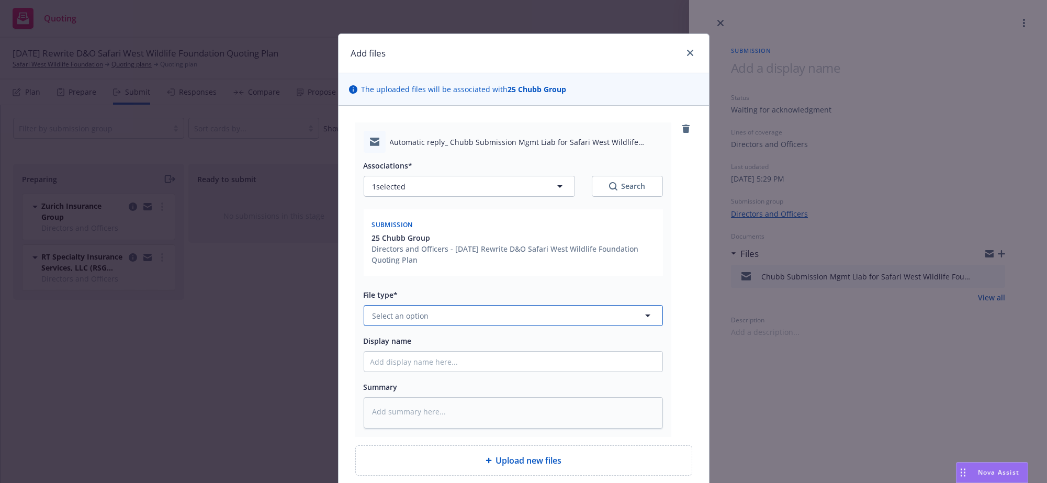
click at [404, 326] on button "Select an option" at bounding box center [513, 315] width 299 height 21
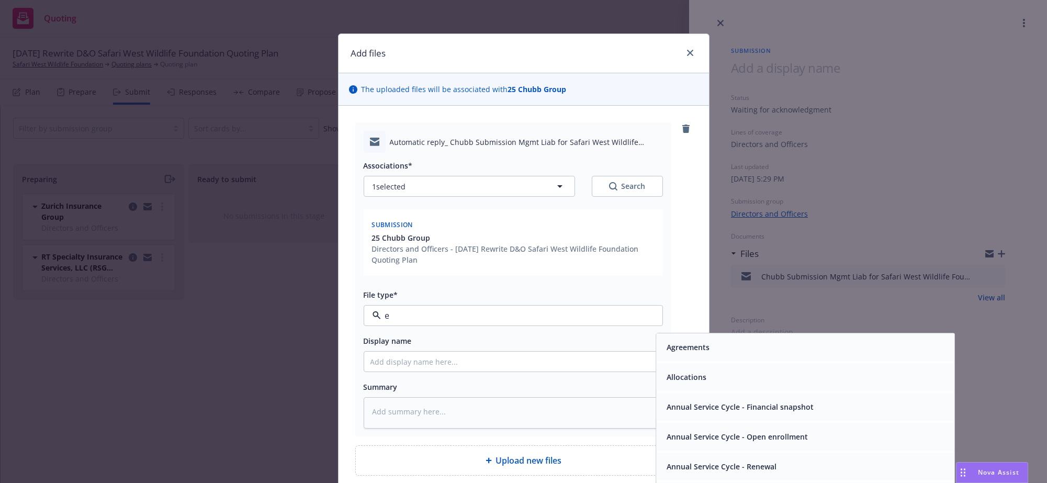
type input "em"
click at [697, 391] on div "Email" at bounding box center [805, 378] width 298 height 28
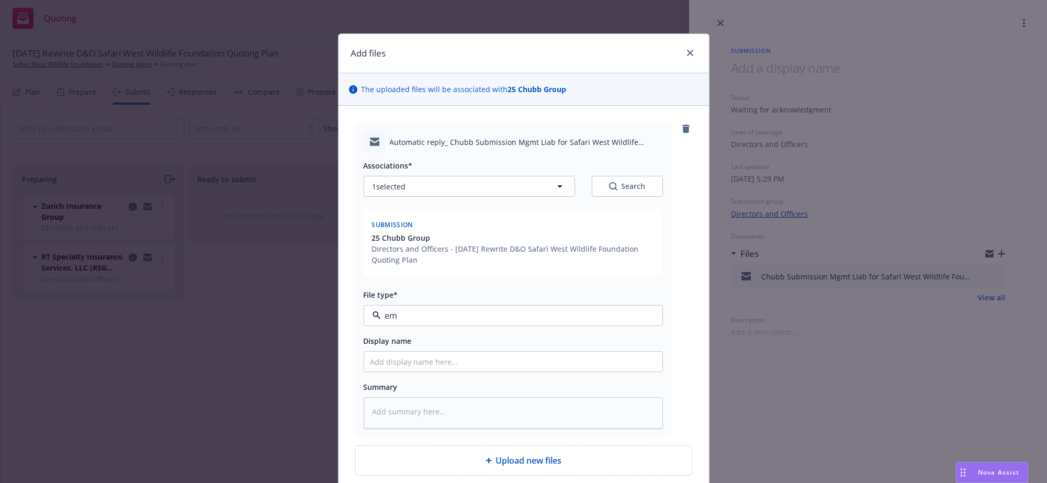
type textarea "x"
click at [563, 371] on input "Display name" at bounding box center [513, 362] width 298 height 20
type input "R"
type textarea "x"
type input "Re"
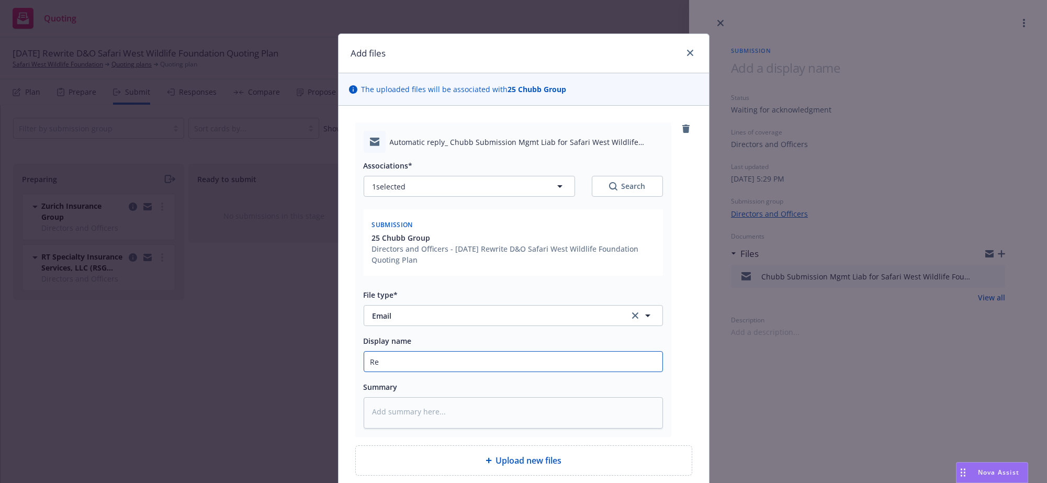
type textarea "x"
type input "Res"
type textarea "x"
type input "Resp"
type textarea "x"
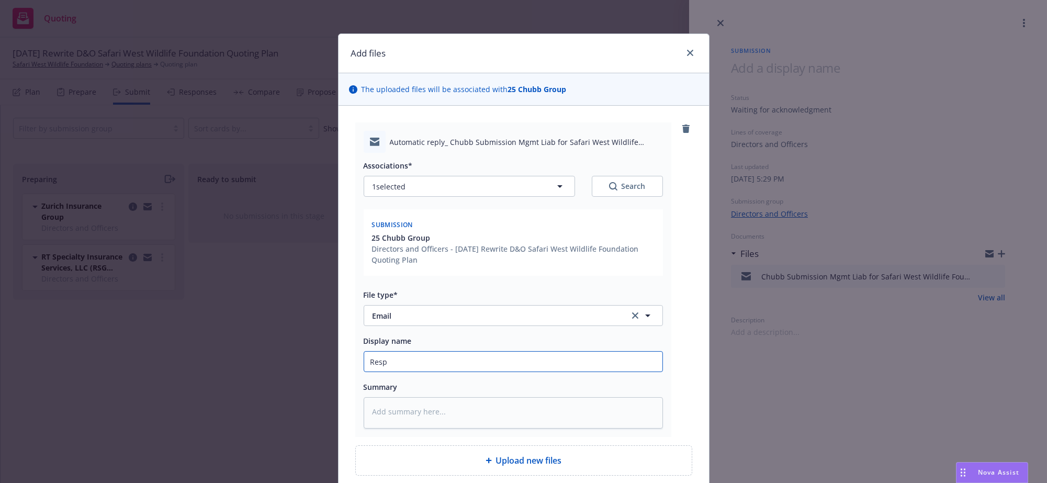
type input "Respo"
type textarea "x"
type input "Respon"
type textarea "x"
type input "Respons"
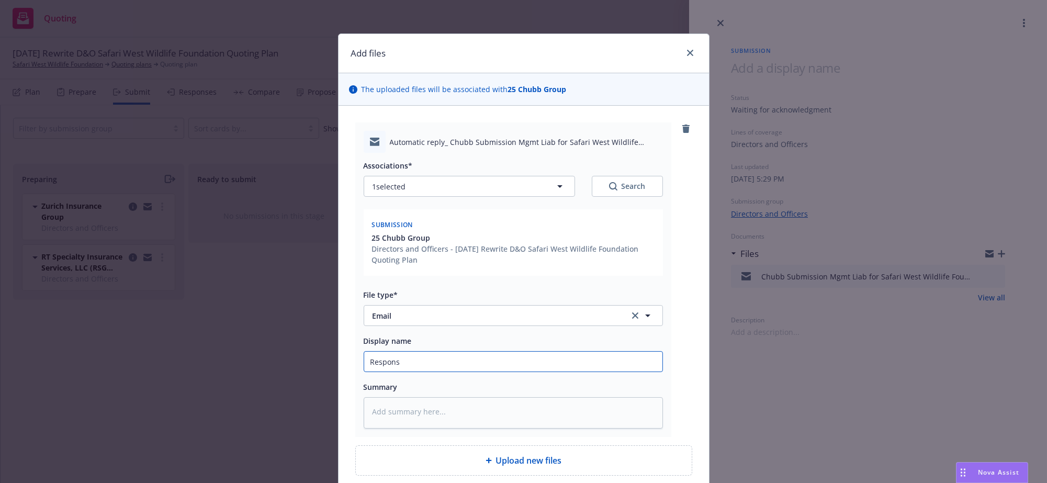
type textarea "x"
type input "Response"
type textarea "x"
type input "Response"
type textarea "x"
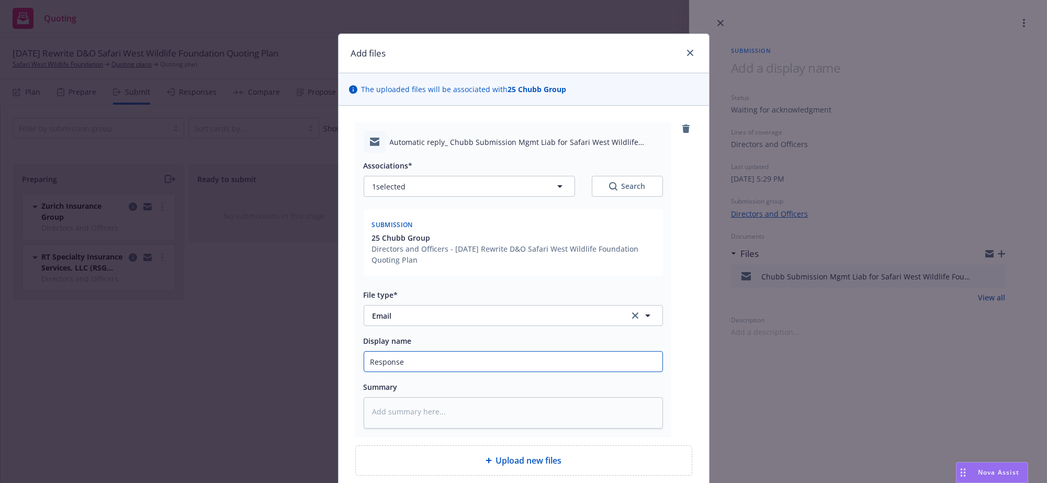
type input "Response /"
type textarea "x"
type input "Response /"
type textarea "x"
type input "Response / U"
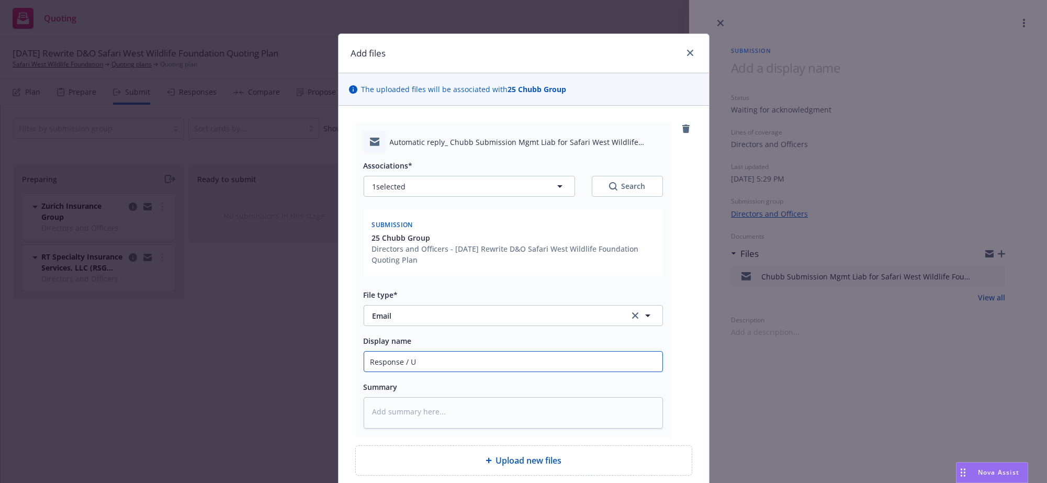
type textarea "x"
type input "Response / UW"
type textarea "x"
type input "Response / UW"
type textarea "x"
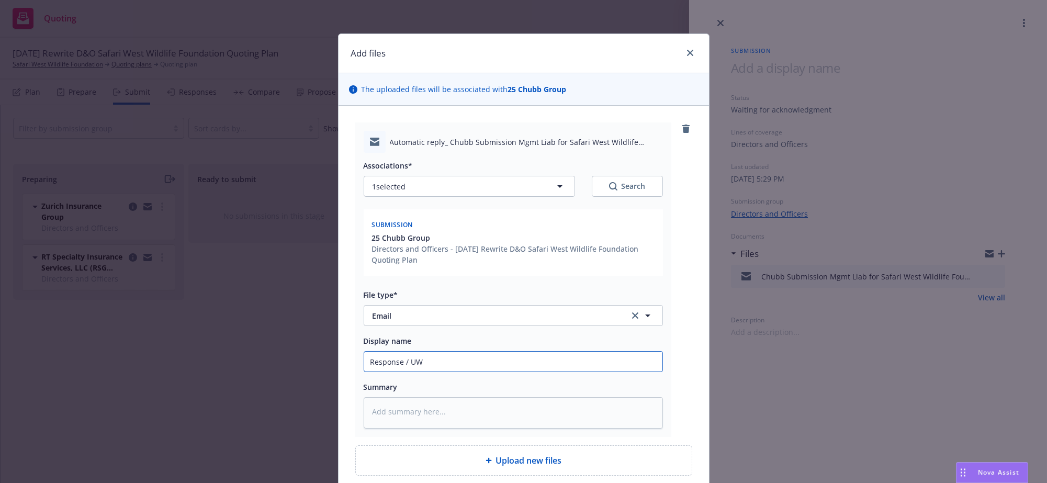
type input "Response / UW o"
type textarea "x"
type input "Response / UW ou"
type textarea "x"
type input "Response / UW out"
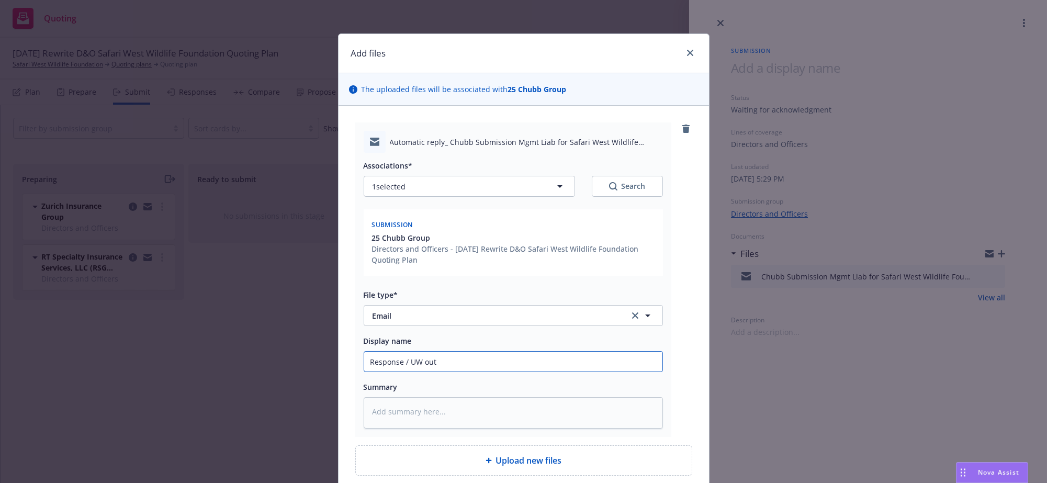
type textarea "x"
type input "Response / UW out"
type textarea "x"
type input "Response / UW out o"
type textarea "x"
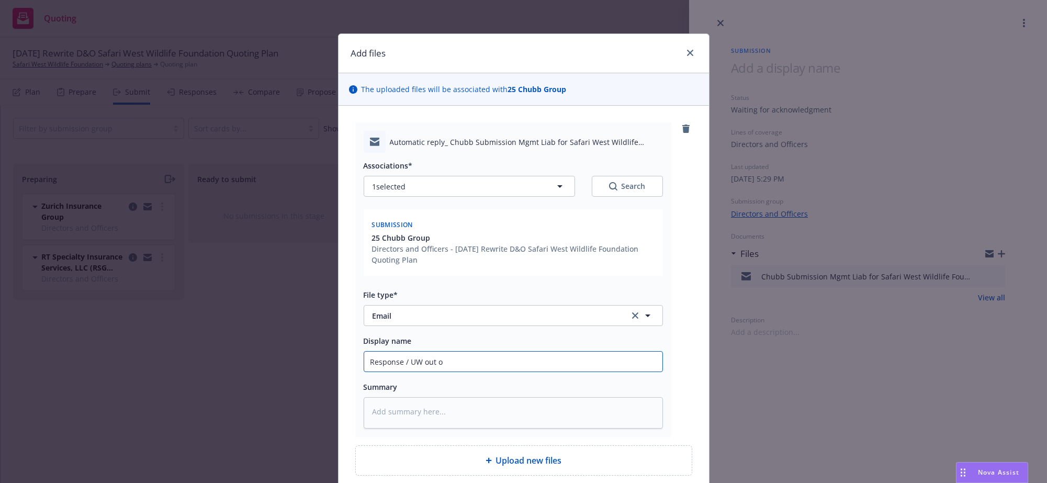
type input "Response / UW out of"
type textarea "x"
type input "Response / UW out of"
type textarea "x"
type input "Response / UW out of o"
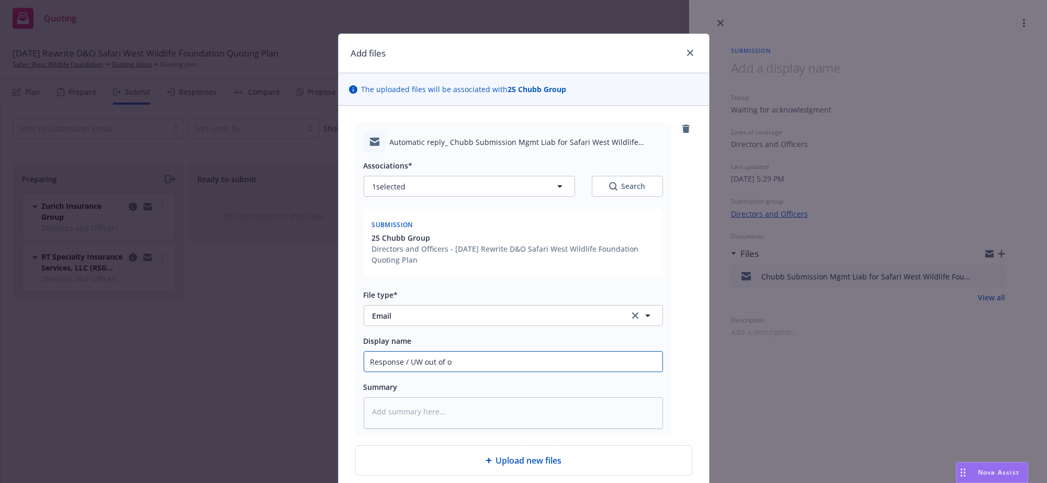
type textarea "x"
type input "Response / UW out of of"
type textarea "x"
type input "Response / UW out of off"
type textarea "x"
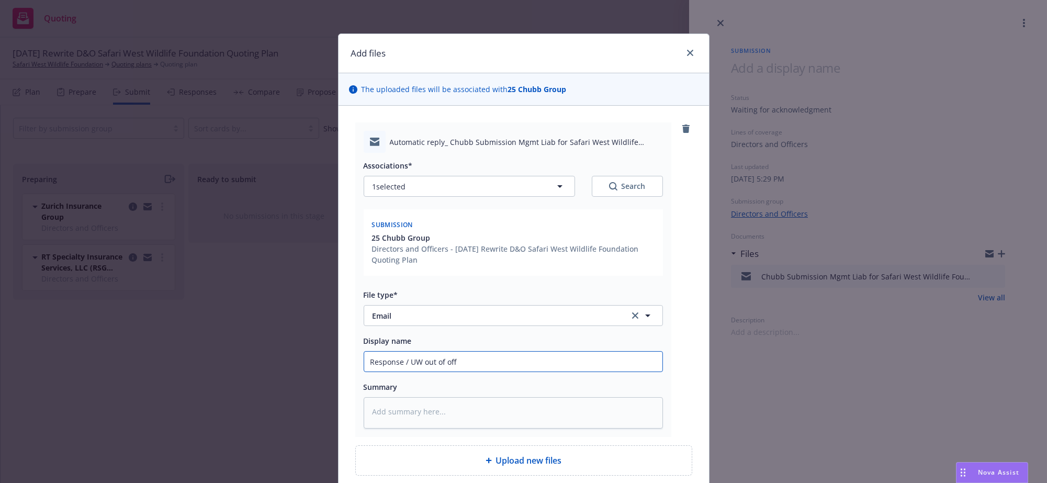
type input "Response / UW out of offi"
type textarea "x"
type input "Response / UW out of offic"
type textarea "x"
type input "Response / UW out of office"
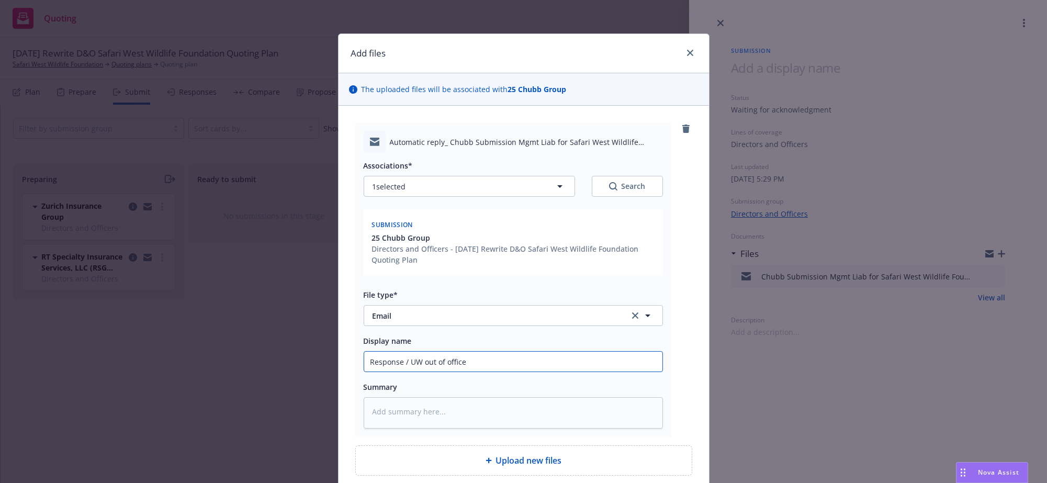
type textarea "x"
type input "Response / UW out of office"
type textarea "x"
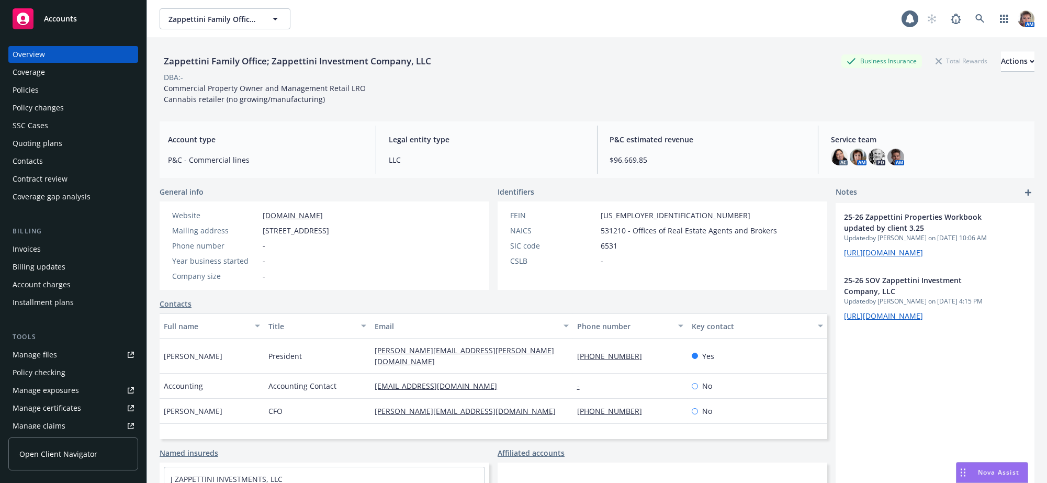
scroll to position [162, 0]
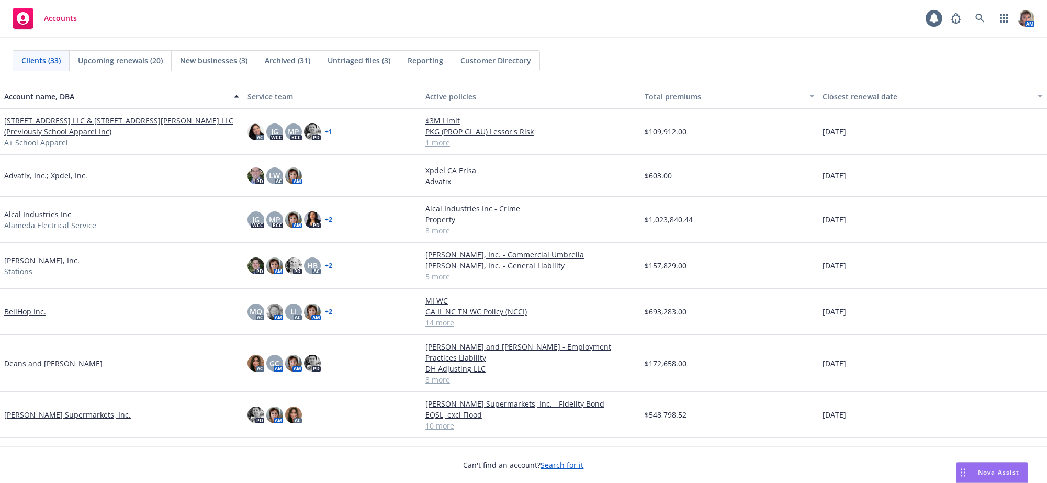
click at [40, 364] on link "Deans and [PERSON_NAME]" at bounding box center [53, 363] width 98 height 11
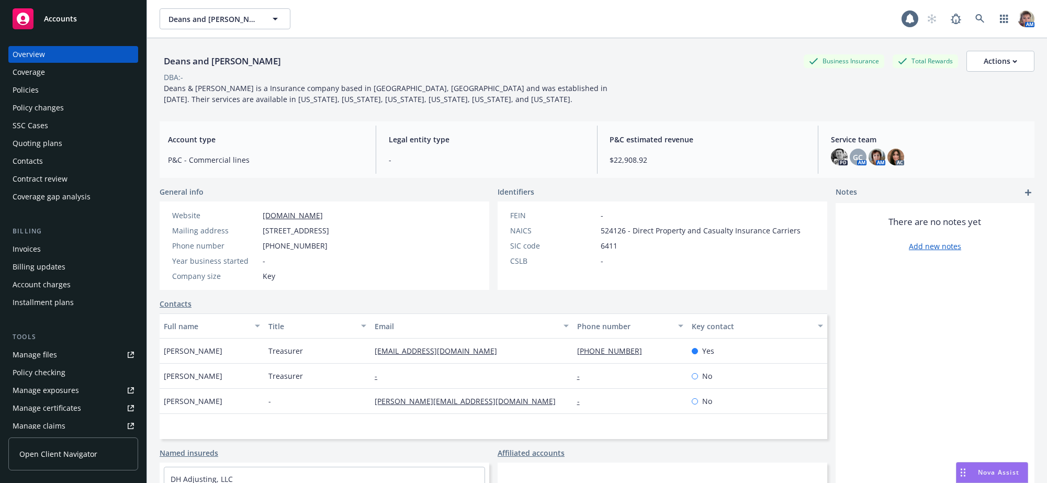
click at [46, 152] on div "Quoting plans" at bounding box center [38, 143] width 50 height 17
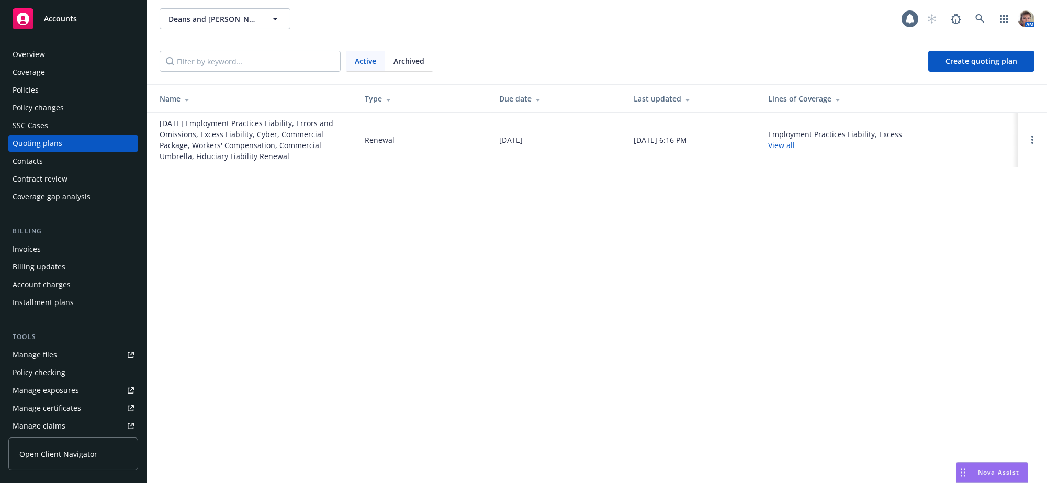
click at [202, 139] on link "[DATE] Employment Practices Liability, Errors and Omissions, Excess Liability, …" at bounding box center [254, 140] width 188 height 44
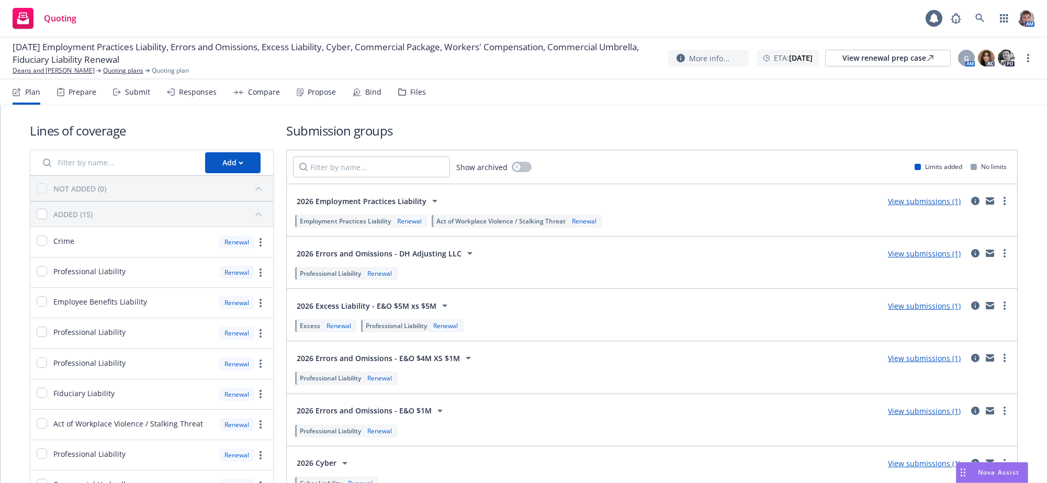
click at [150, 96] on div "Submit" at bounding box center [137, 92] width 25 height 8
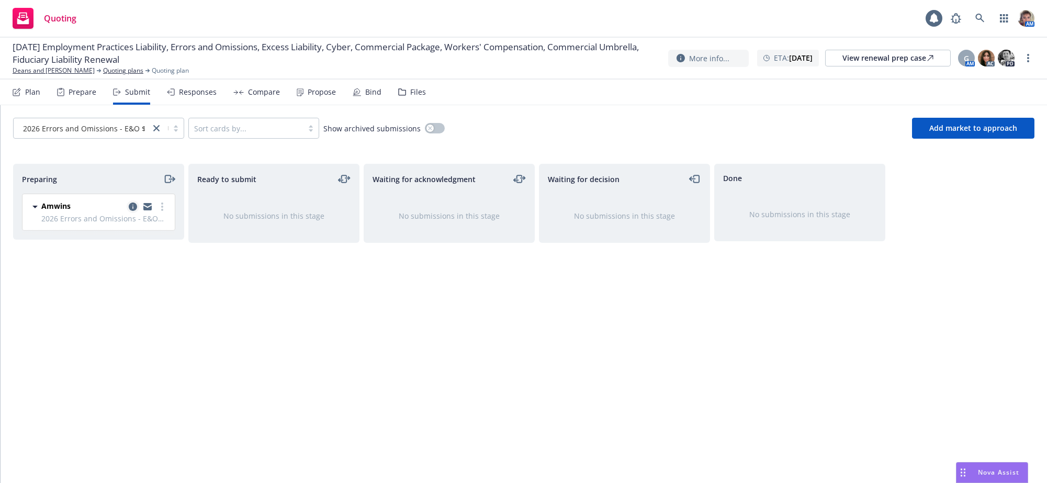
click at [134, 211] on icon "copy logging email" at bounding box center [133, 206] width 8 height 8
